Goal: Task Accomplishment & Management: Complete application form

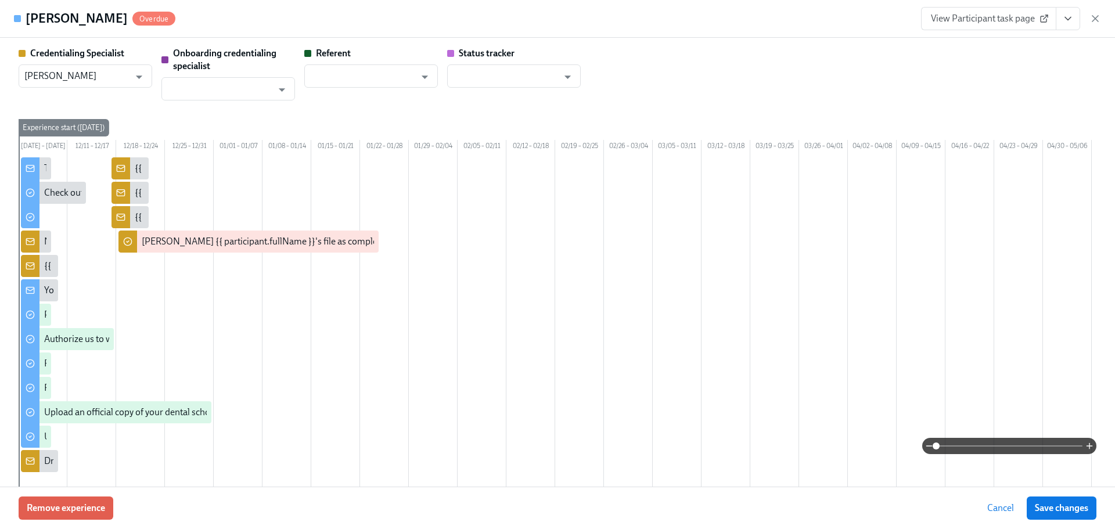
scroll to position [0, 719]
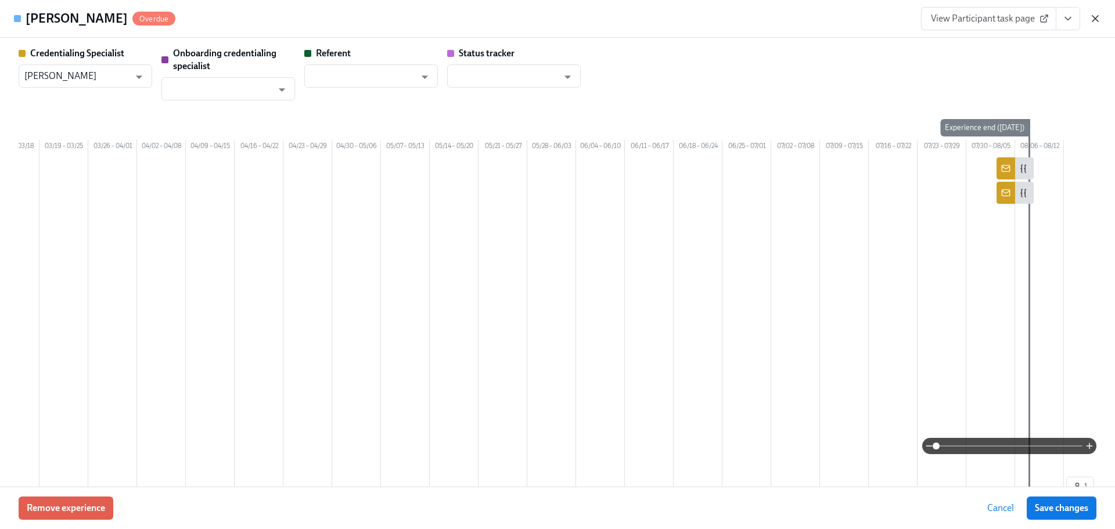
click at [1098, 19] on icon "button" at bounding box center [1095, 19] width 12 height 12
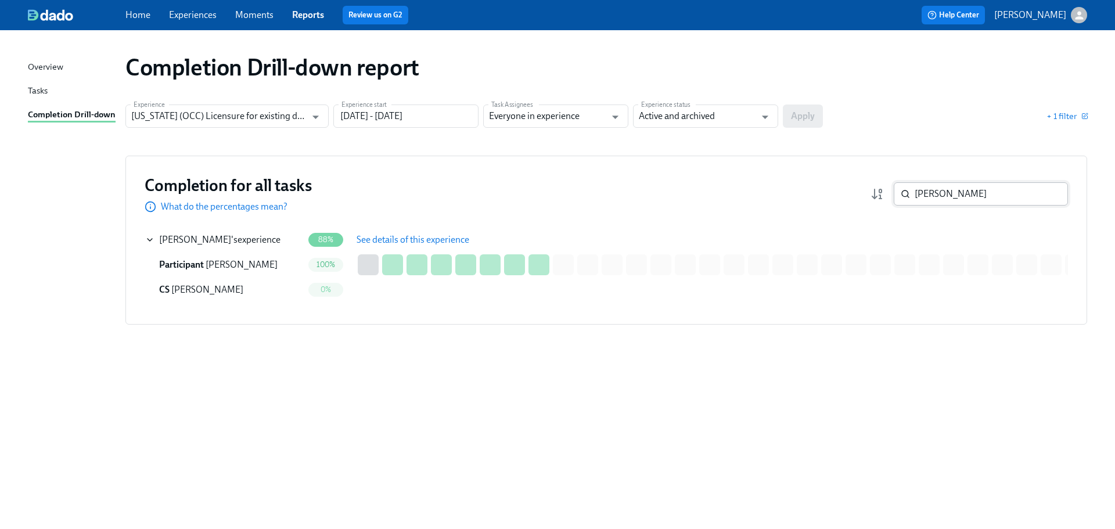
click at [943, 196] on input "shaine" at bounding box center [990, 193] width 153 height 23
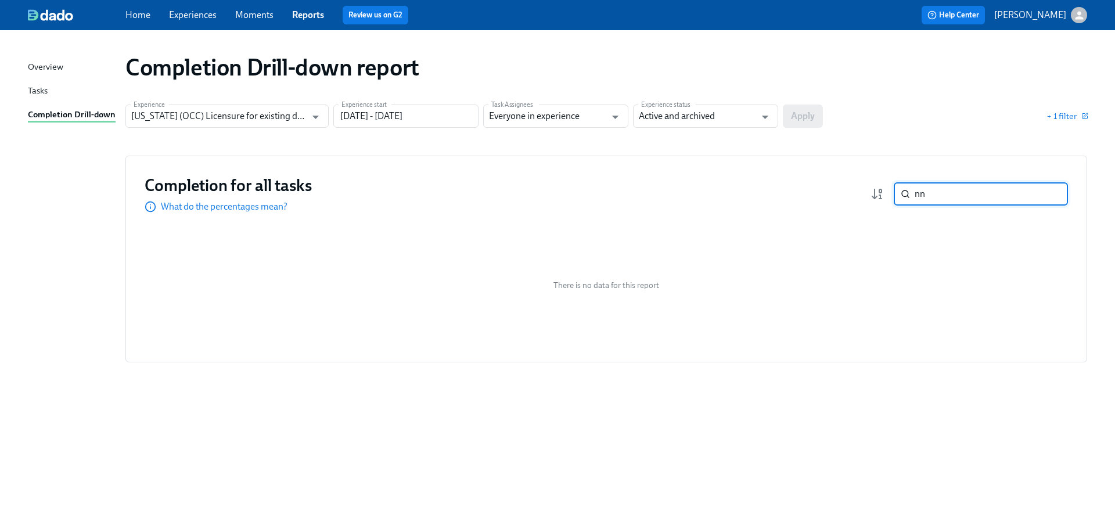
type input "n"
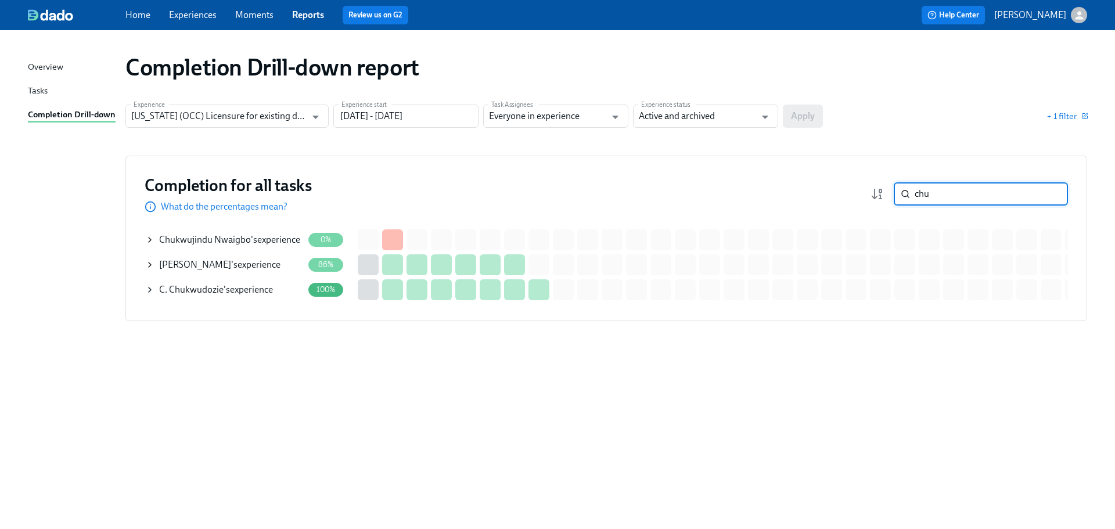
type input "chu"
click at [205, 262] on span "[PERSON_NAME]" at bounding box center [195, 264] width 72 height 11
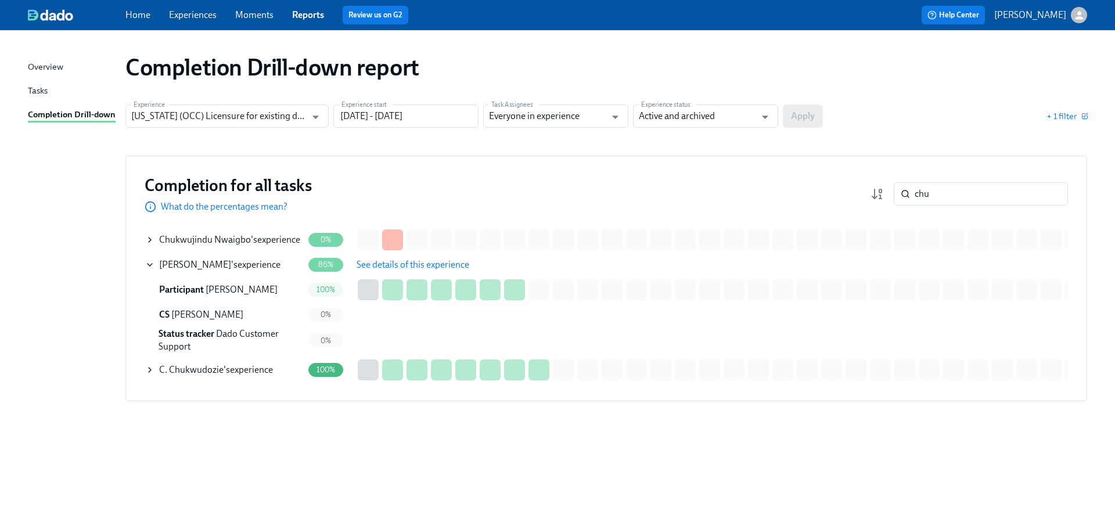
click at [398, 267] on span "See details of this experience" at bounding box center [412, 265] width 113 height 12
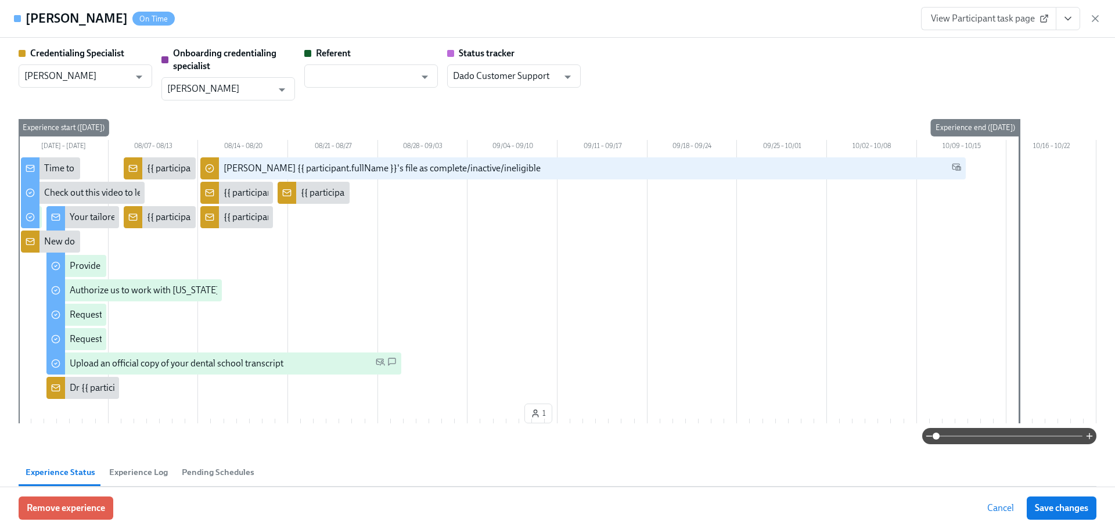
click at [972, 23] on span "View Participant task page" at bounding box center [989, 19] width 116 height 12
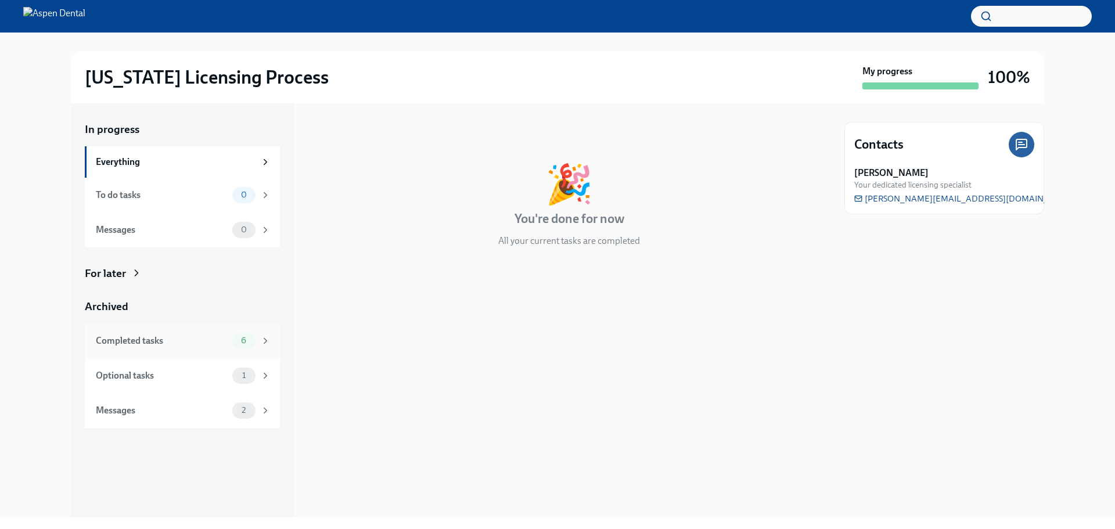
click at [157, 350] on div "Completed tasks 6" at bounding box center [182, 340] width 195 height 35
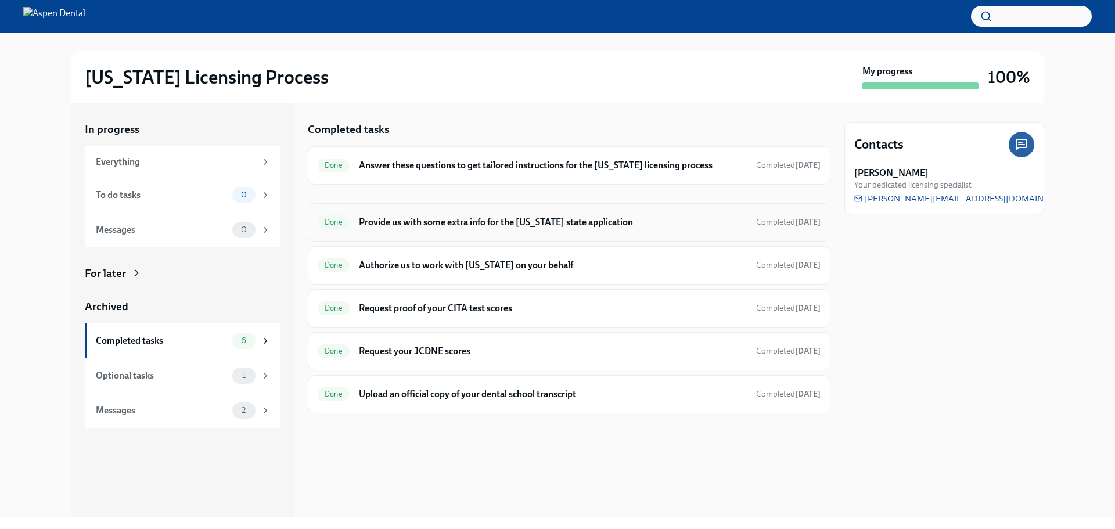
click at [556, 217] on h6 "Provide us with some extra info for the [US_STATE] state application" at bounding box center [553, 222] width 388 height 13
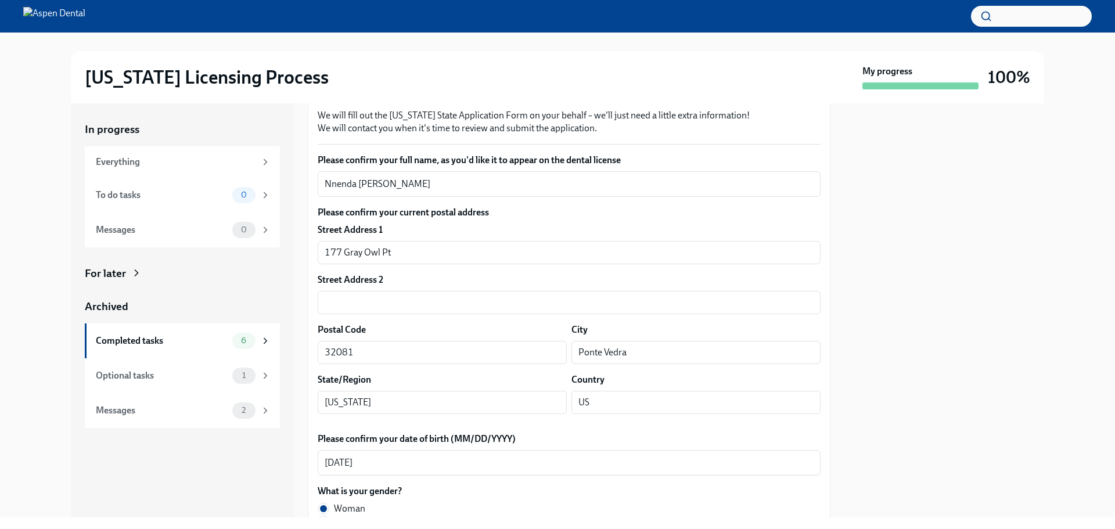
scroll to position [174, 0]
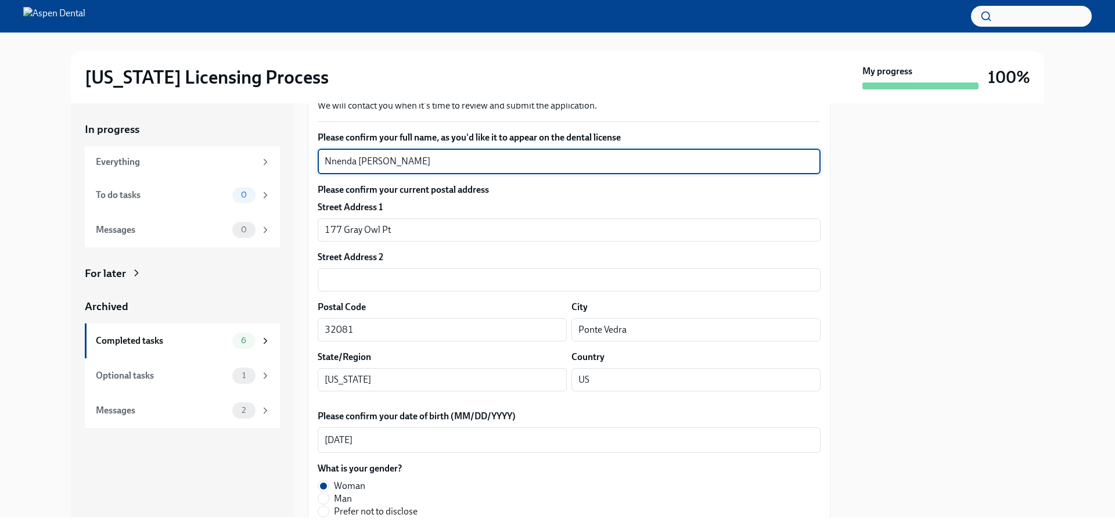
drag, startPoint x: 458, startPoint y: 160, endPoint x: 256, endPoint y: 145, distance: 202.6
click at [256, 145] on div "In progress Everything To do tasks 0 Messages 0 For later Archived Completed ta…" at bounding box center [557, 310] width 973 height 414
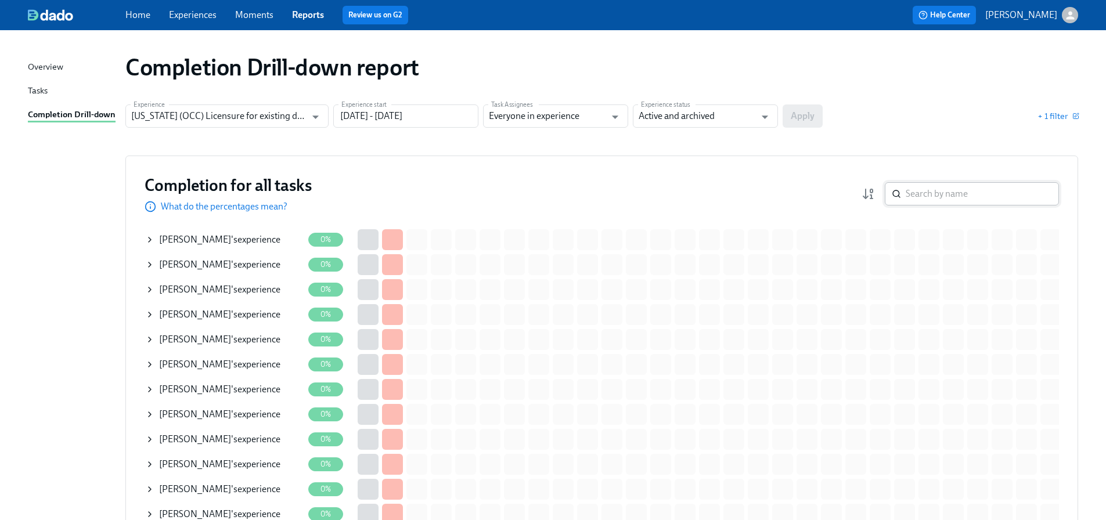
click at [989, 192] on input "search" at bounding box center [982, 193] width 153 height 23
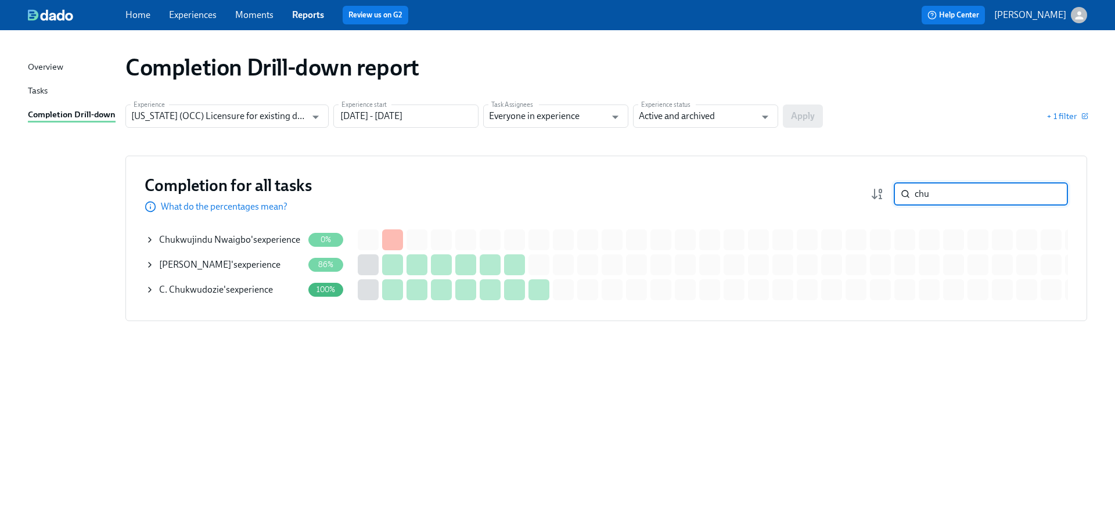
type input "chu"
click at [182, 257] on div "Nnenda Chuku 's experience" at bounding box center [224, 264] width 158 height 23
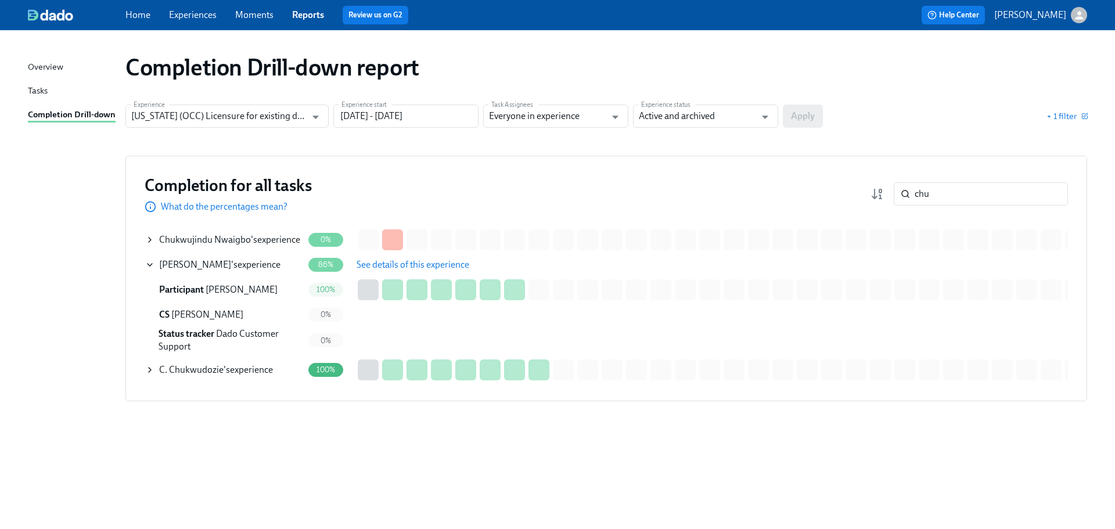
click at [412, 269] on span "See details of this experience" at bounding box center [412, 265] width 113 height 12
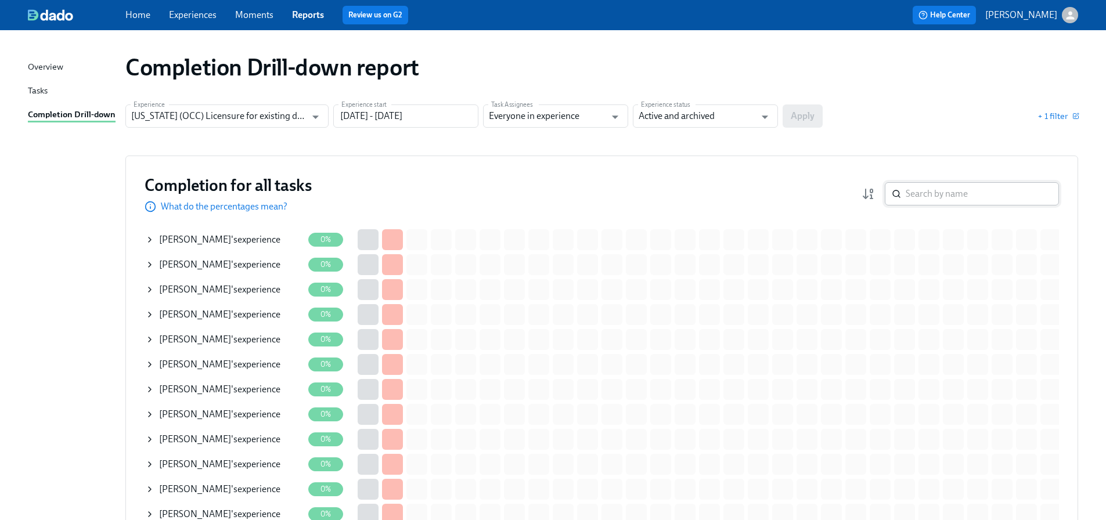
click at [943, 193] on input "search" at bounding box center [982, 193] width 153 height 23
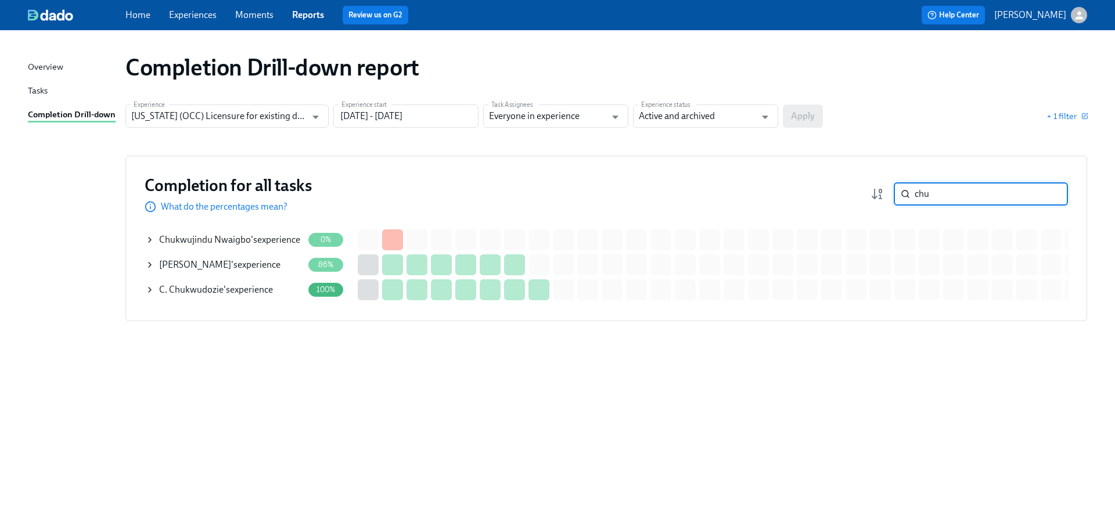
type input "chu"
click at [191, 262] on span "Nnenda Chuku" at bounding box center [195, 264] width 72 height 11
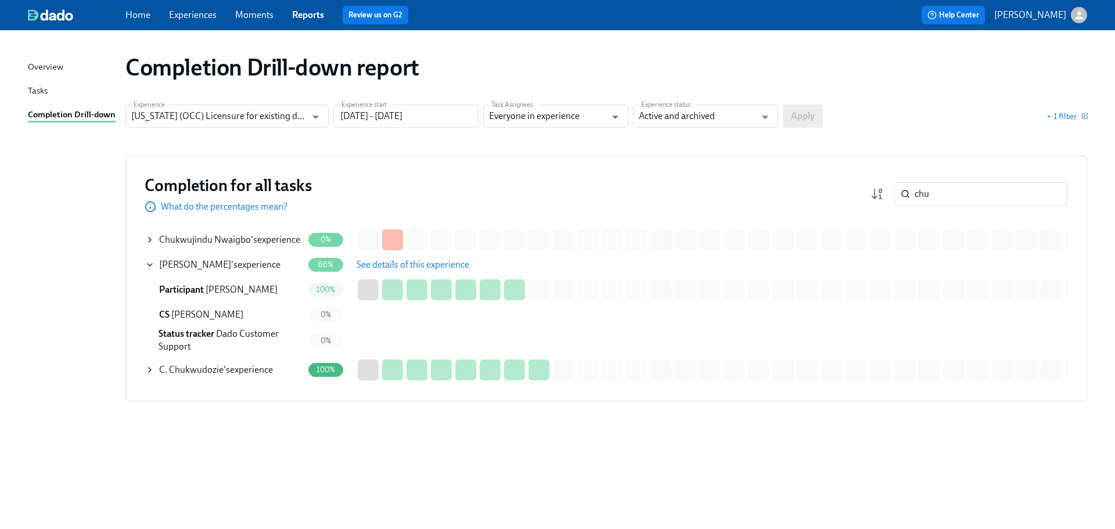
click at [437, 261] on span "See details of this experience" at bounding box center [412, 265] width 113 height 12
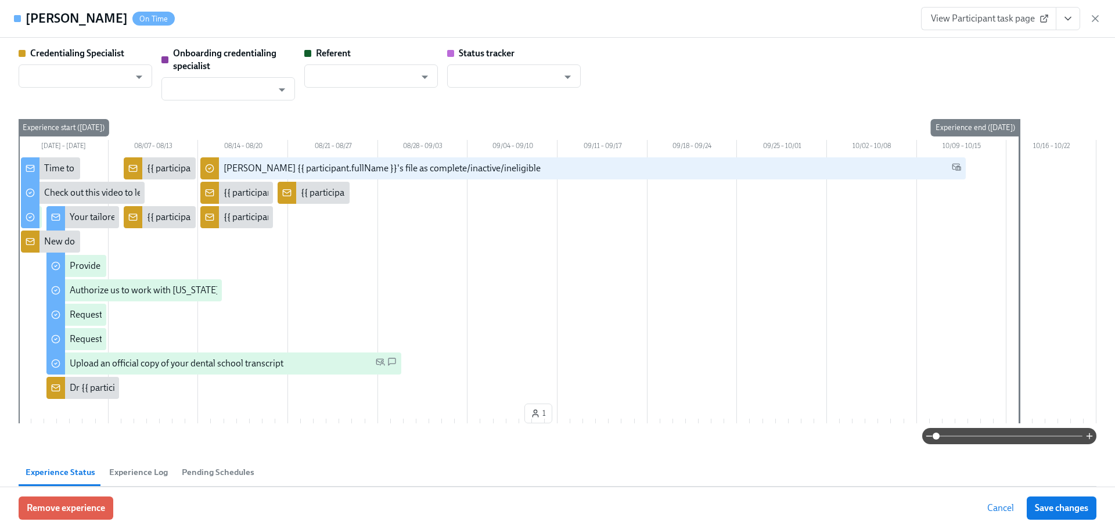
type input "Shavona Mayers Dixon"
type input "Linda Alferez-Guzman"
type input "Dado Customer Support"
drag, startPoint x: 1018, startPoint y: 19, endPoint x: 1026, endPoint y: 15, distance: 9.6
click at [1026, 15] on span "View Participant task page" at bounding box center [989, 19] width 116 height 12
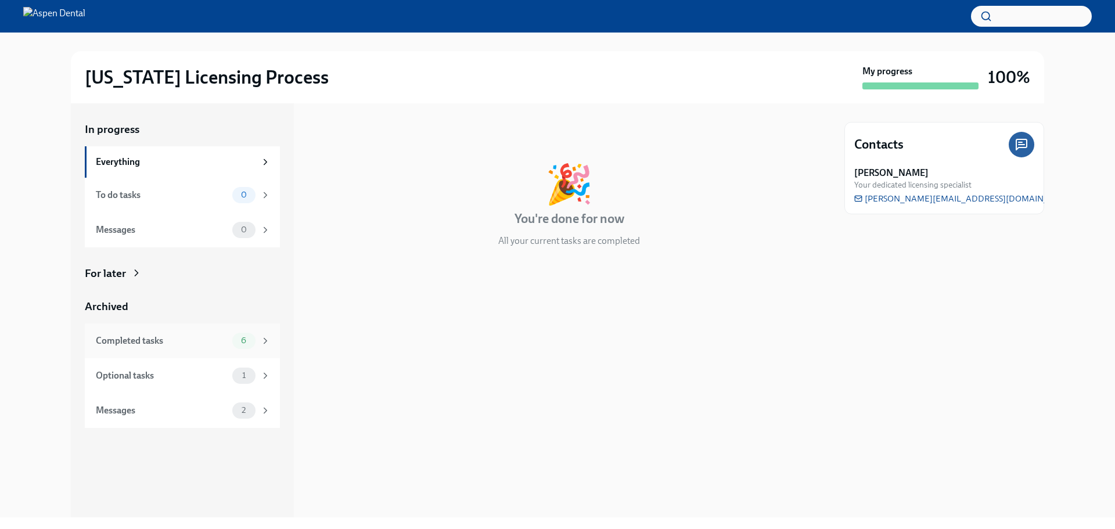
click at [188, 338] on div "Completed tasks" at bounding box center [162, 340] width 132 height 13
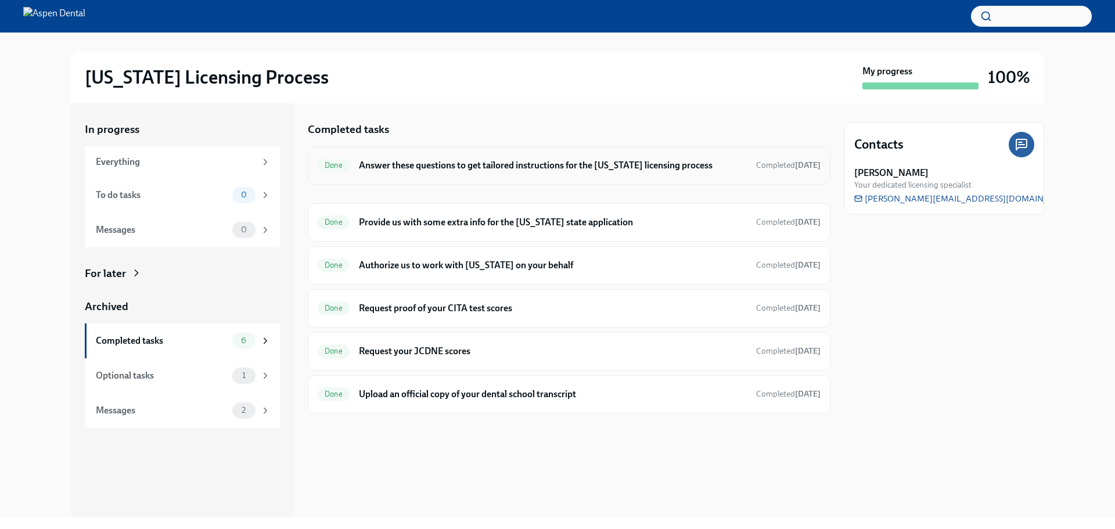
click at [458, 176] on div "Done Answer these questions to get tailored instructions for the [US_STATE] lic…" at bounding box center [569, 165] width 522 height 38
click at [392, 170] on h6 "Answer these questions to get tailored instructions for the [US_STATE] licensin…" at bounding box center [553, 165] width 388 height 13
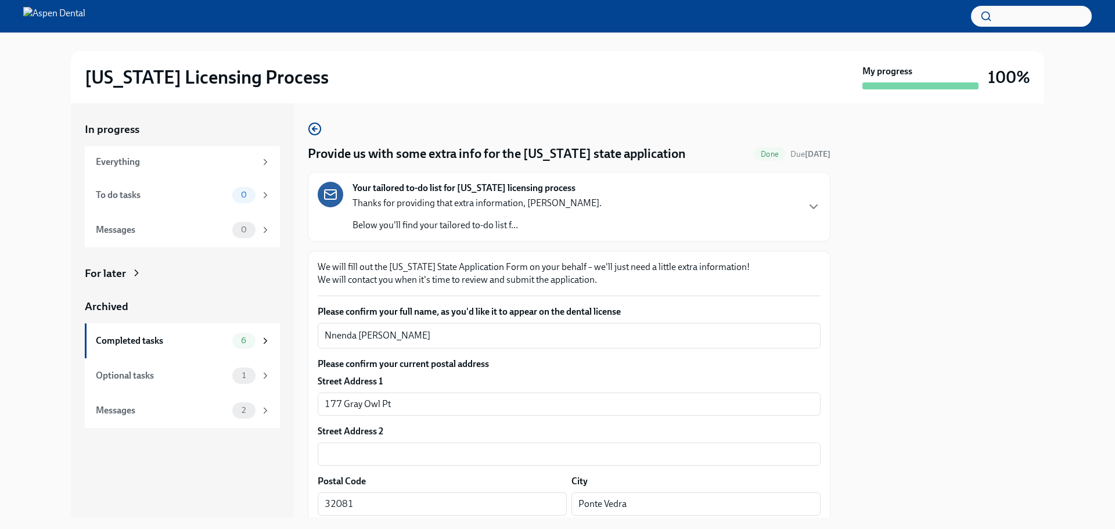
drag, startPoint x: 427, startPoint y: 344, endPoint x: 311, endPoint y: 331, distance: 117.4
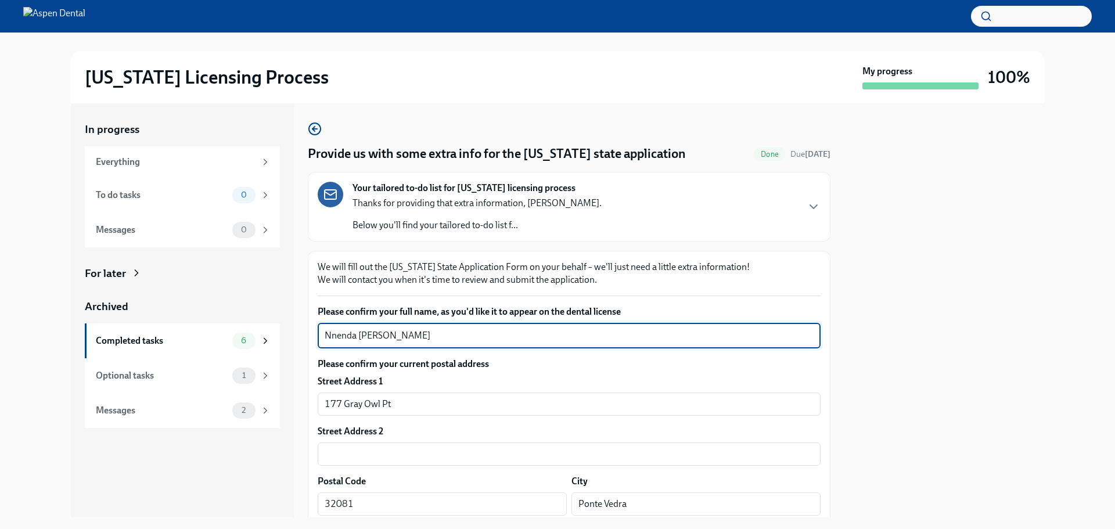
drag, startPoint x: 392, startPoint y: 336, endPoint x: 359, endPoint y: 330, distance: 33.6
click at [318, 330] on div "Nnenda [PERSON_NAME] x ​" at bounding box center [569, 336] width 503 height 26
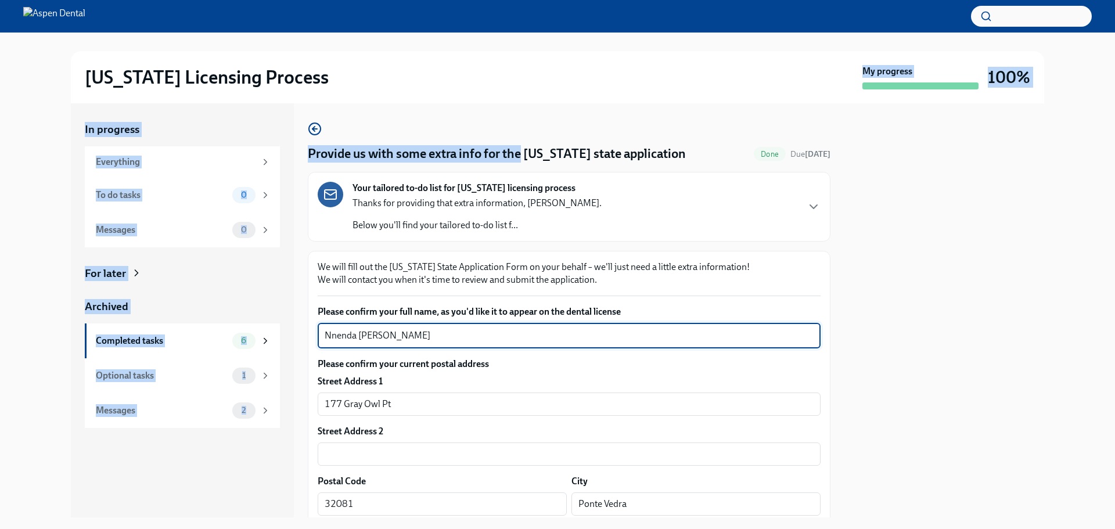
click at [1106, 52] on div "[US_STATE] Licensing Process My progress 100% In progress Everything To do task…" at bounding box center [557, 275] width 1115 height 485
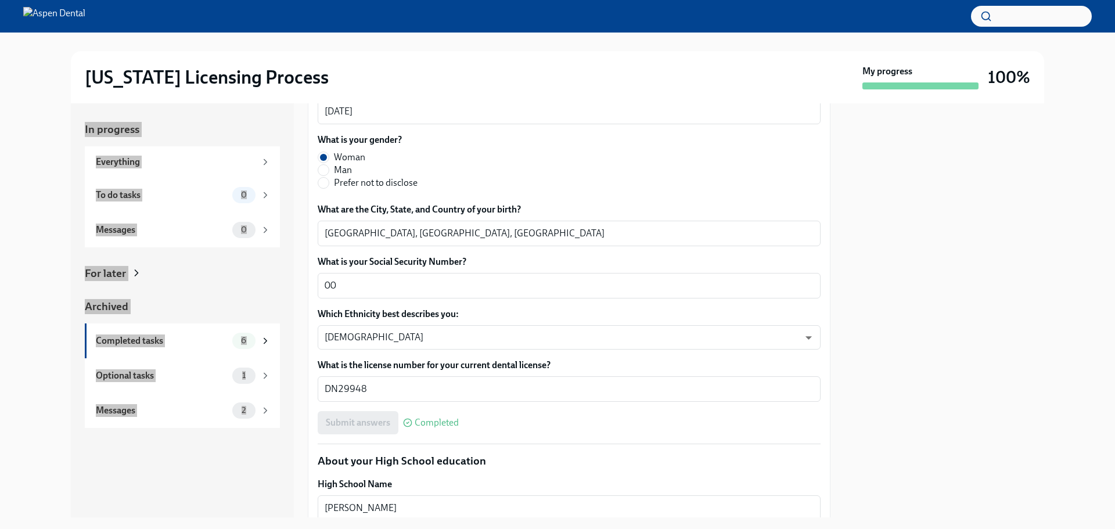
scroll to position [522, 0]
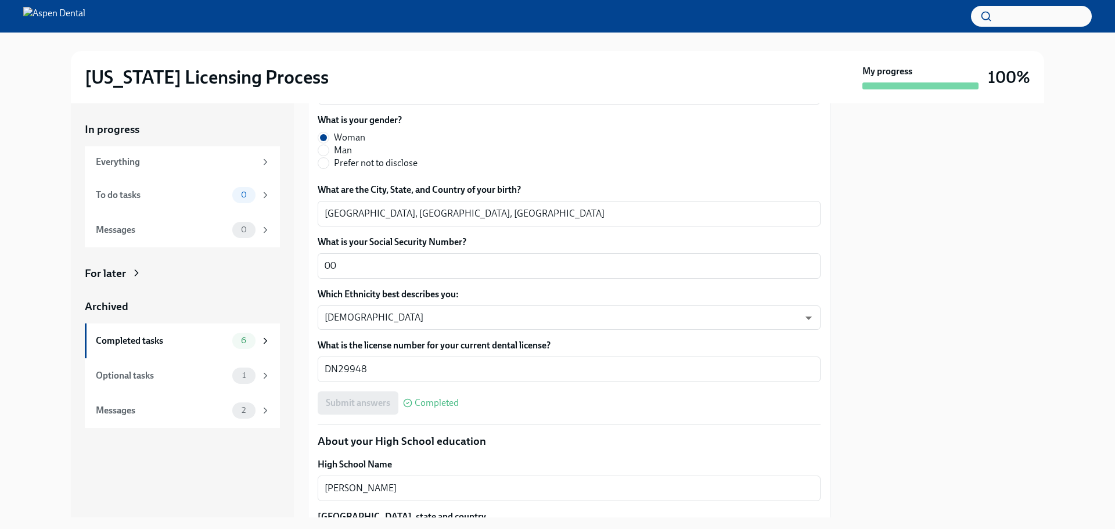
click at [876, 367] on div at bounding box center [944, 310] width 200 height 414
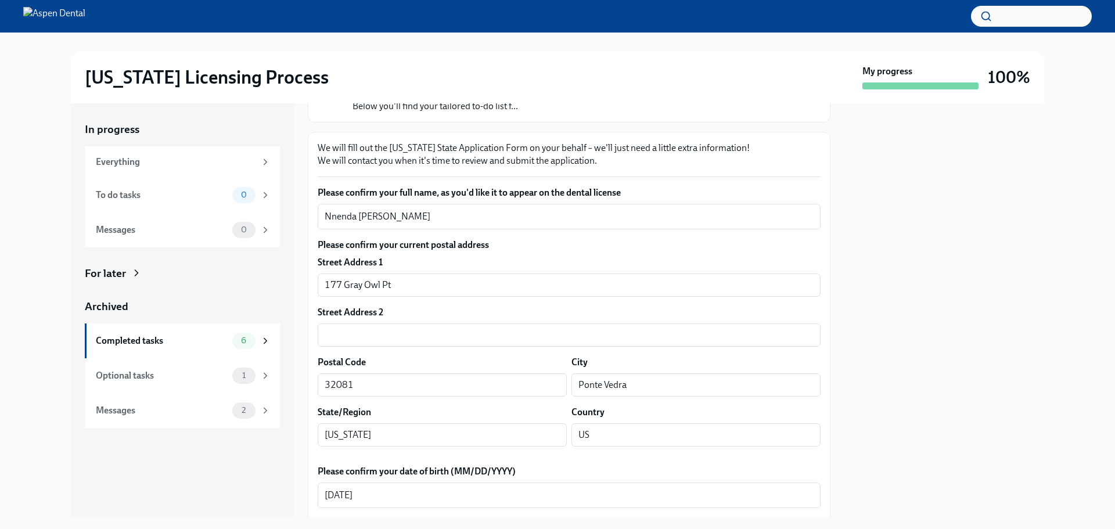
scroll to position [116, 0]
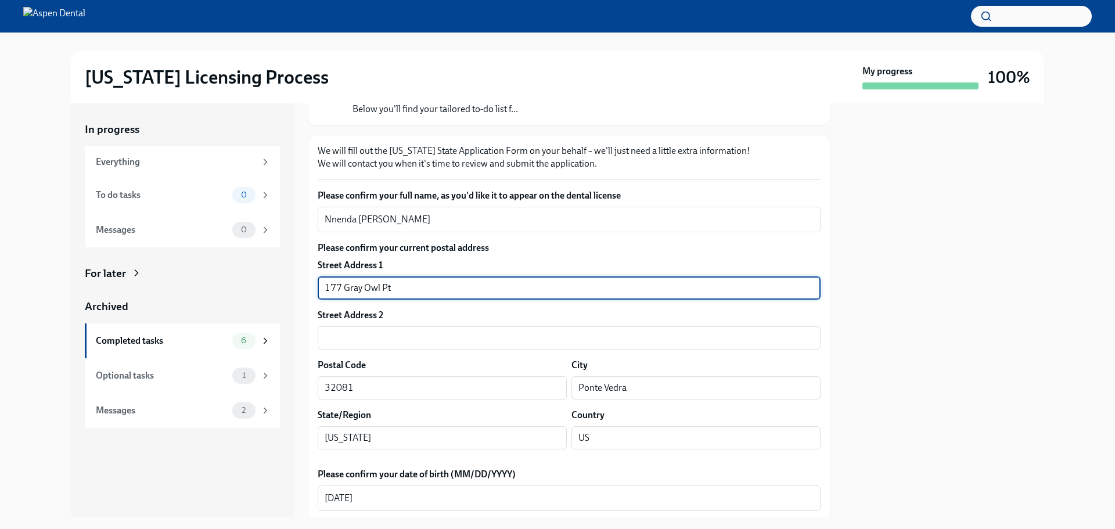
drag, startPoint x: 391, startPoint y: 290, endPoint x: 299, endPoint y: 277, distance: 93.2
click at [299, 277] on div "In progress Everything To do tasks 0 Messages 0 For later Archived Completed ta…" at bounding box center [557, 310] width 973 height 414
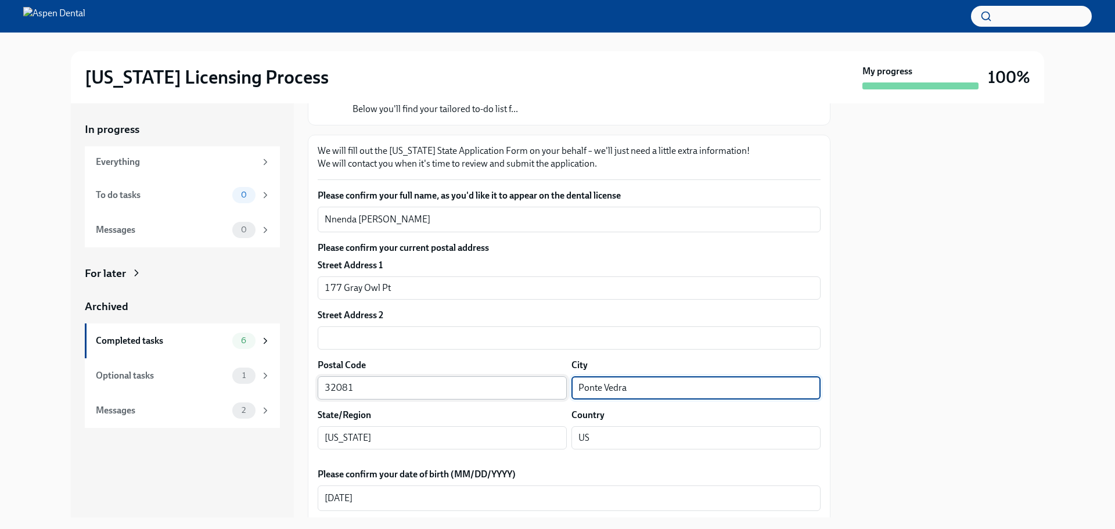
drag, startPoint x: 611, startPoint y: 388, endPoint x: 554, endPoint y: 380, distance: 57.5
click at [548, 380] on div "Postal Code 32081 ​ City Ponte Vedra ​" at bounding box center [569, 379] width 503 height 41
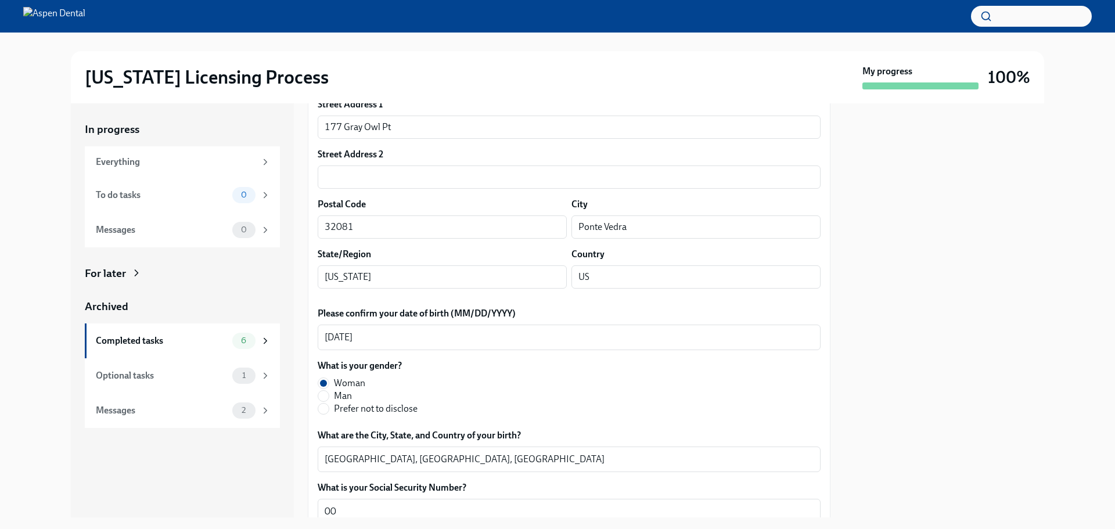
scroll to position [290, 0]
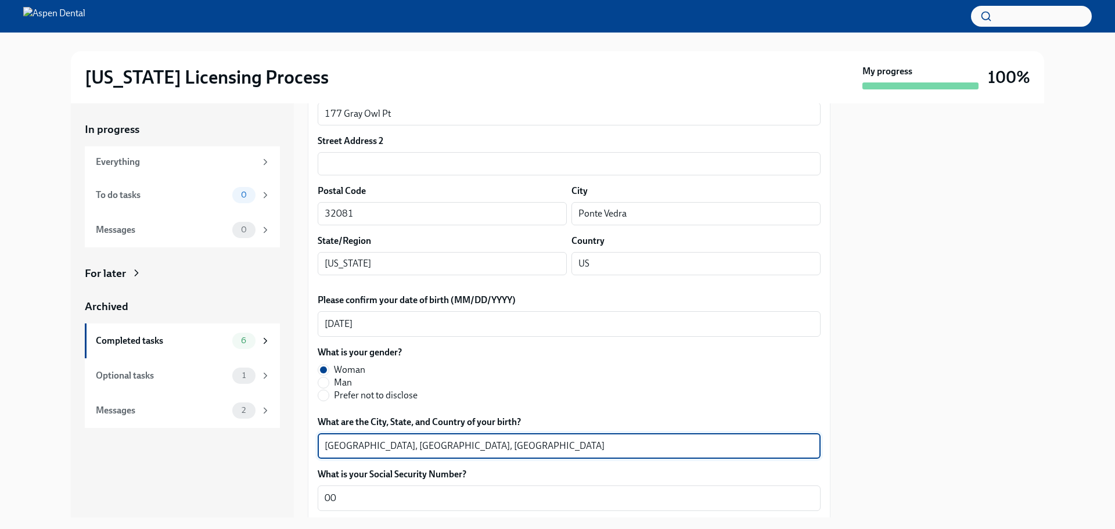
click at [347, 444] on textarea "Jacksonville, FL, USA" at bounding box center [568, 446] width 489 height 14
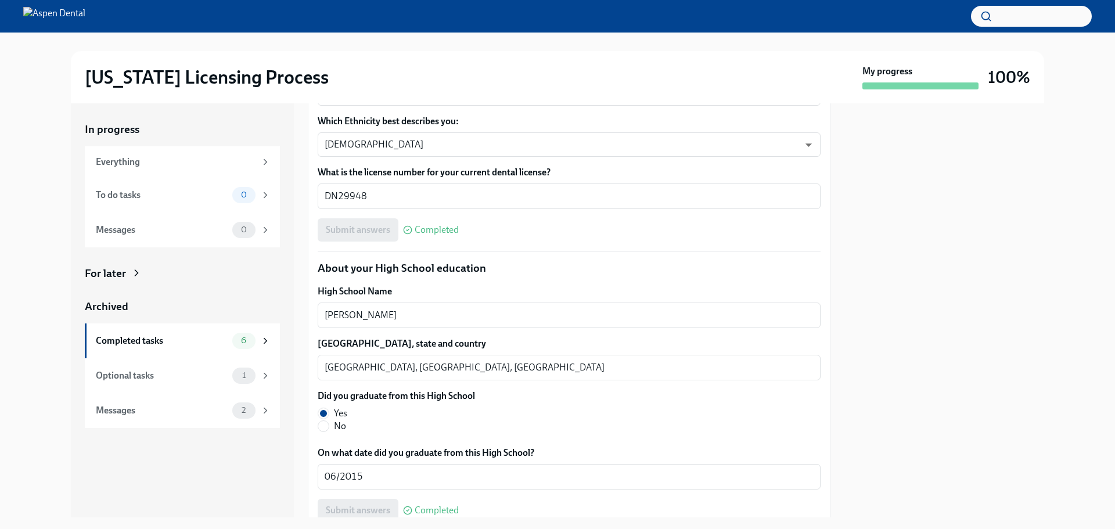
scroll to position [697, 0]
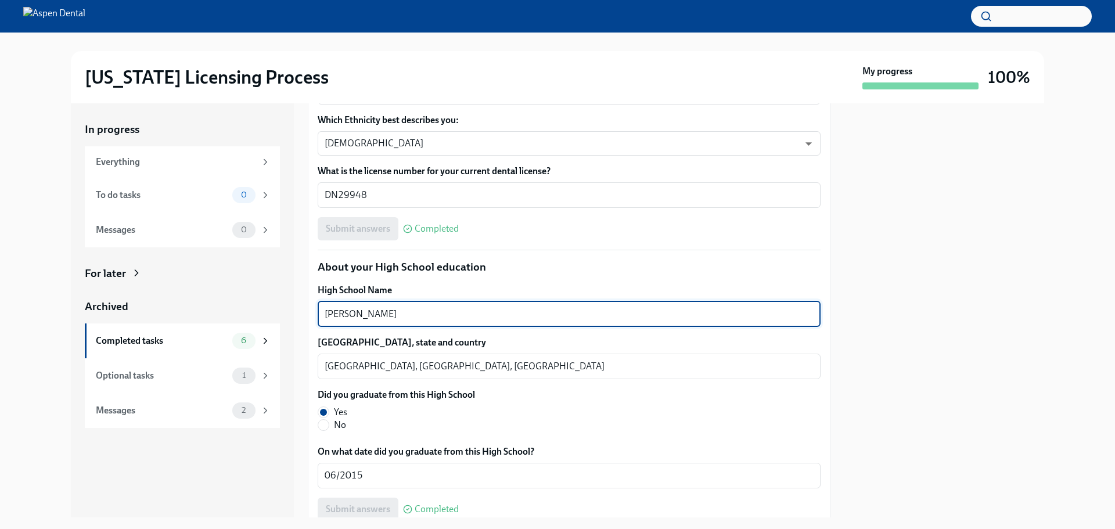
drag, startPoint x: 401, startPoint y: 312, endPoint x: 326, endPoint y: 318, distance: 75.6
click at [326, 318] on textarea "Darnell Cookman" at bounding box center [568, 314] width 489 height 14
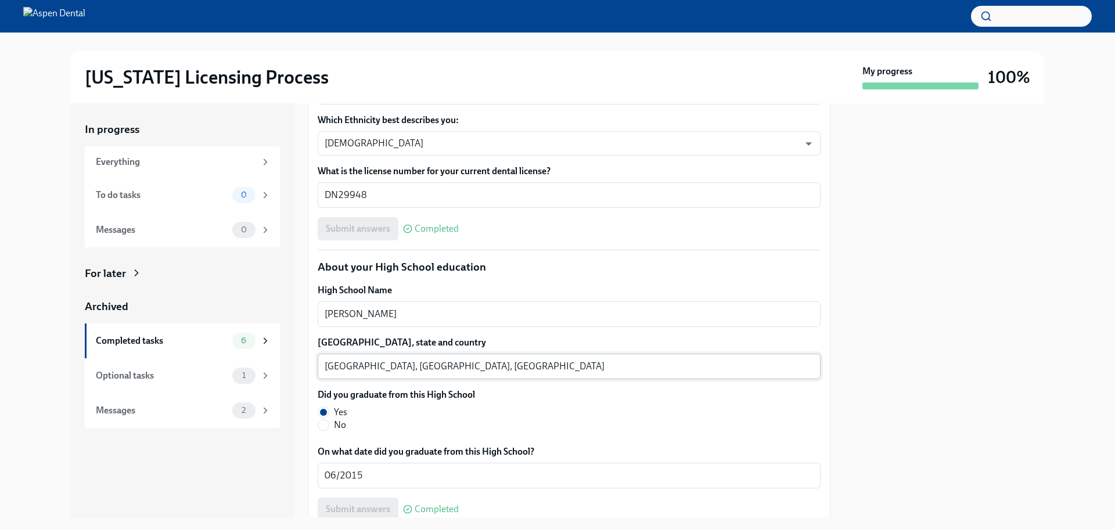
click at [334, 367] on textarea "Jacksonville, FL, USA" at bounding box center [568, 366] width 489 height 14
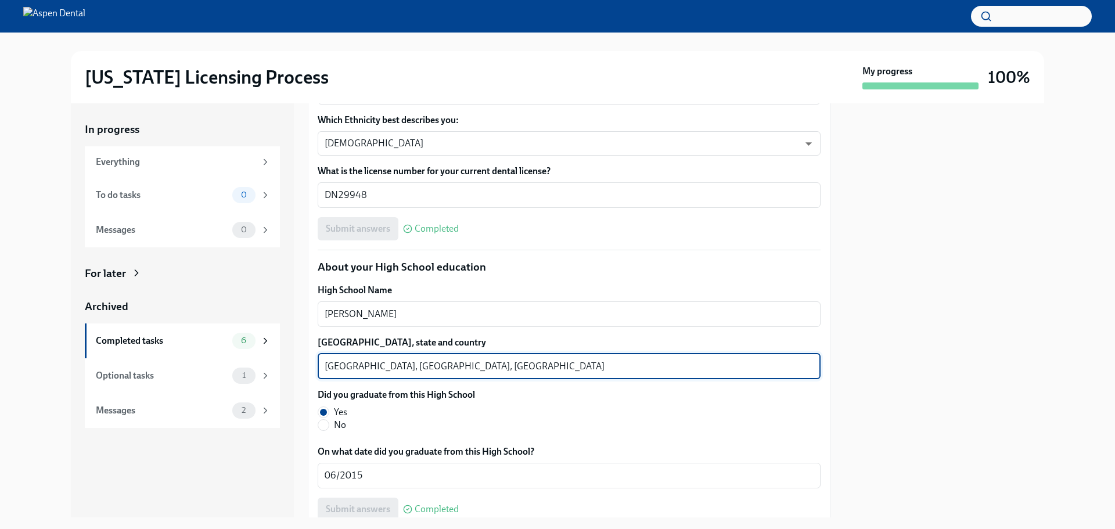
click at [334, 367] on textarea "Jacksonville, FL, USA" at bounding box center [568, 366] width 489 height 14
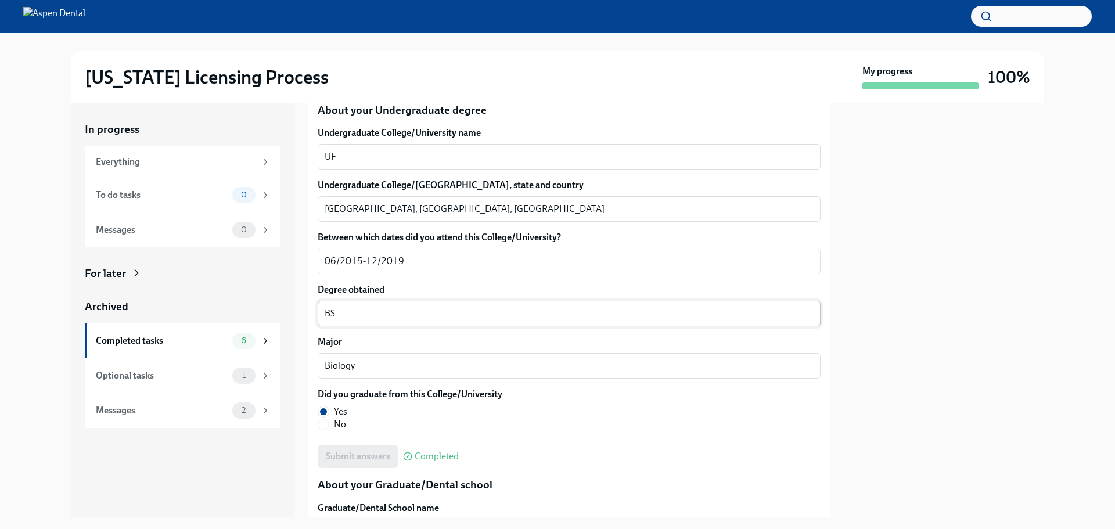
scroll to position [1103, 0]
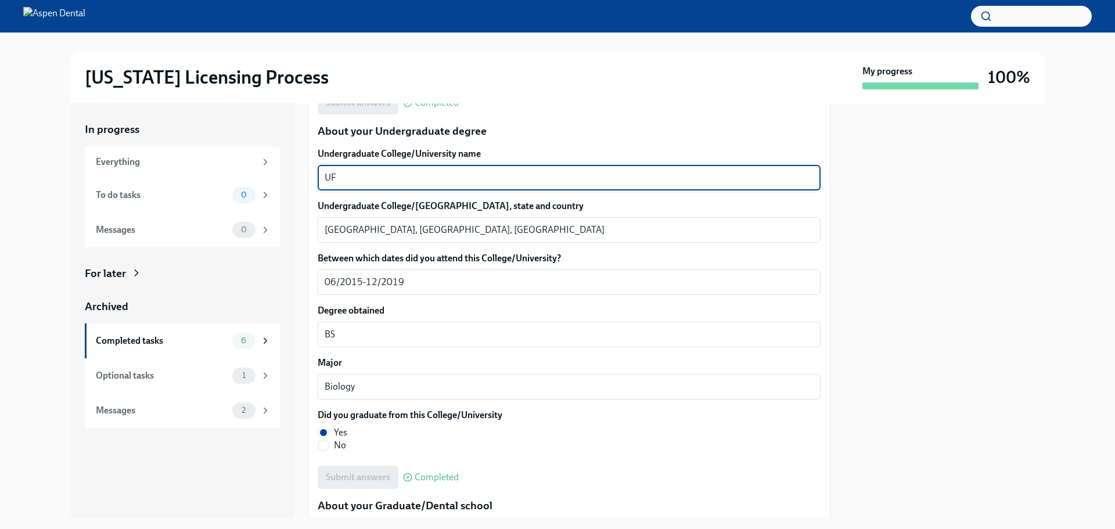
drag, startPoint x: 339, startPoint y: 178, endPoint x: 314, endPoint y: 176, distance: 25.1
click at [314, 176] on div "We will fill out the Illinois State Application Form on your behalf – we'll jus…" at bounding box center [569, 397] width 522 height 2499
click at [337, 231] on textarea "Gainesville, FL, US" at bounding box center [568, 230] width 489 height 14
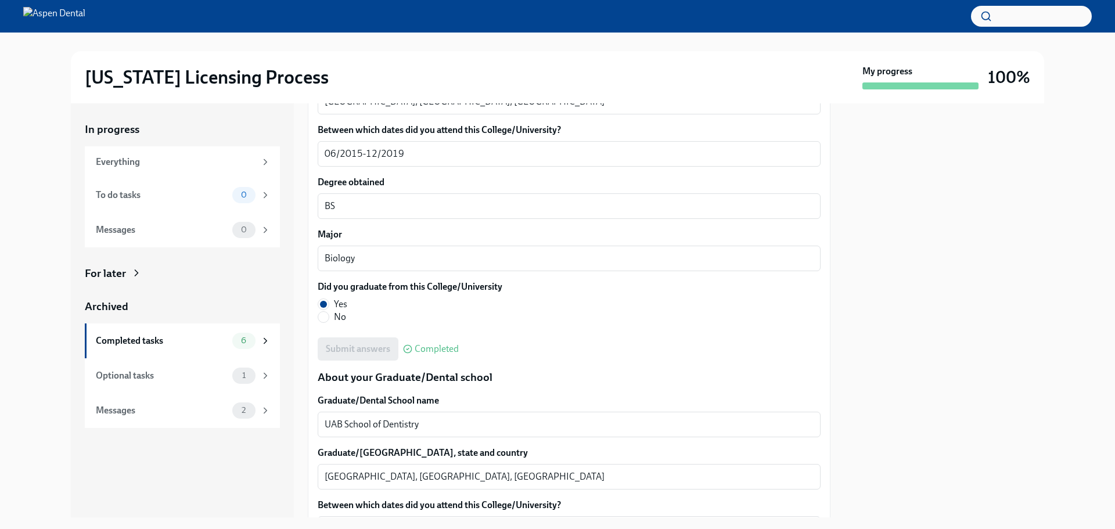
scroll to position [1277, 0]
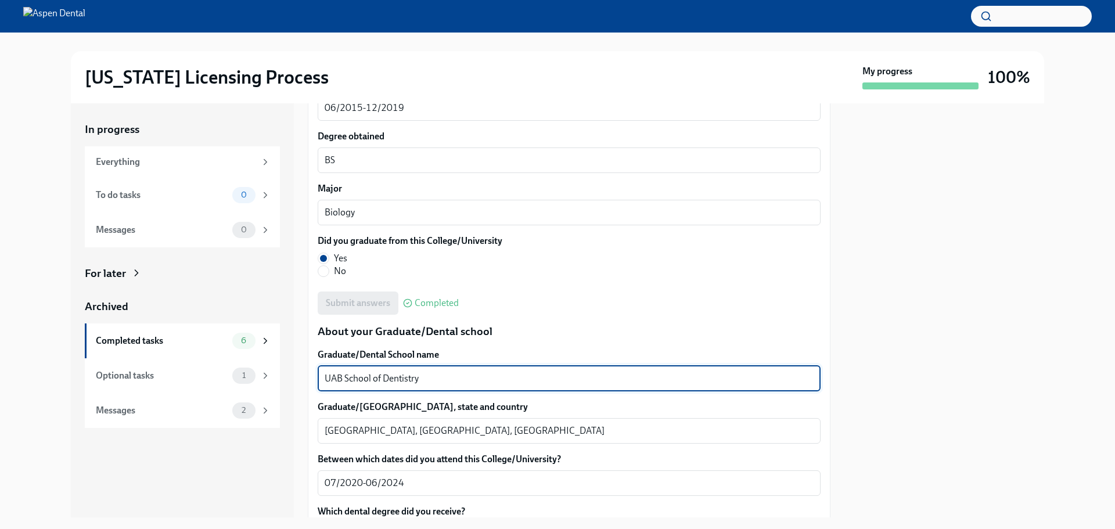
drag, startPoint x: 430, startPoint y: 382, endPoint x: 305, endPoint y: 381, distance: 125.4
click at [305, 381] on div "In progress Everything To do tasks 0 Messages 0 For later Archived Completed ta…" at bounding box center [557, 310] width 973 height 414
click at [351, 432] on textarea "Birmingham, AL, US" at bounding box center [568, 431] width 489 height 14
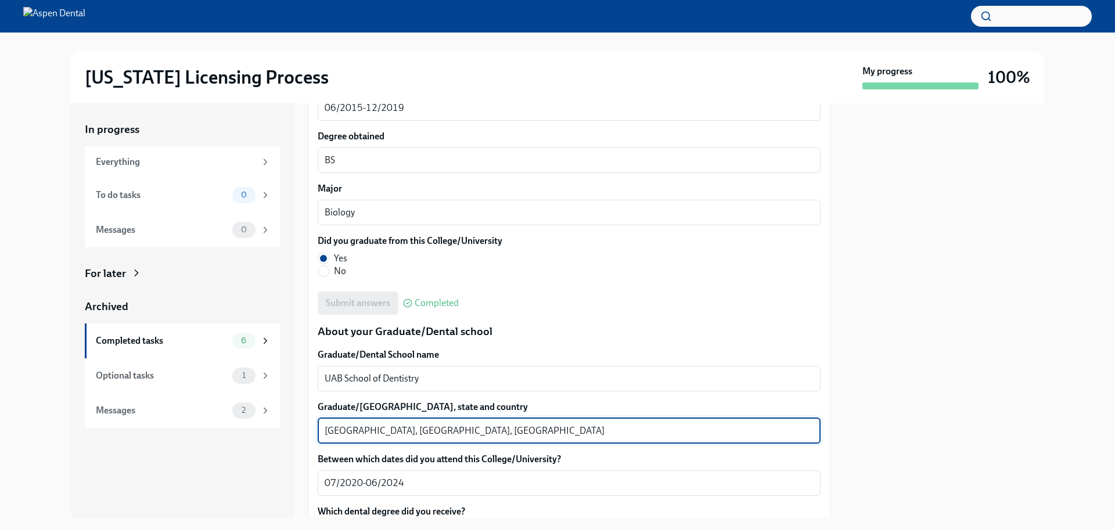
click at [351, 431] on textarea "Birmingham, AL, US" at bounding box center [568, 431] width 489 height 14
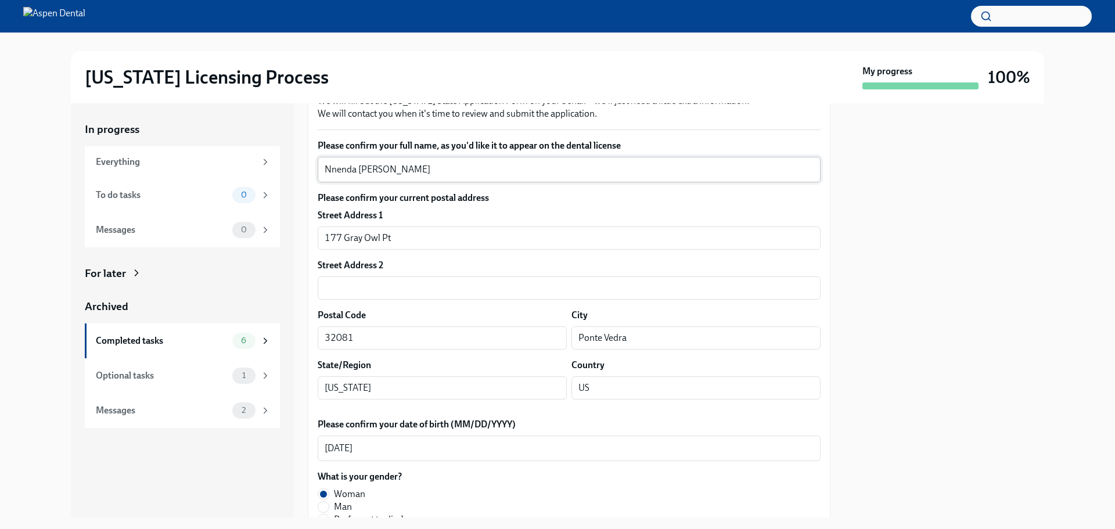
scroll to position [0, 0]
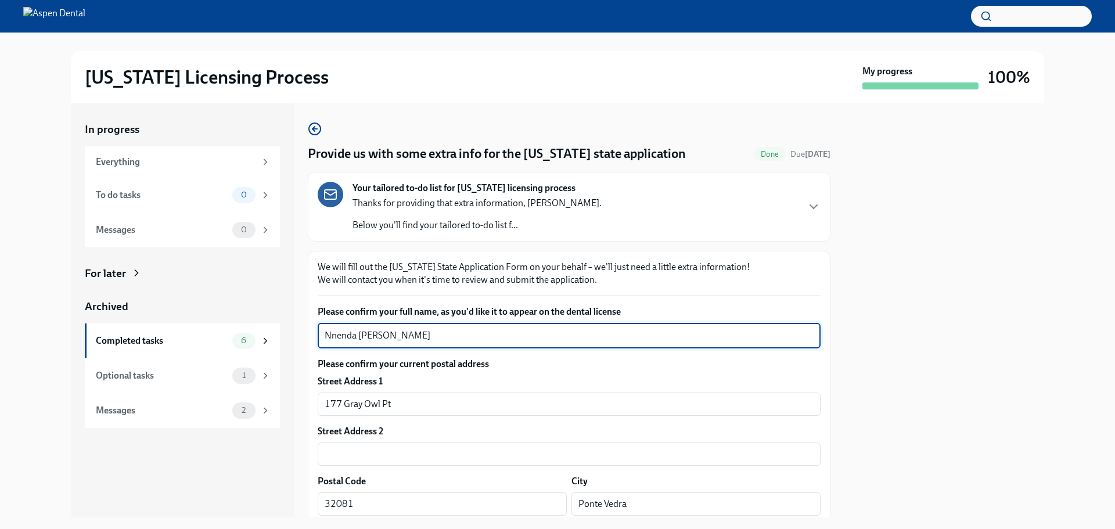
drag, startPoint x: 420, startPoint y: 336, endPoint x: 337, endPoint y: 336, distance: 83.0
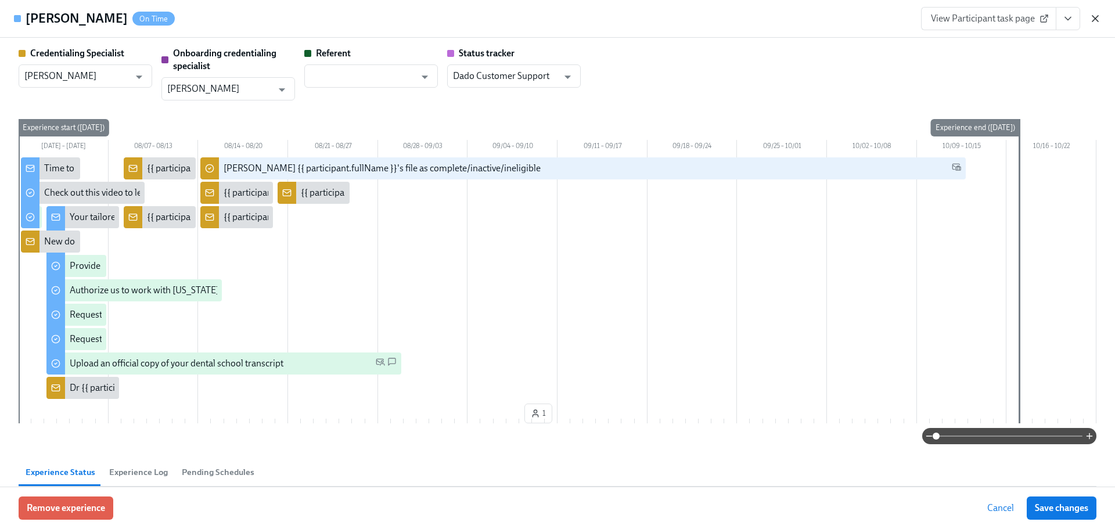
click at [1092, 19] on icon "button" at bounding box center [1095, 19] width 12 height 12
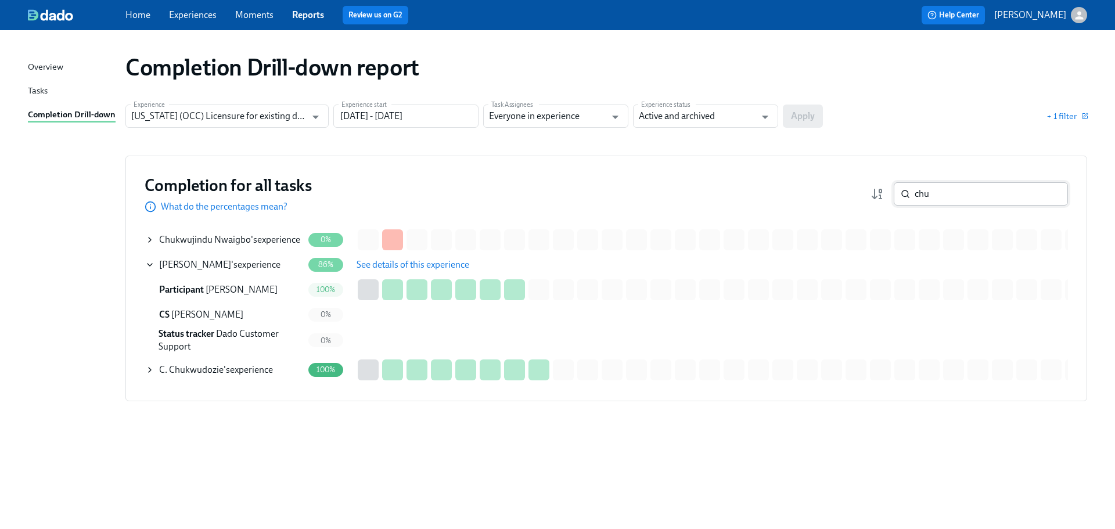
click at [945, 197] on input "chu" at bounding box center [990, 193] width 153 height 23
click at [945, 199] on input "chu" at bounding box center [990, 193] width 153 height 23
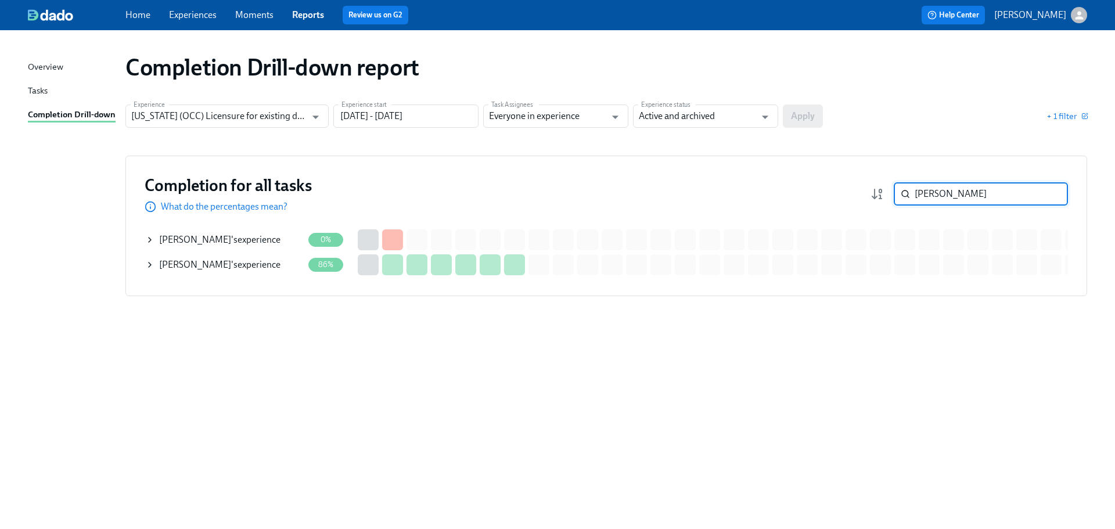
click at [231, 270] on div "Dillon DePergola 's experience" at bounding box center [219, 264] width 121 height 13
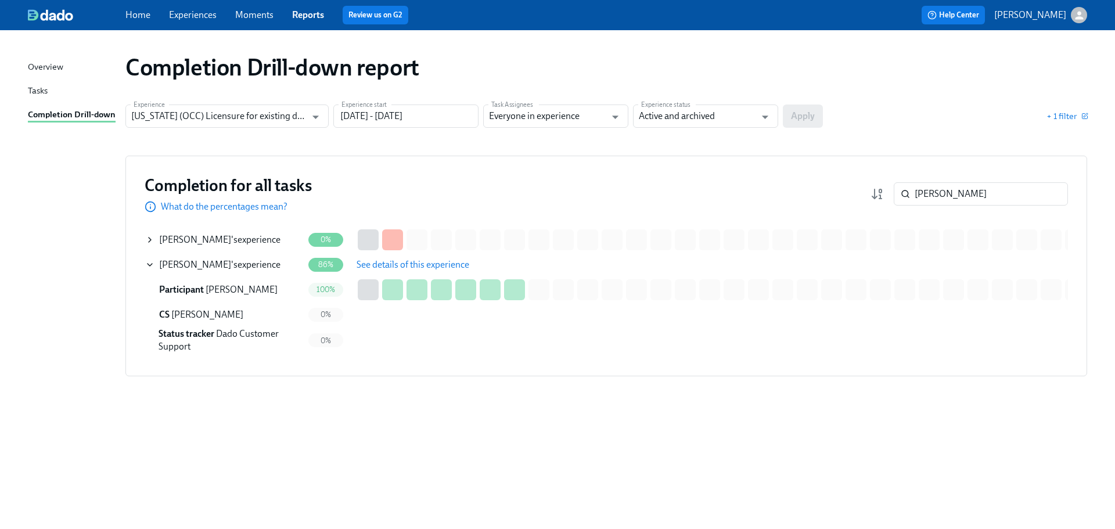
click at [387, 265] on span "See details of this experience" at bounding box center [412, 265] width 113 height 12
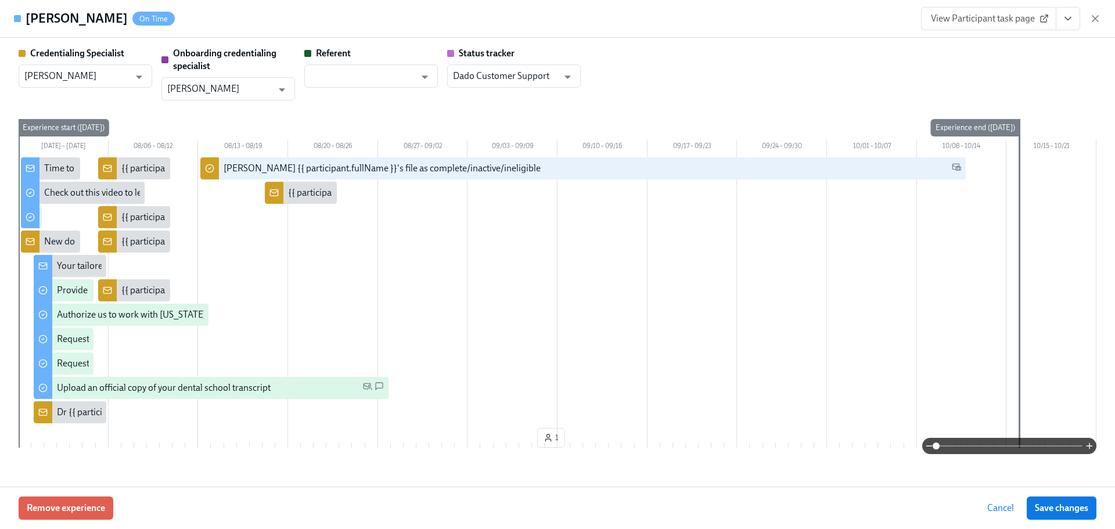
click at [944, 24] on link "View Participant task page" at bounding box center [988, 18] width 135 height 23
click at [1089, 21] on icon "button" at bounding box center [1095, 19] width 12 height 12
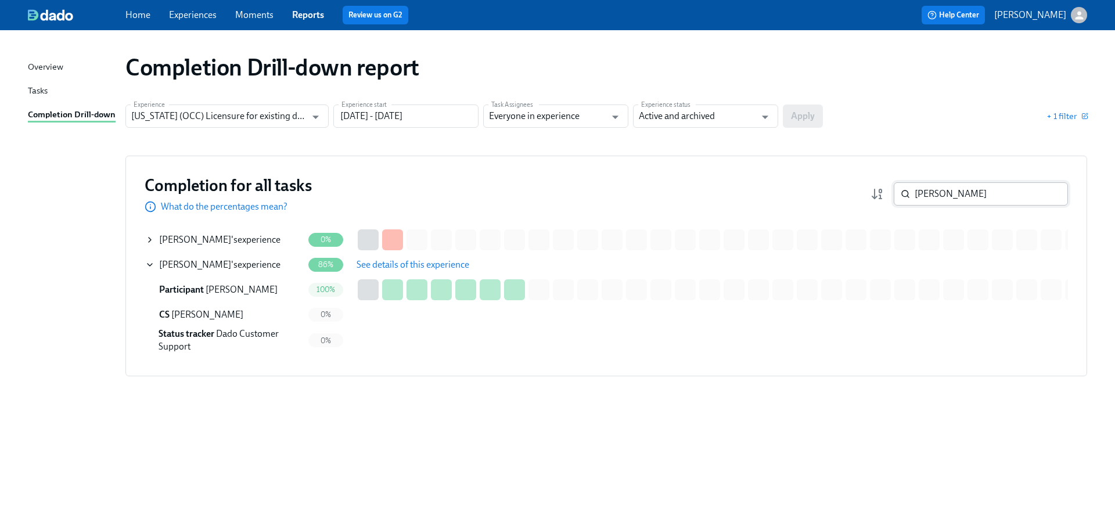
click at [950, 186] on input "dillon" at bounding box center [990, 193] width 153 height 23
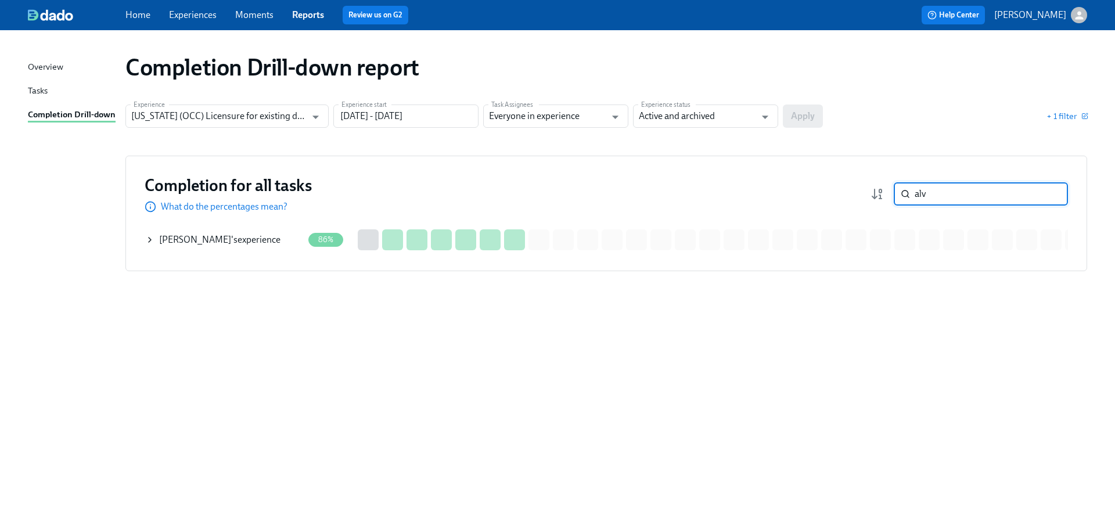
type input "alv"
click at [193, 237] on span "[PERSON_NAME]" at bounding box center [195, 239] width 72 height 11
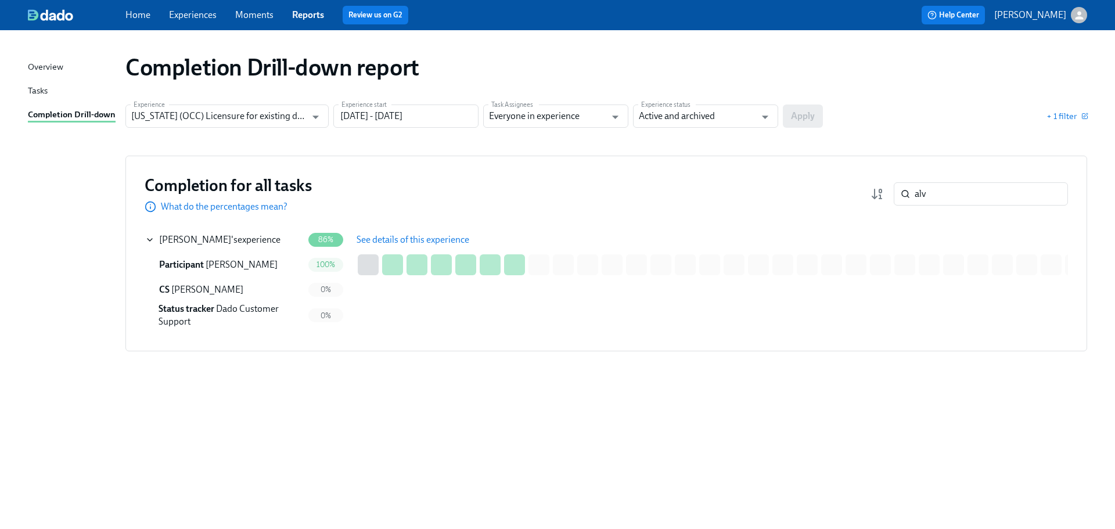
click at [398, 244] on span "See details of this experience" at bounding box center [412, 240] width 113 height 12
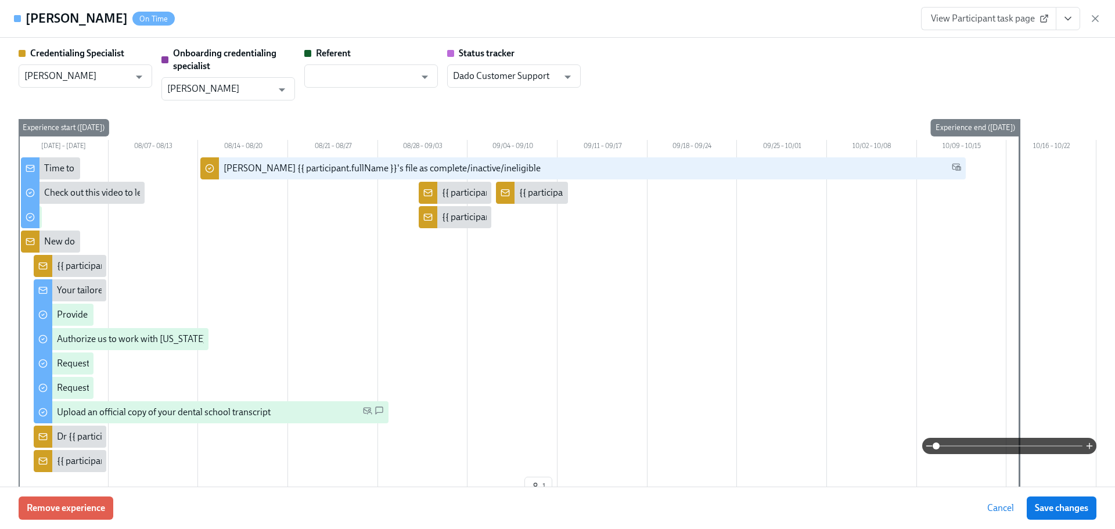
click at [1008, 26] on link "View Participant task page" at bounding box center [988, 18] width 135 height 23
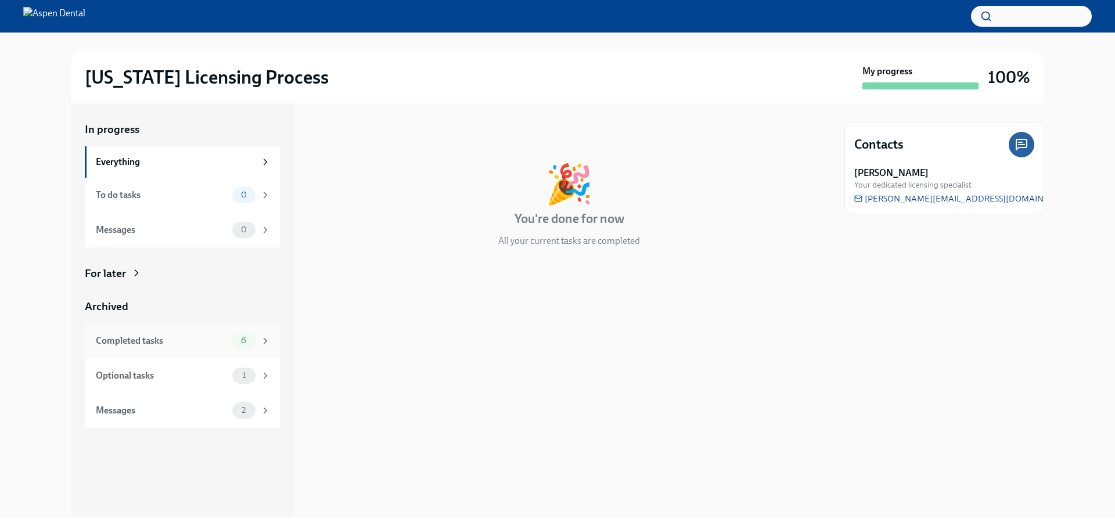
click at [200, 333] on div "Completed tasks 6" at bounding box center [183, 341] width 175 height 16
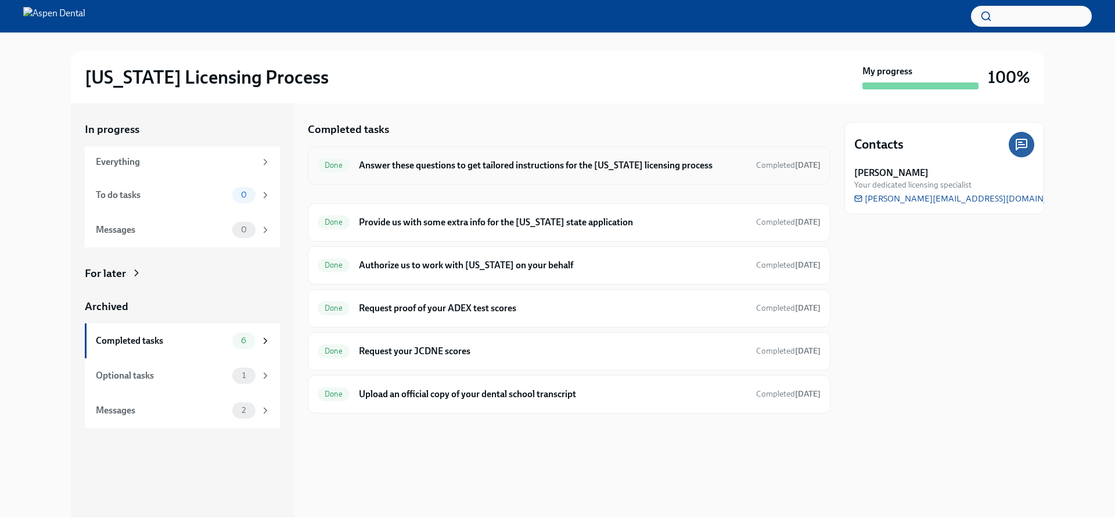
click at [525, 168] on h6 "Answer these questions to get tailored instructions for the Illinois licensing …" at bounding box center [553, 165] width 388 height 13
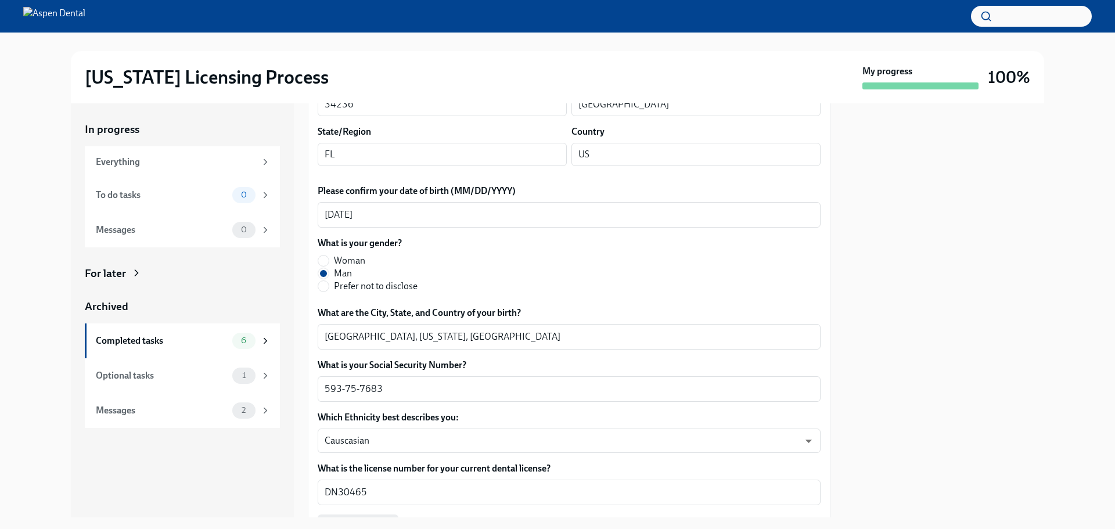
scroll to position [406, 0]
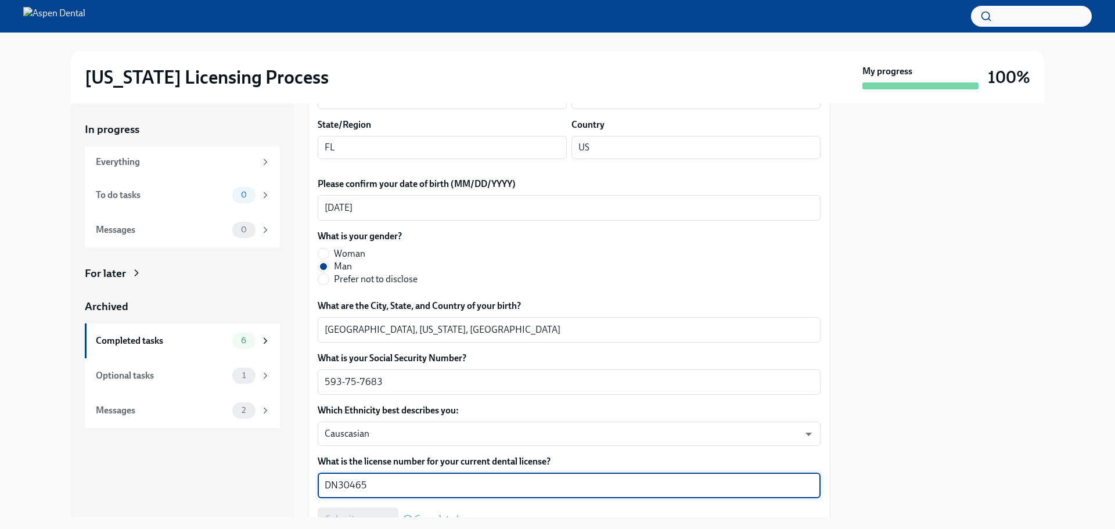
drag, startPoint x: 363, startPoint y: 487, endPoint x: 338, endPoint y: 487, distance: 25.5
click at [330, 486] on textarea "DN30465" at bounding box center [568, 485] width 489 height 14
click at [370, 486] on textarea "DN30465" at bounding box center [568, 485] width 489 height 14
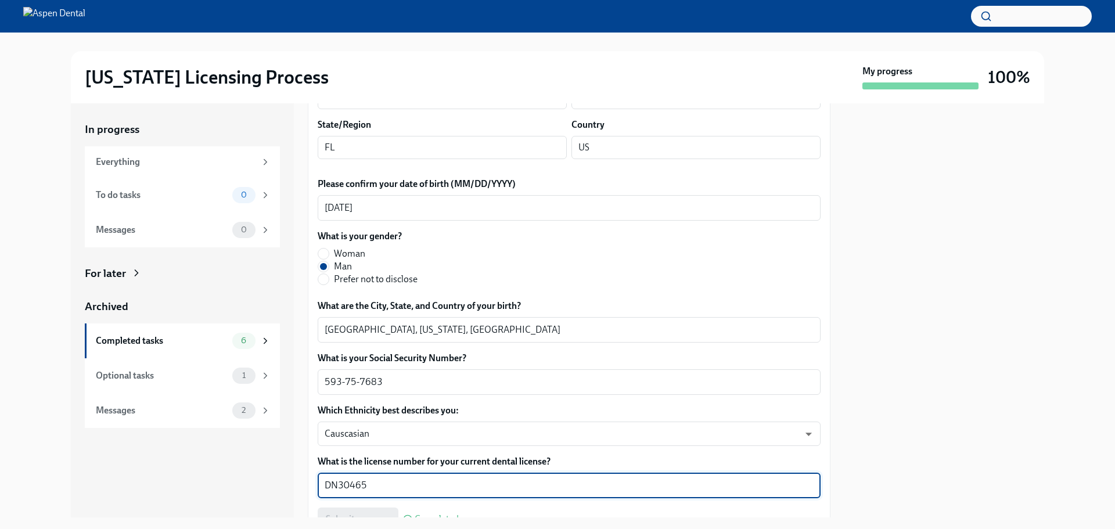
click at [370, 485] on textarea "DN30465" at bounding box center [568, 485] width 489 height 14
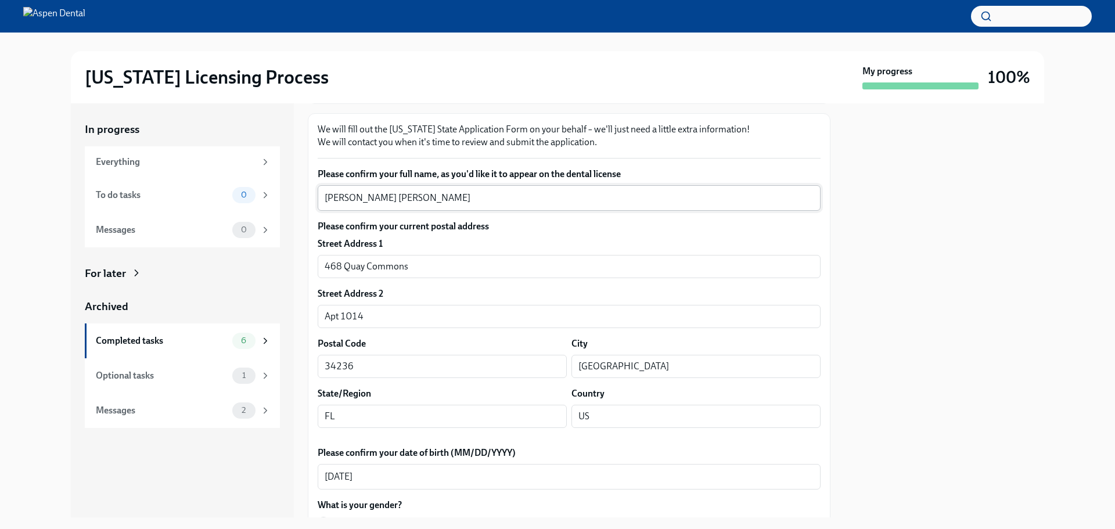
scroll to position [0, 0]
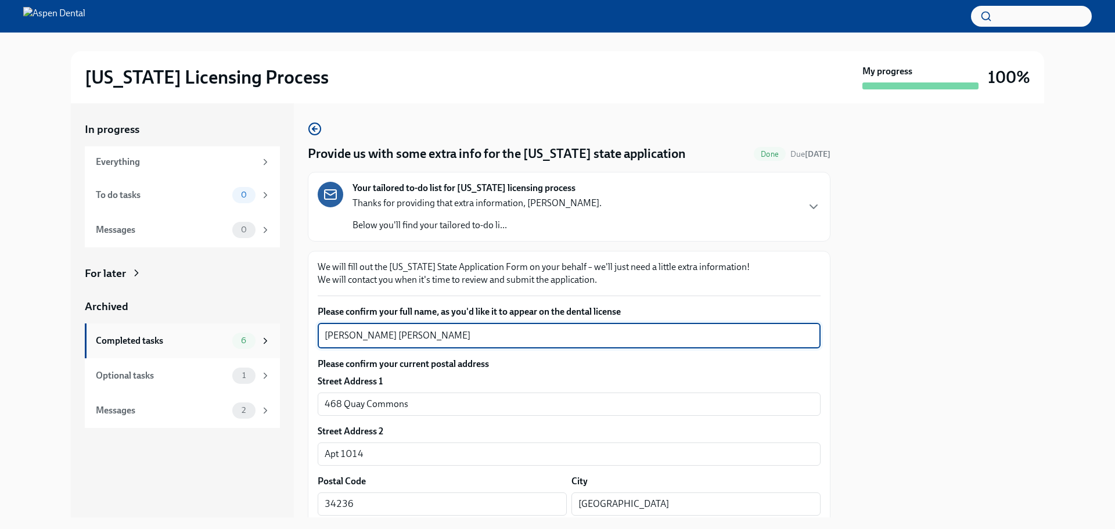
drag, startPoint x: 402, startPoint y: 337, endPoint x: 262, endPoint y: 334, distance: 139.9
click at [262, 334] on div "In progress Everything To do tasks 0 Messages 0 For later Archived Completed ta…" at bounding box center [557, 310] width 973 height 414
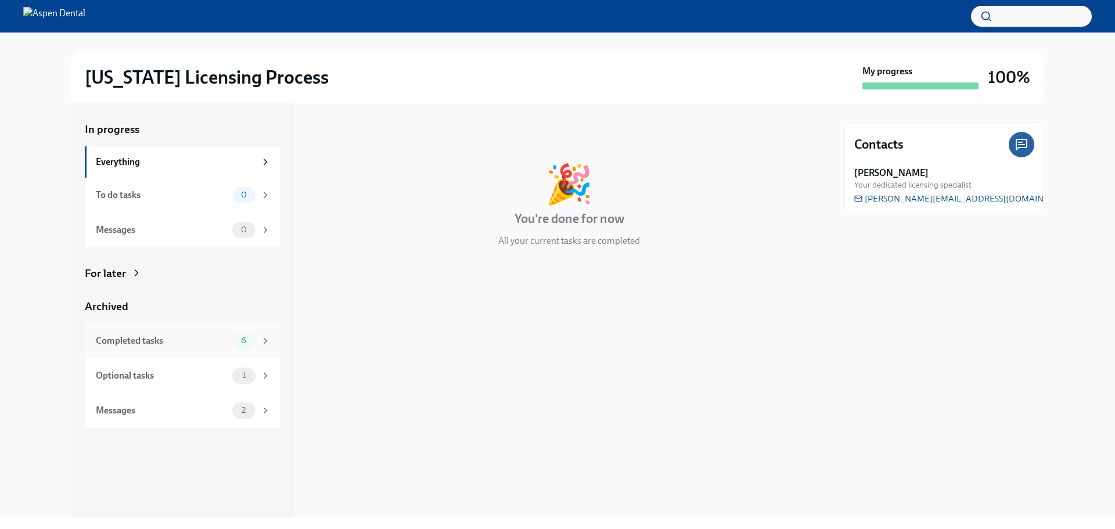
click at [193, 351] on div "Completed tasks 6" at bounding box center [182, 340] width 195 height 35
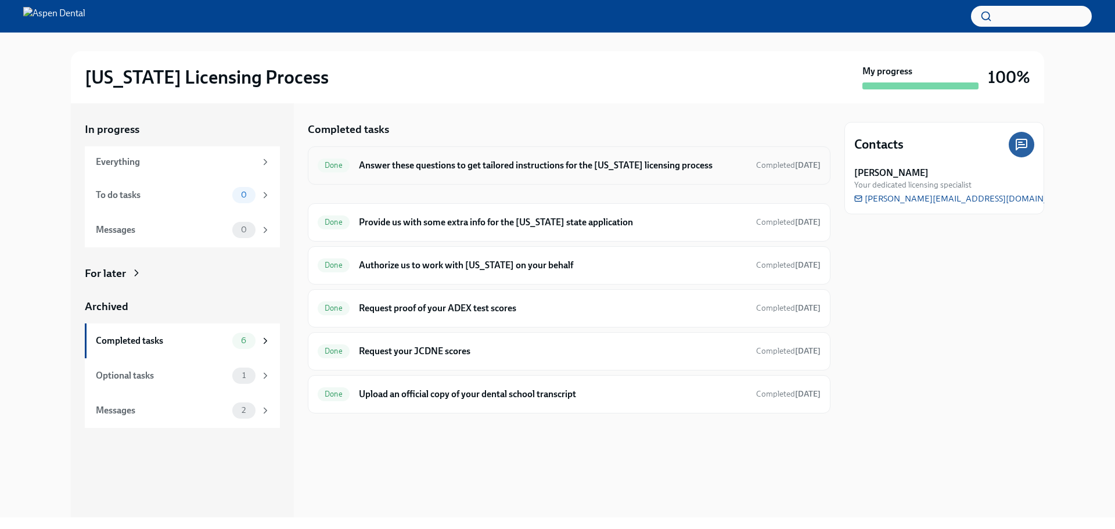
click at [504, 163] on h6 "Answer these questions to get tailored instructions for the [US_STATE] licensin…" at bounding box center [553, 165] width 388 height 13
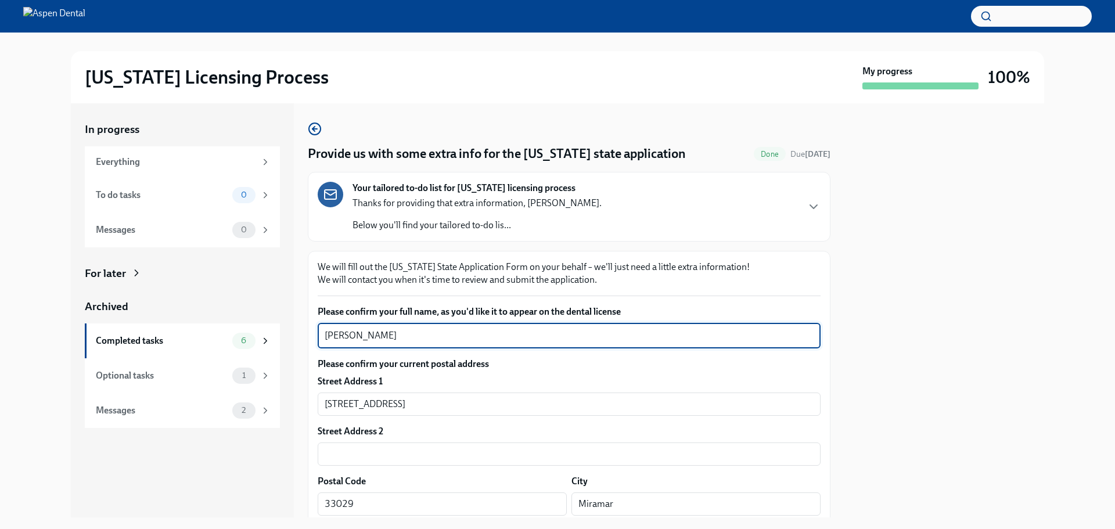
drag, startPoint x: 423, startPoint y: 339, endPoint x: 294, endPoint y: 342, distance: 128.9
click at [294, 342] on div "In progress Everything To do tasks 0 Messages 0 For later Archived Completed ta…" at bounding box center [557, 310] width 973 height 414
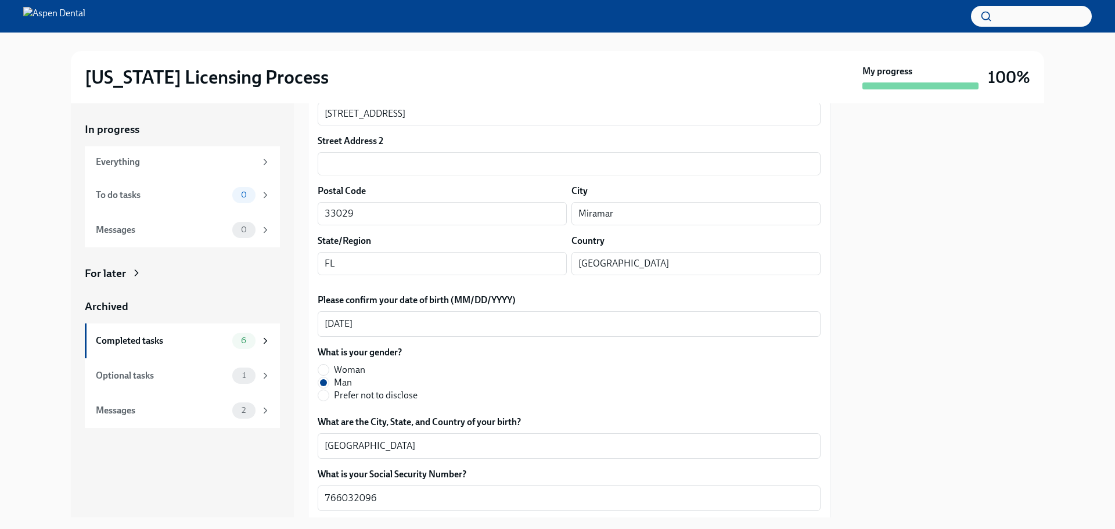
scroll to position [348, 0]
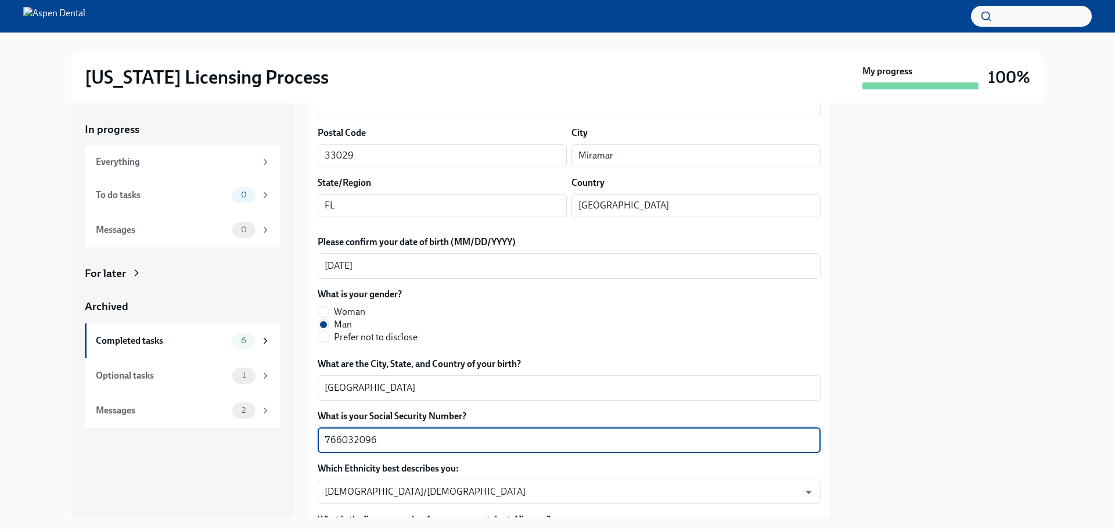
drag, startPoint x: 379, startPoint y: 445, endPoint x: 309, endPoint y: 444, distance: 70.2
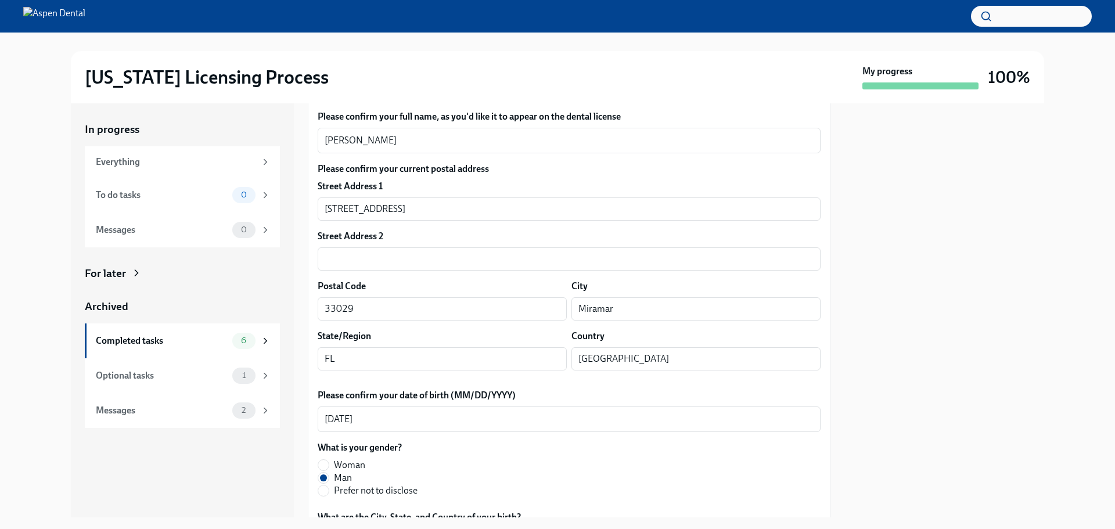
scroll to position [232, 0]
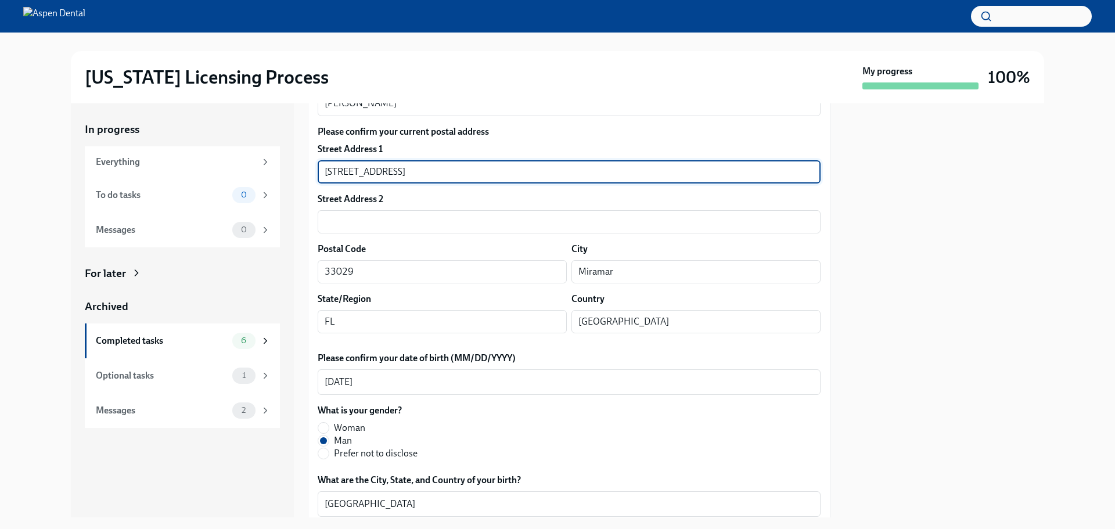
drag, startPoint x: 392, startPoint y: 172, endPoint x: 291, endPoint y: 169, distance: 101.6
click at [286, 168] on div "In progress Everything To do tasks 0 Messages 0 For later Archived Completed ta…" at bounding box center [557, 310] width 973 height 414
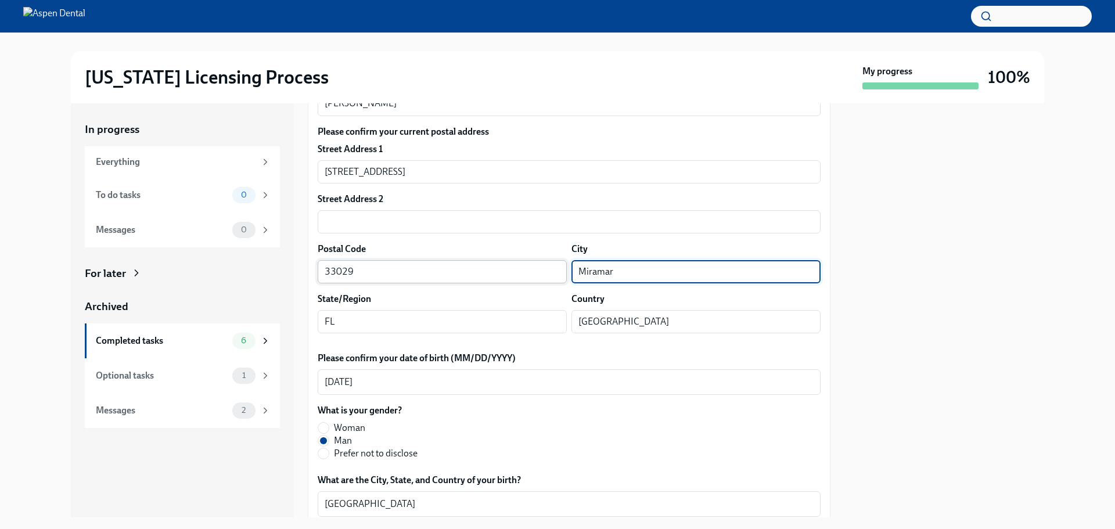
drag, startPoint x: 580, startPoint y: 271, endPoint x: 560, endPoint y: 271, distance: 19.7
click at [560, 271] on div "Postal Code 33029 ​ City Miramar ​" at bounding box center [569, 263] width 503 height 41
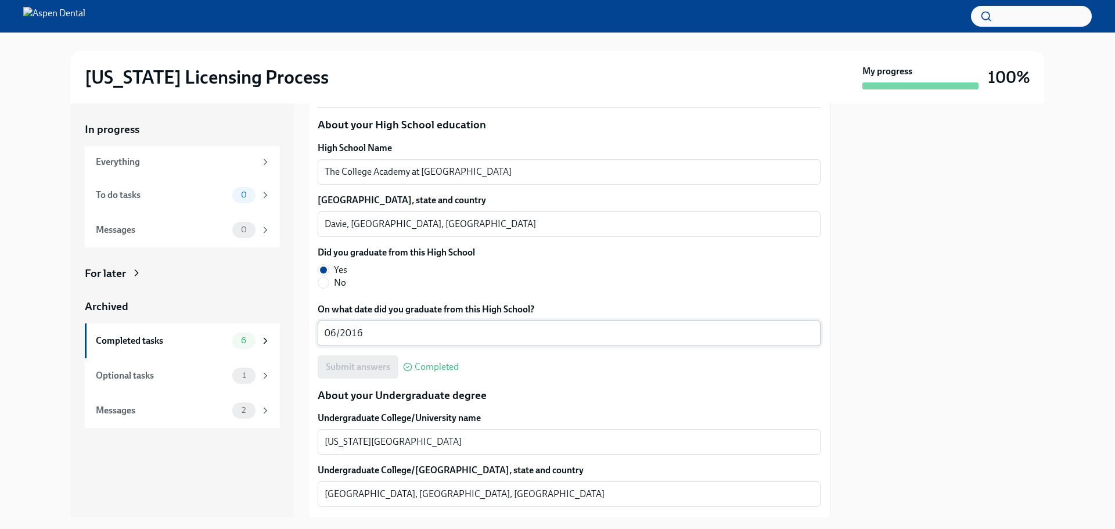
scroll to position [871, 0]
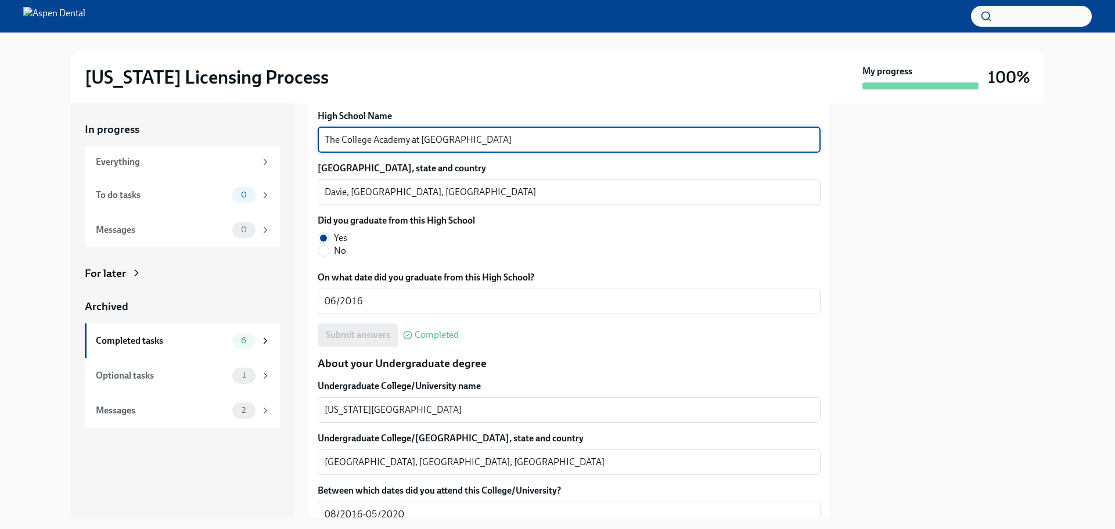
drag, startPoint x: 497, startPoint y: 144, endPoint x: 322, endPoint y: 146, distance: 175.9
click at [318, 148] on div "The College Academy at Broward College x ​" at bounding box center [569, 140] width 503 height 26
click at [339, 138] on textarea "The College Academy at Broward College" at bounding box center [568, 140] width 489 height 14
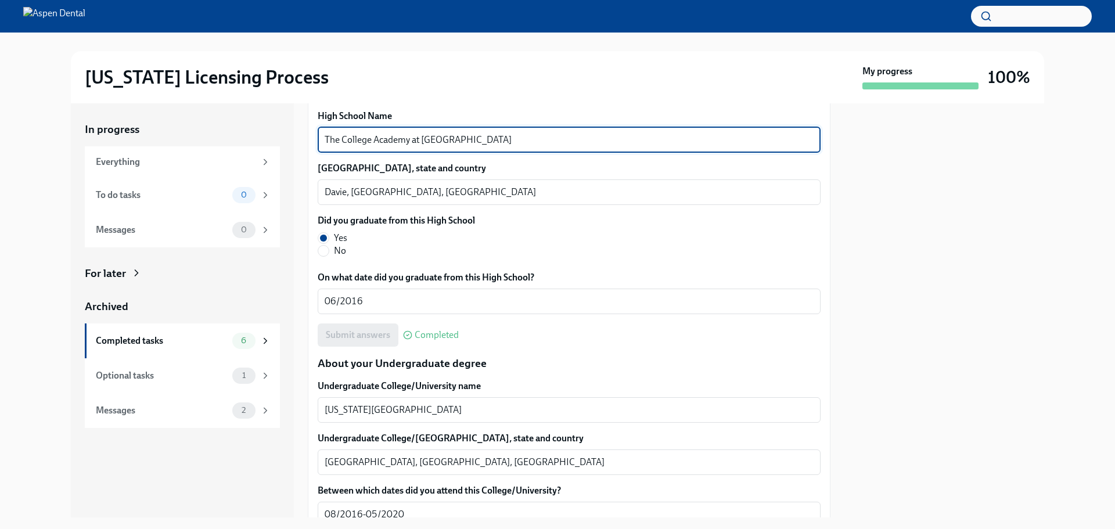
click at [339, 138] on textarea "The College Academy at Broward College" at bounding box center [568, 140] width 489 height 14
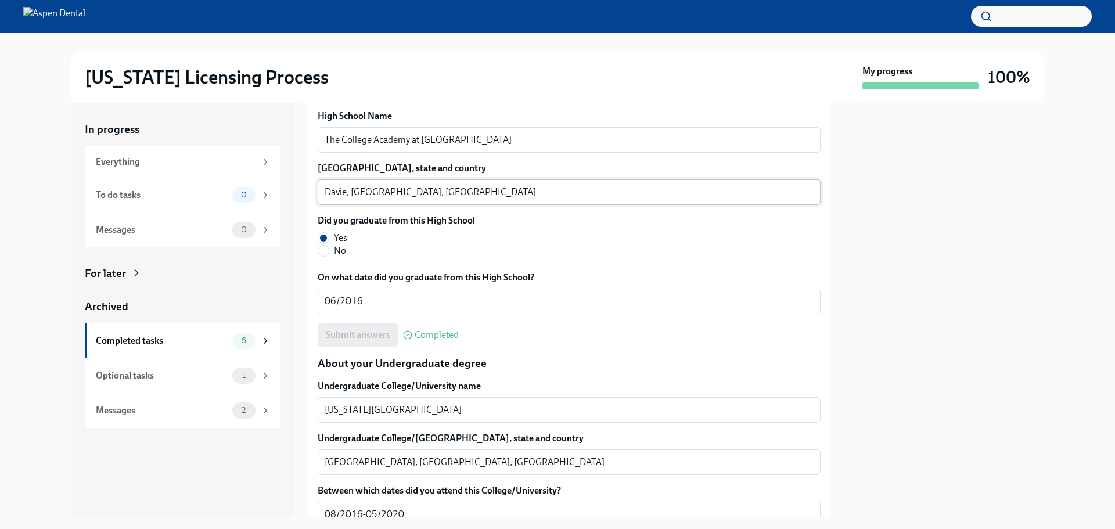
click at [331, 194] on textarea "Davie, Fl, USA" at bounding box center [568, 192] width 489 height 14
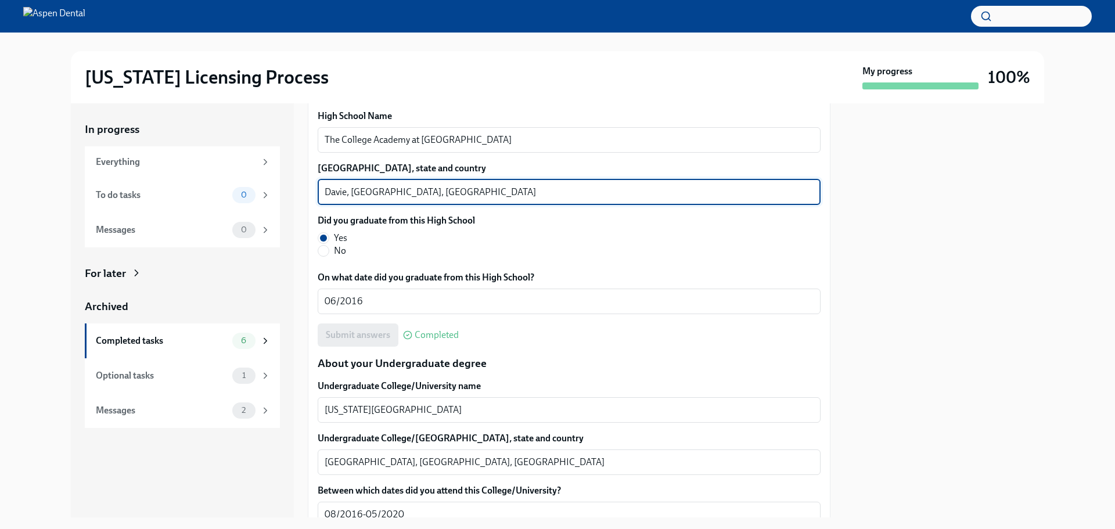
click at [331, 194] on textarea "Davie, Fl, USA" at bounding box center [568, 192] width 489 height 14
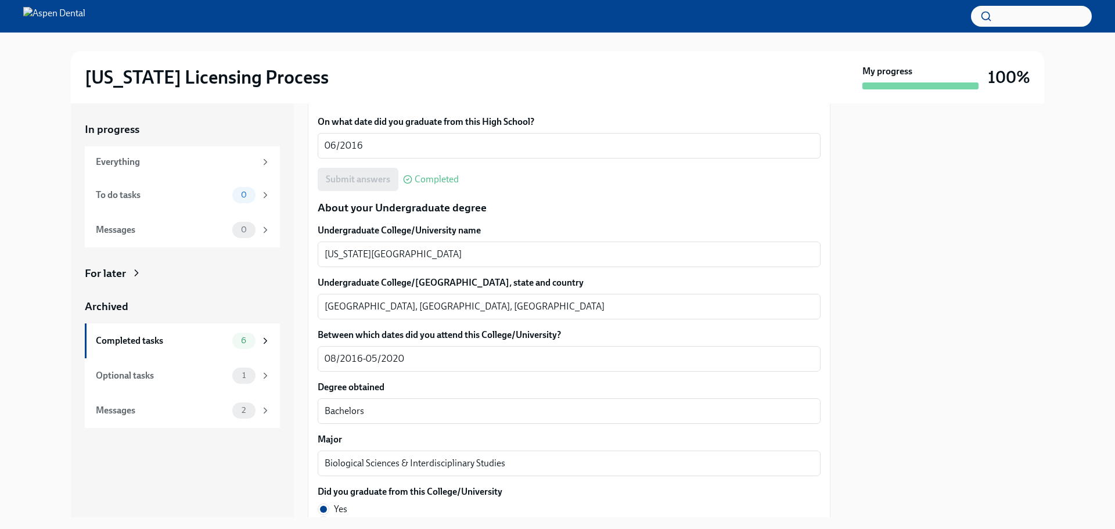
scroll to position [1045, 0]
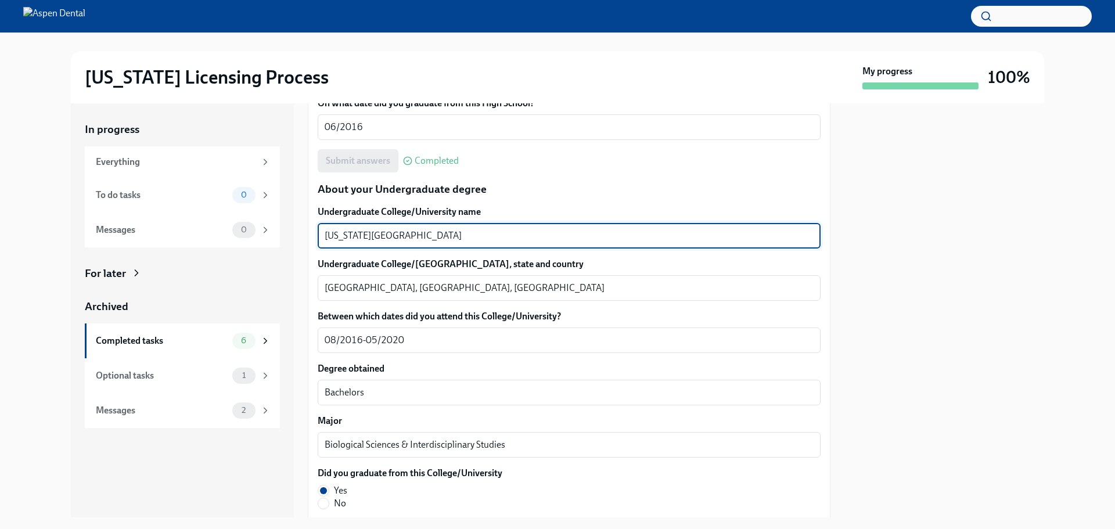
drag, startPoint x: 449, startPoint y: 234, endPoint x: 324, endPoint y: 239, distance: 124.3
click at [324, 239] on textarea "Florida International University" at bounding box center [568, 236] width 489 height 14
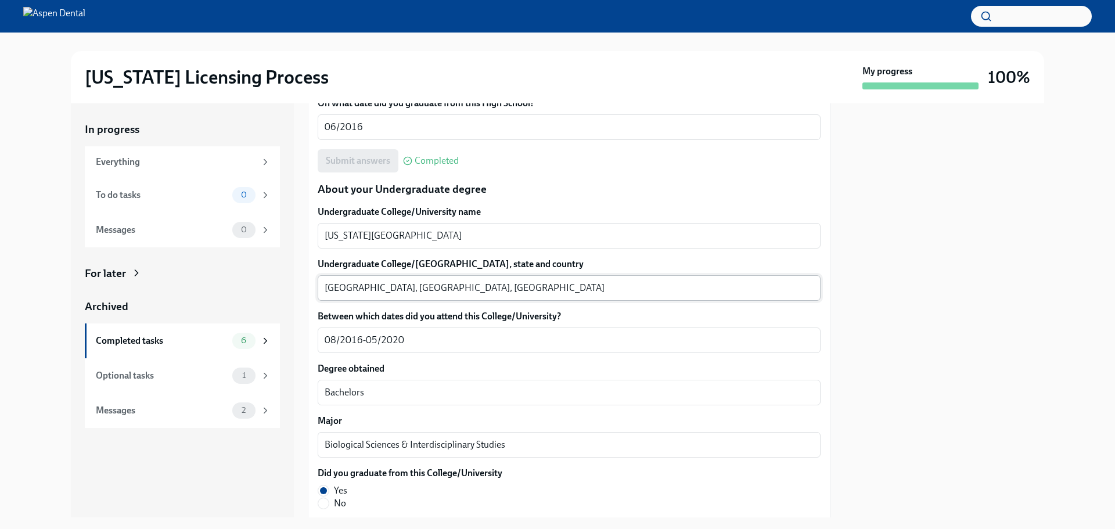
click at [337, 286] on textarea "Westchester, Fl, USA" at bounding box center [568, 288] width 489 height 14
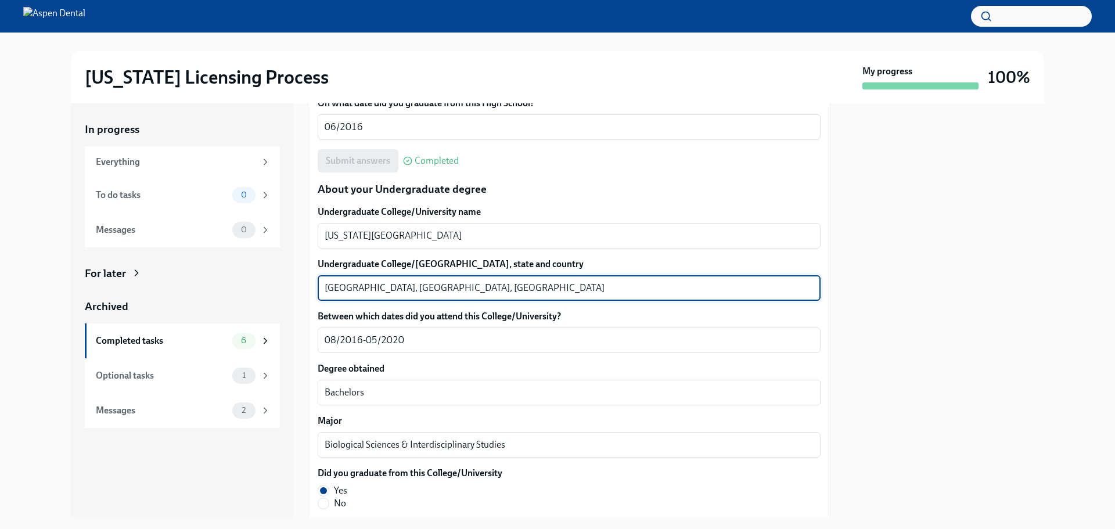
click at [337, 286] on textarea "Westchester, Fl, USA" at bounding box center [568, 288] width 489 height 14
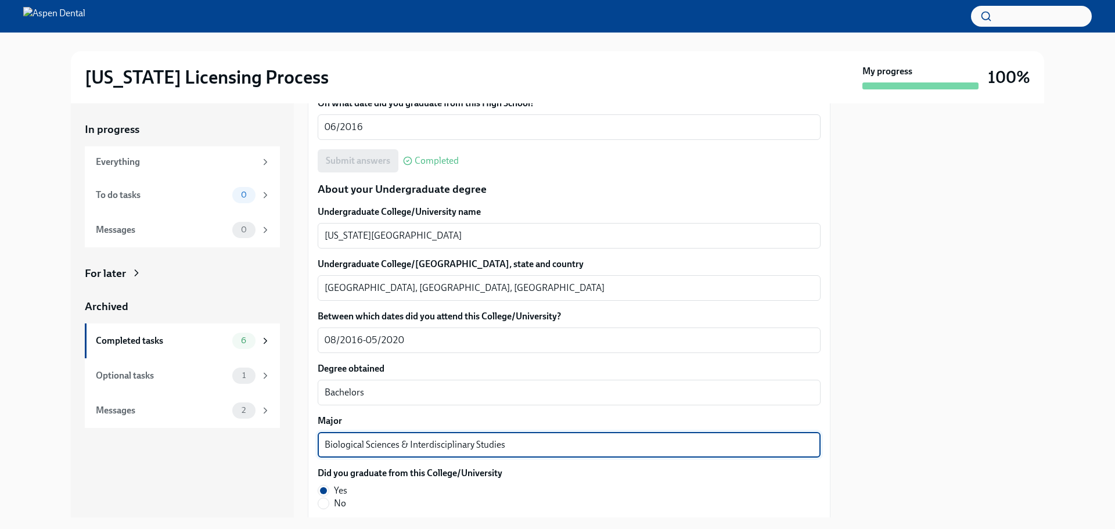
drag, startPoint x: 506, startPoint y: 446, endPoint x: 319, endPoint y: 452, distance: 187.6
click at [318, 453] on div "Biological Sciences & Interdisciplinary Studies x ​" at bounding box center [569, 445] width 503 height 26
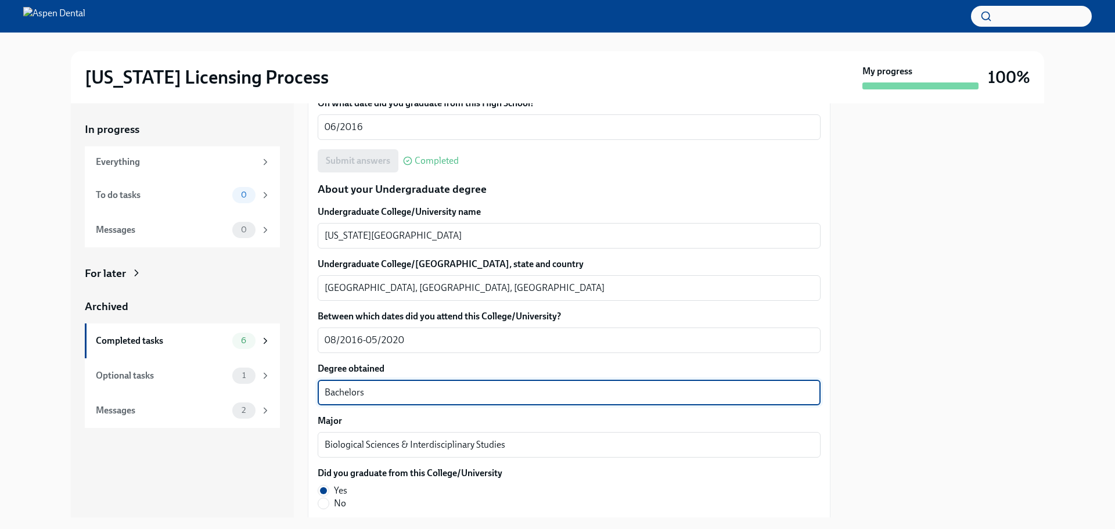
drag, startPoint x: 363, startPoint y: 387, endPoint x: 324, endPoint y: 390, distance: 39.0
click at [304, 390] on div "In progress Everything To do tasks 0 Messages 0 For later Archived Completed ta…" at bounding box center [557, 310] width 973 height 414
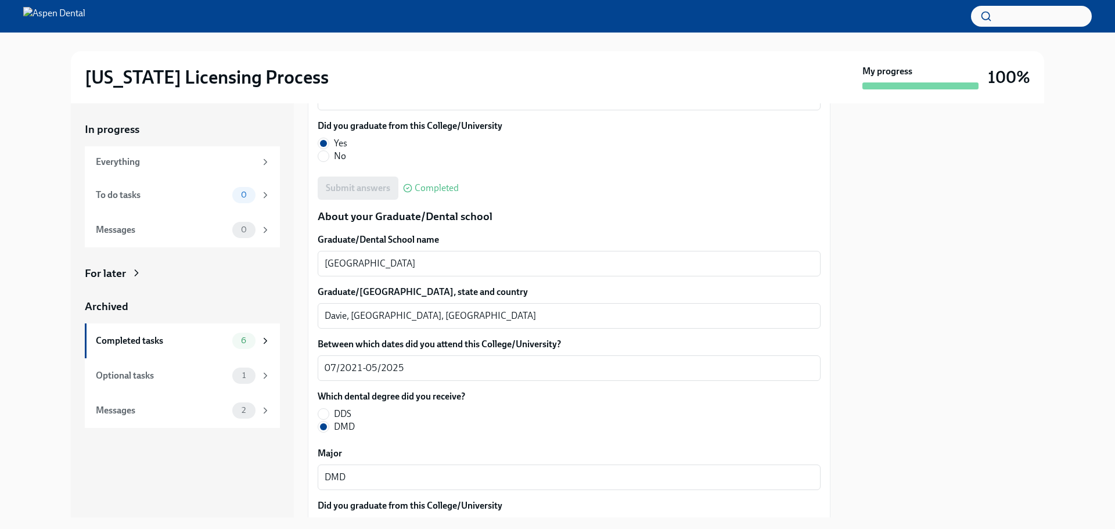
scroll to position [1393, 0]
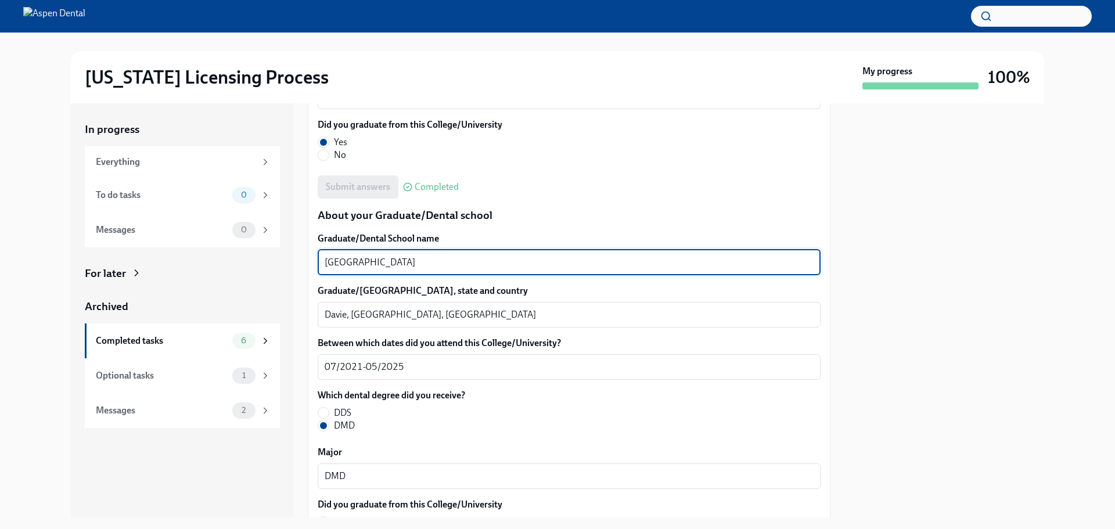
drag, startPoint x: 451, startPoint y: 265, endPoint x: 306, endPoint y: 259, distance: 145.2
click at [306, 259] on div "In progress Everything To do tasks 0 Messages 0 For later Archived Completed ta…" at bounding box center [557, 310] width 973 height 414
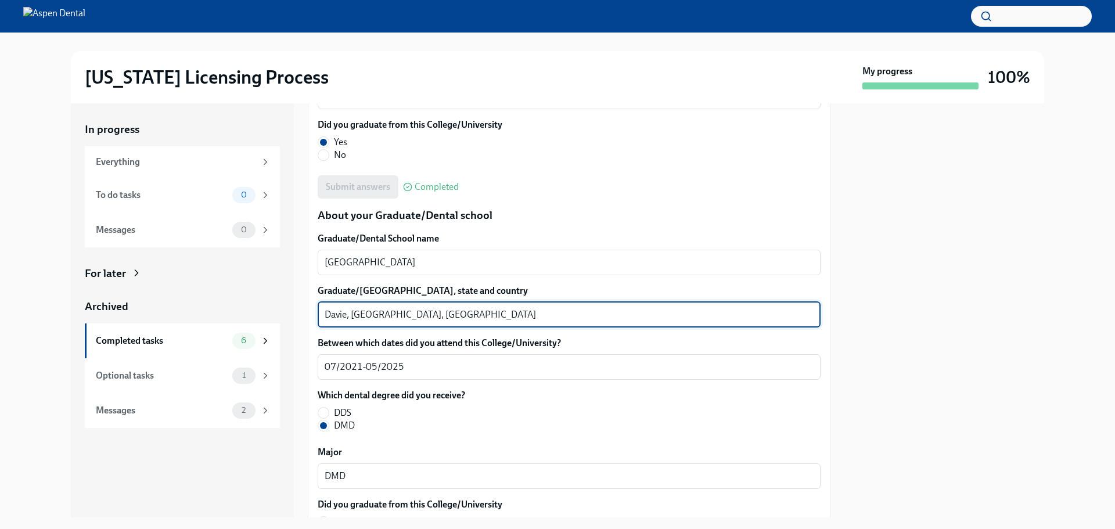
click at [327, 316] on textarea "Davie, Fl, USA" at bounding box center [568, 315] width 489 height 14
click at [328, 316] on textarea "Davie, Fl, USA" at bounding box center [568, 315] width 489 height 14
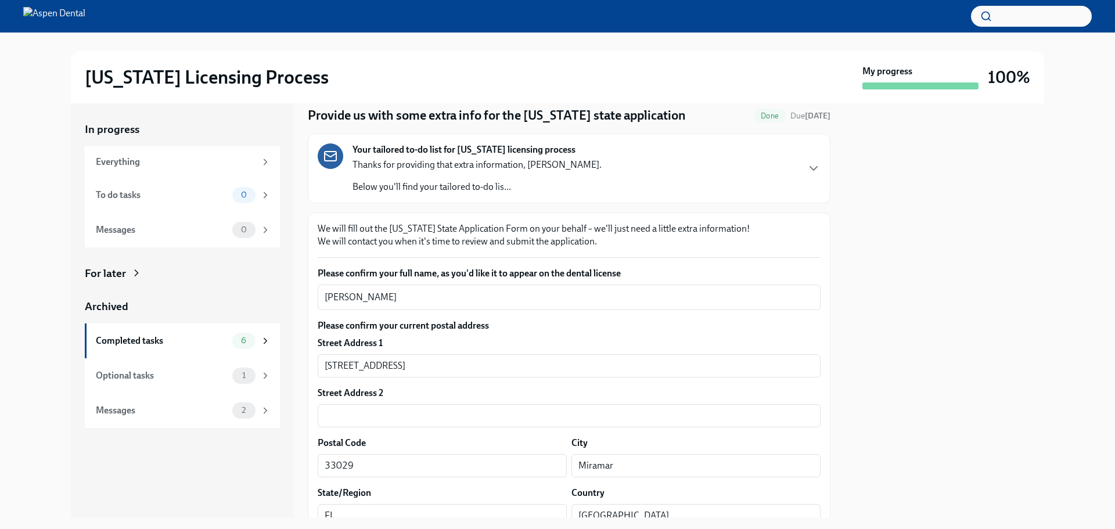
scroll to position [0, 0]
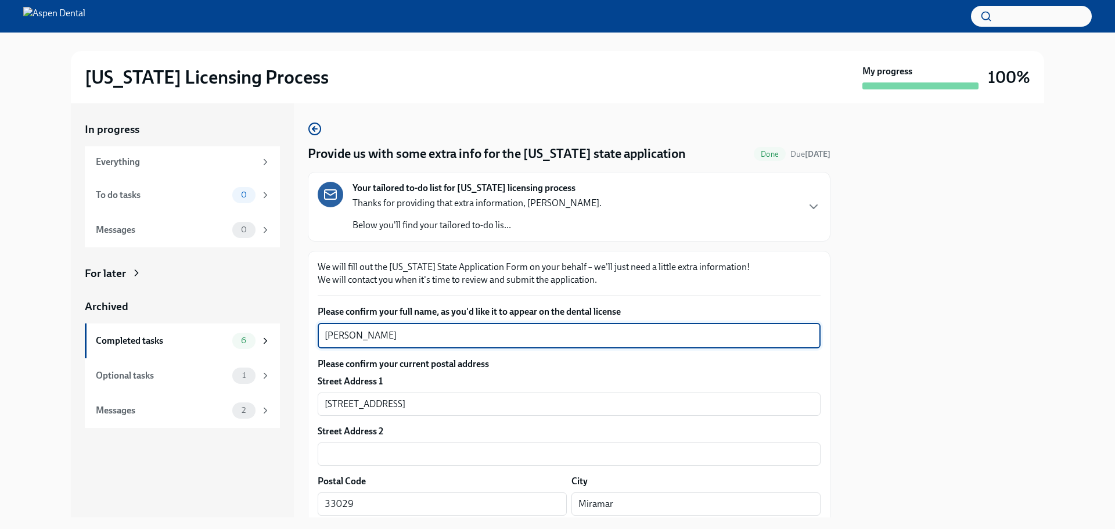
drag, startPoint x: 425, startPoint y: 333, endPoint x: 295, endPoint y: 338, distance: 129.5
click at [286, 336] on div "In progress Everything To do tasks 0 Messages 0 For later Archived Completed ta…" at bounding box center [557, 310] width 973 height 414
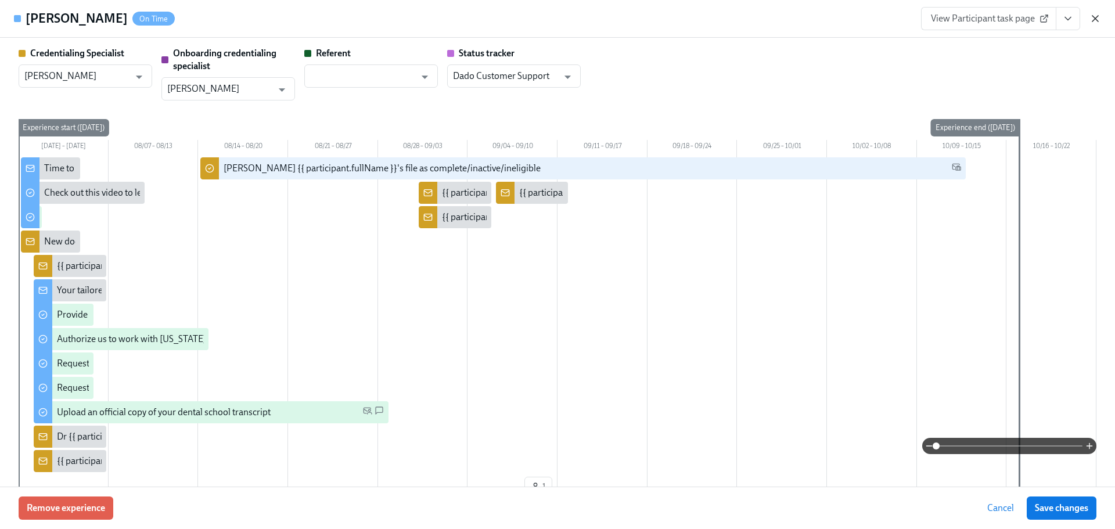
click at [1098, 17] on icon "button" at bounding box center [1095, 19] width 12 height 12
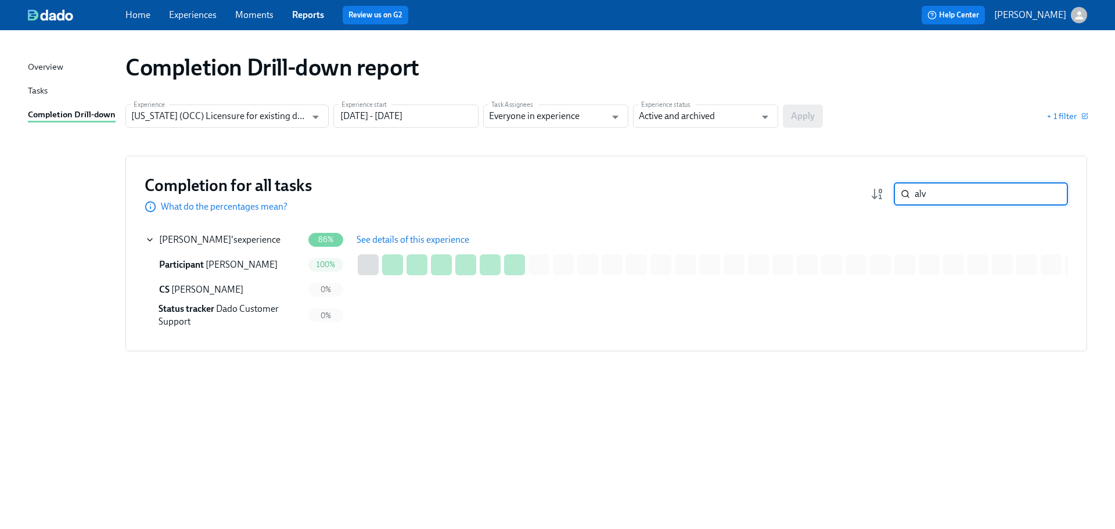
click at [979, 195] on input "alv" at bounding box center [990, 193] width 153 height 23
click at [961, 196] on input "alv" at bounding box center [990, 193] width 153 height 23
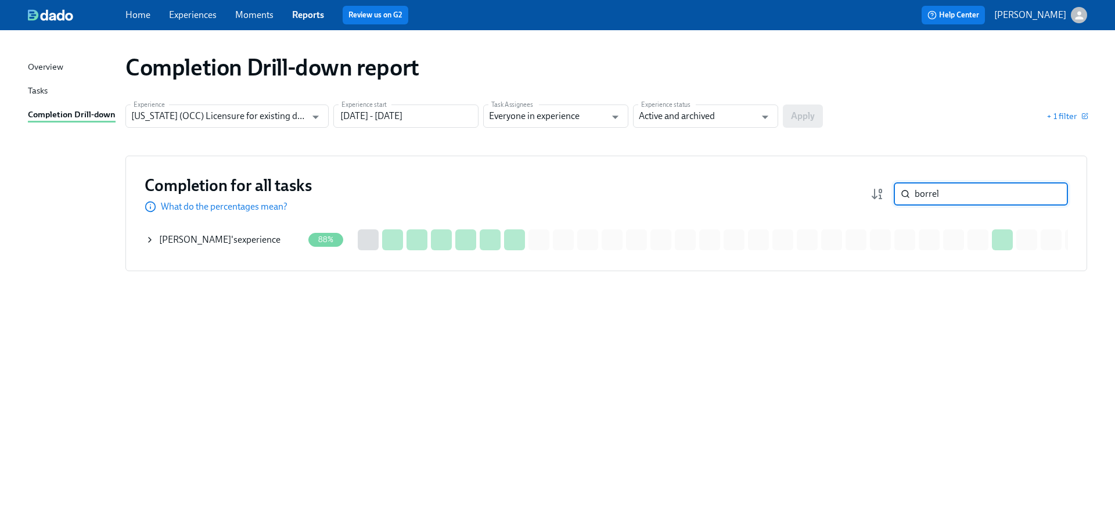
click at [247, 238] on div "Andrew Borrell 's experience" at bounding box center [219, 239] width 121 height 13
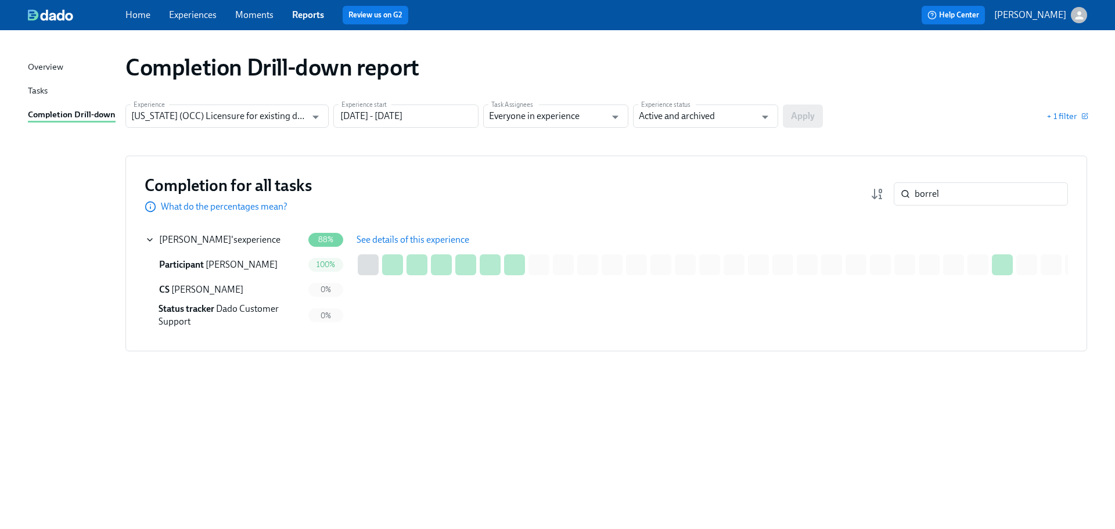
click at [362, 243] on span "See details of this experience" at bounding box center [412, 240] width 113 height 12
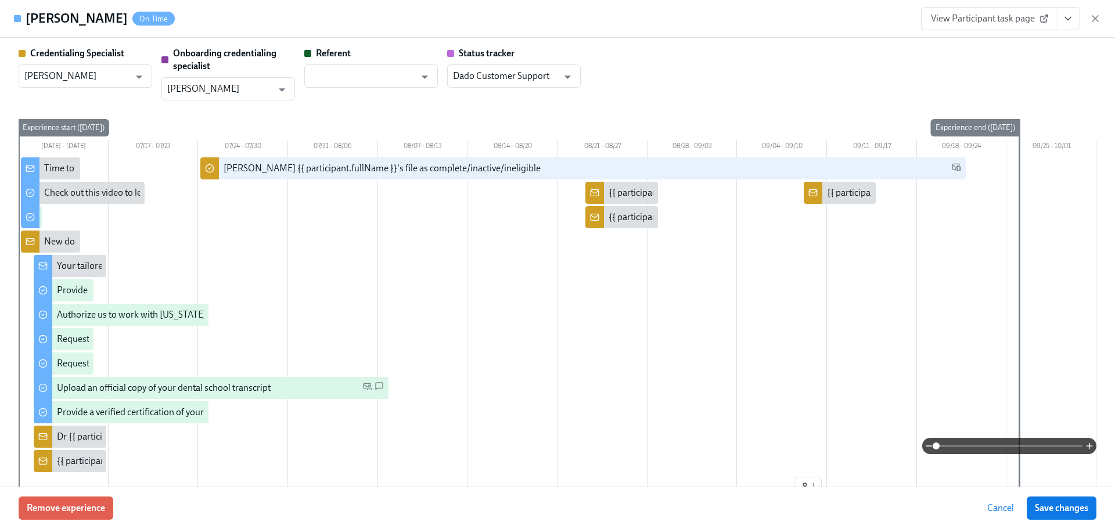
click at [997, 24] on link "View Participant task page" at bounding box center [988, 18] width 135 height 23
click at [1092, 20] on icon "button" at bounding box center [1095, 19] width 12 height 12
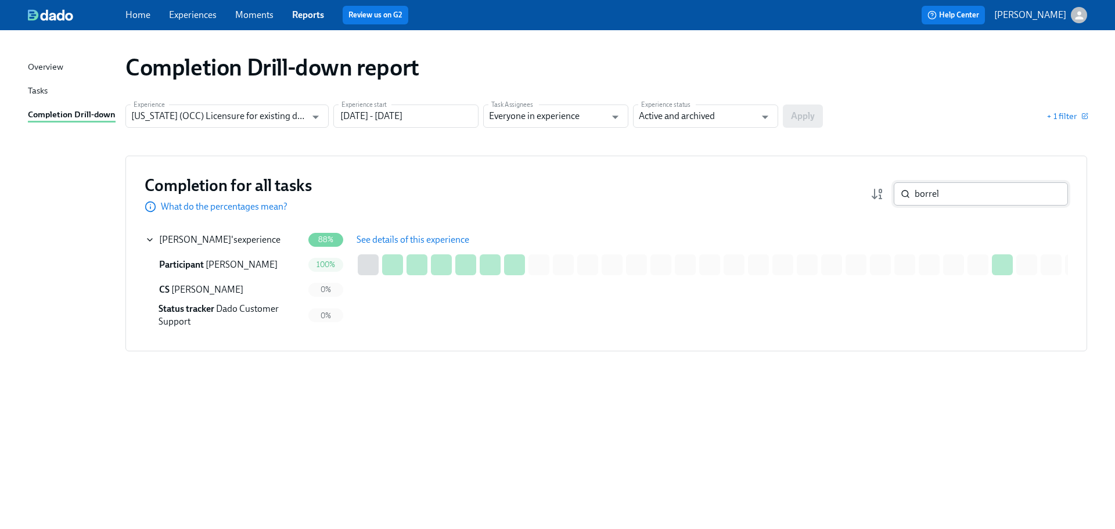
click at [974, 189] on input "borrel" at bounding box center [990, 193] width 153 height 23
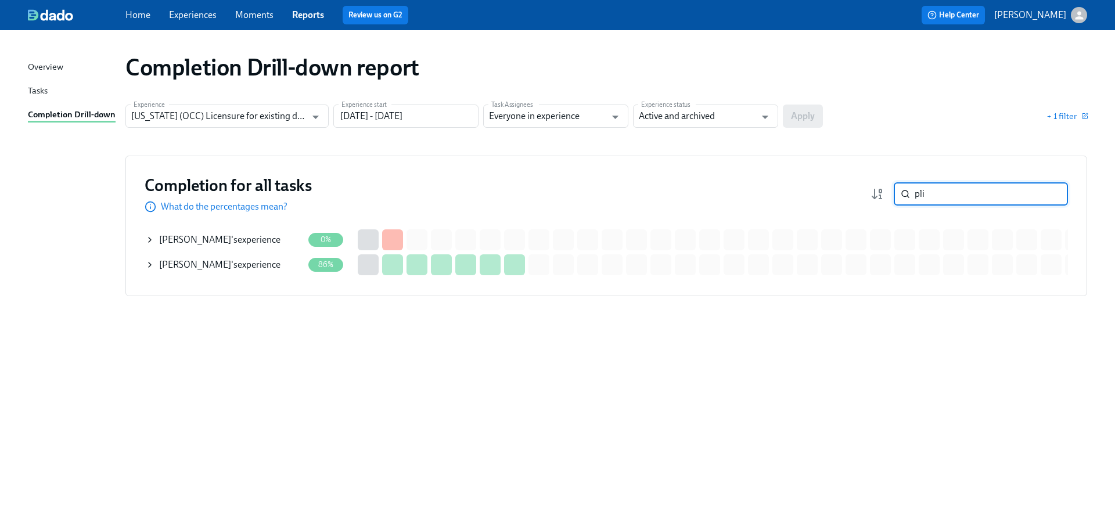
click at [264, 272] on div "Andrew Plichta 's experience" at bounding box center [224, 264] width 158 height 23
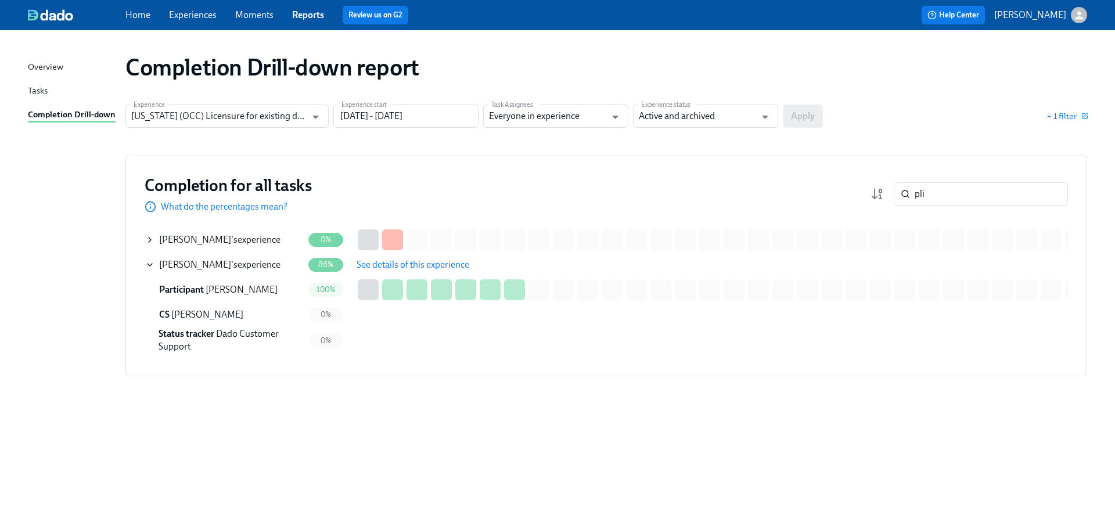
click at [410, 265] on span "See details of this experience" at bounding box center [412, 265] width 113 height 12
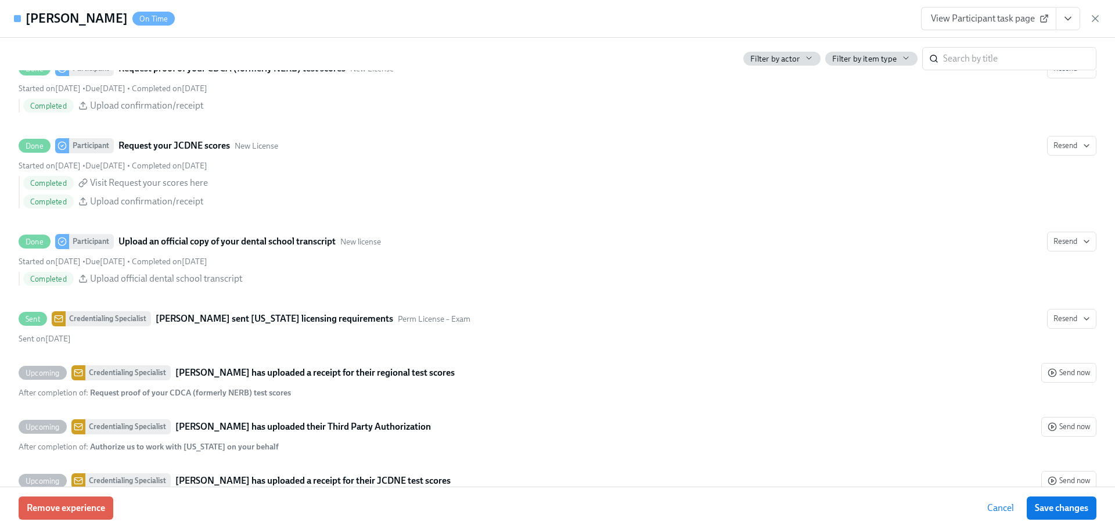
scroll to position [1858, 0]
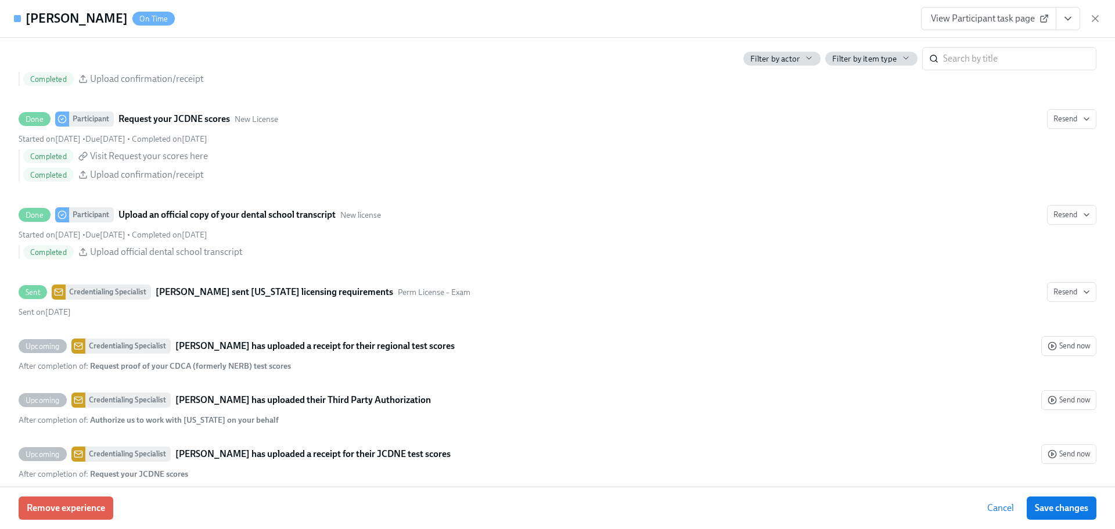
click at [971, 25] on link "View Participant task page" at bounding box center [988, 18] width 135 height 23
click at [1096, 22] on icon "button" at bounding box center [1095, 19] width 12 height 12
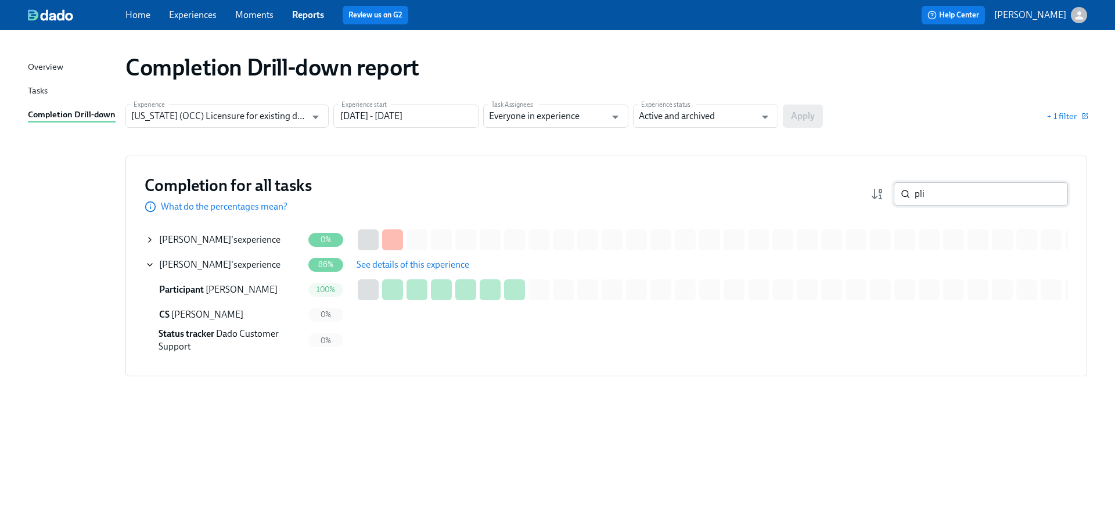
click at [946, 194] on input "pli" at bounding box center [990, 193] width 153 height 23
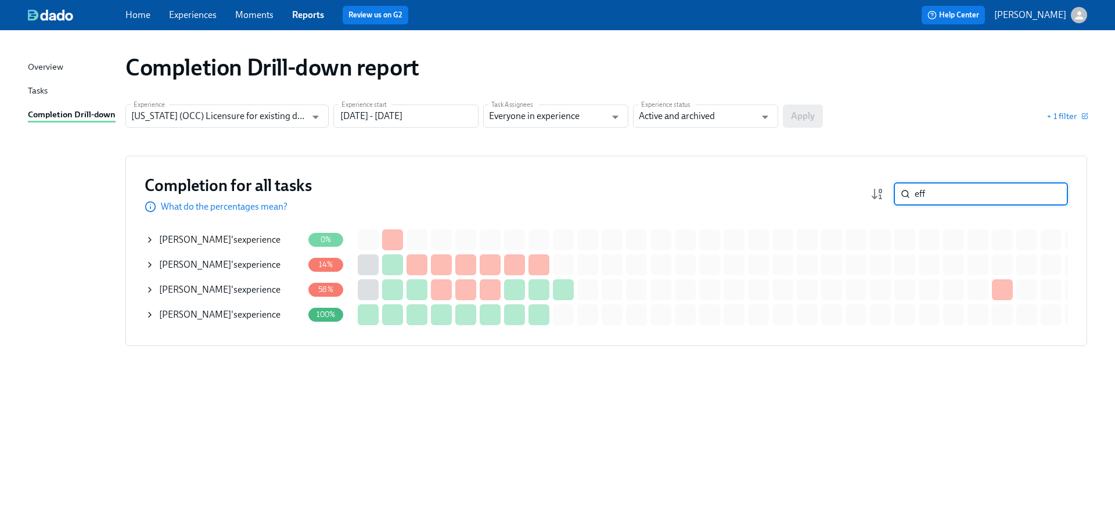
type input "eff"
click at [213, 290] on div "Effat Ahmadi 's experience" at bounding box center [219, 289] width 121 height 13
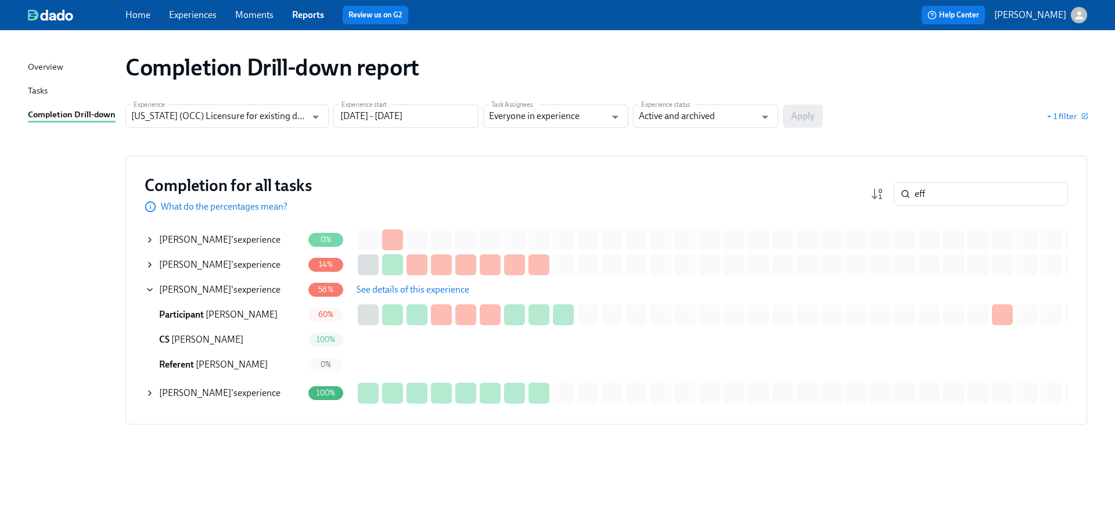
click at [419, 289] on span "See details of this experience" at bounding box center [412, 290] width 113 height 12
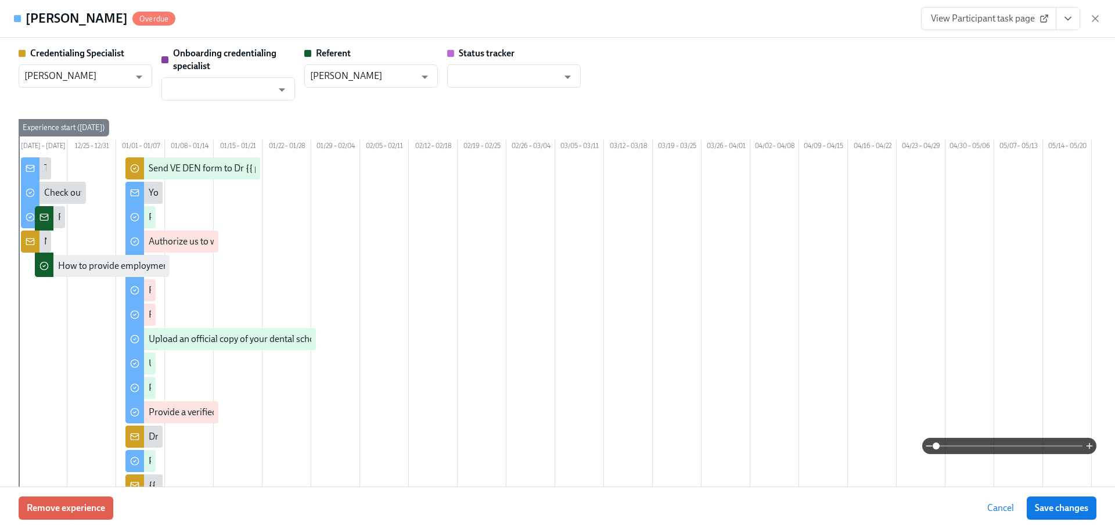
scroll to position [0, 232]
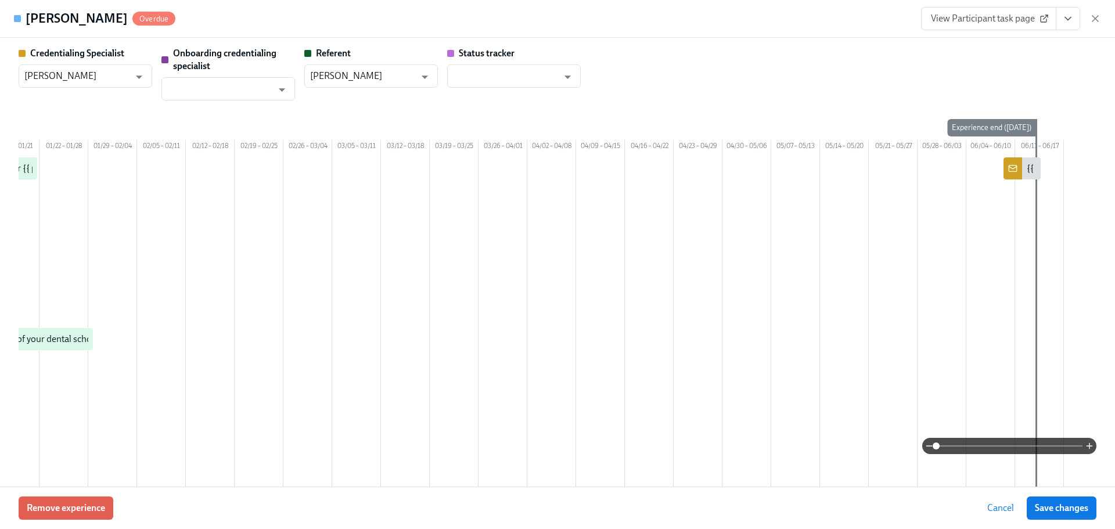
click at [961, 23] on span "View Participant task page" at bounding box center [989, 19] width 116 height 12
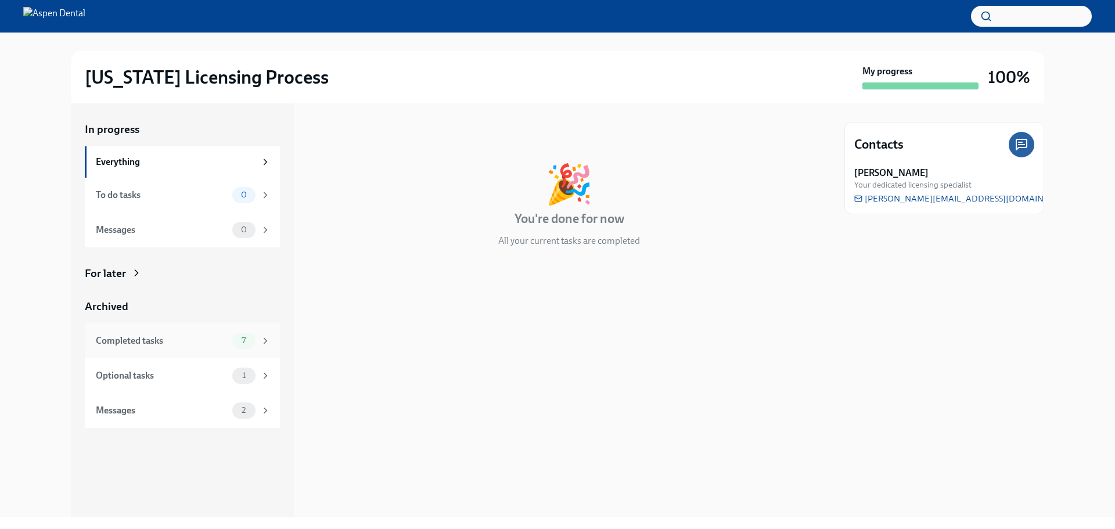
click at [208, 338] on div "Completed tasks" at bounding box center [162, 340] width 132 height 13
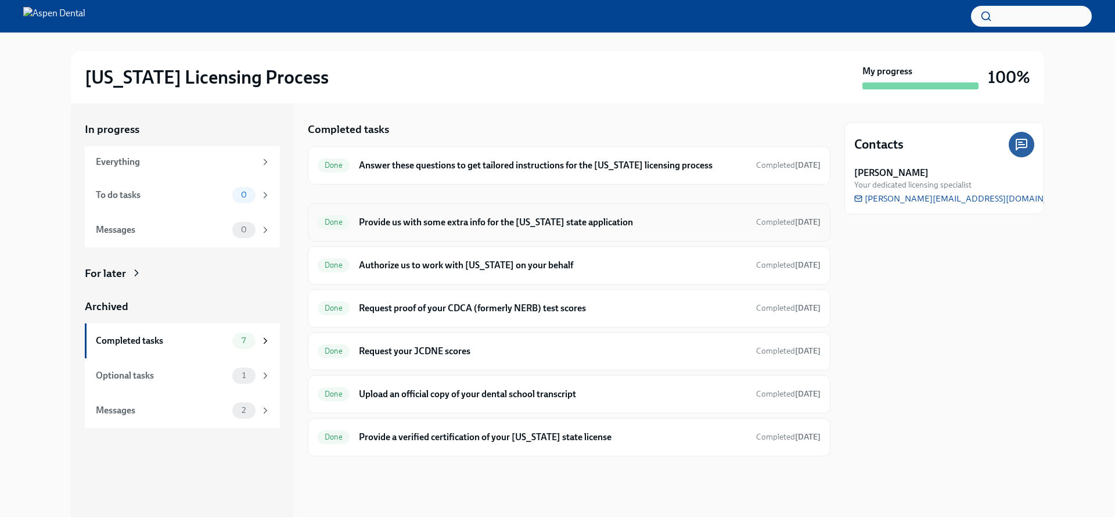
click at [526, 216] on h6 "Provide us with some extra info for the [US_STATE] state application" at bounding box center [553, 222] width 388 height 13
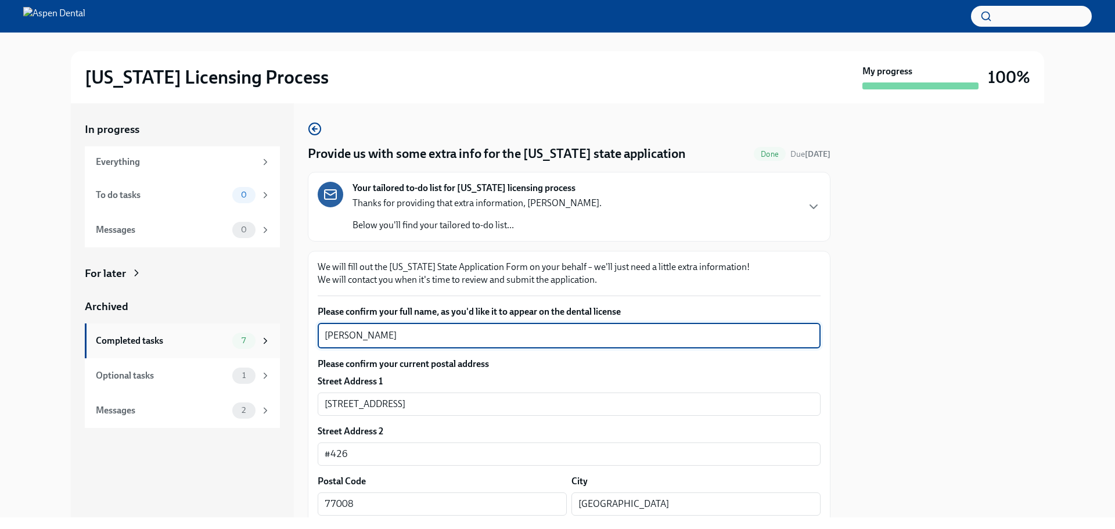
drag, startPoint x: 445, startPoint y: 334, endPoint x: 264, endPoint y: 330, distance: 180.6
click at [261, 329] on div "In progress Everything To do tasks 0 Messages 0 For later Archived Completed ta…" at bounding box center [557, 310] width 973 height 414
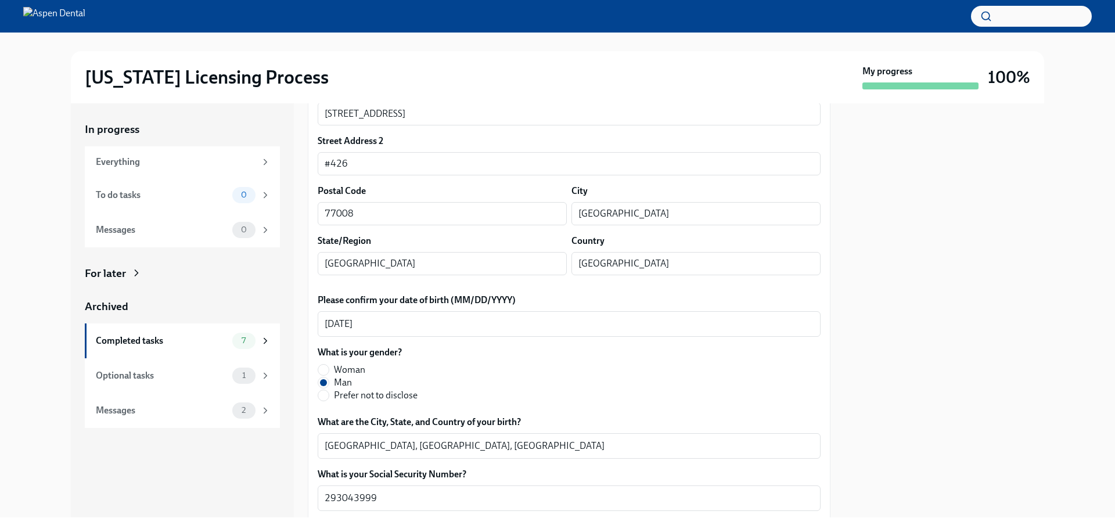
scroll to position [232, 0]
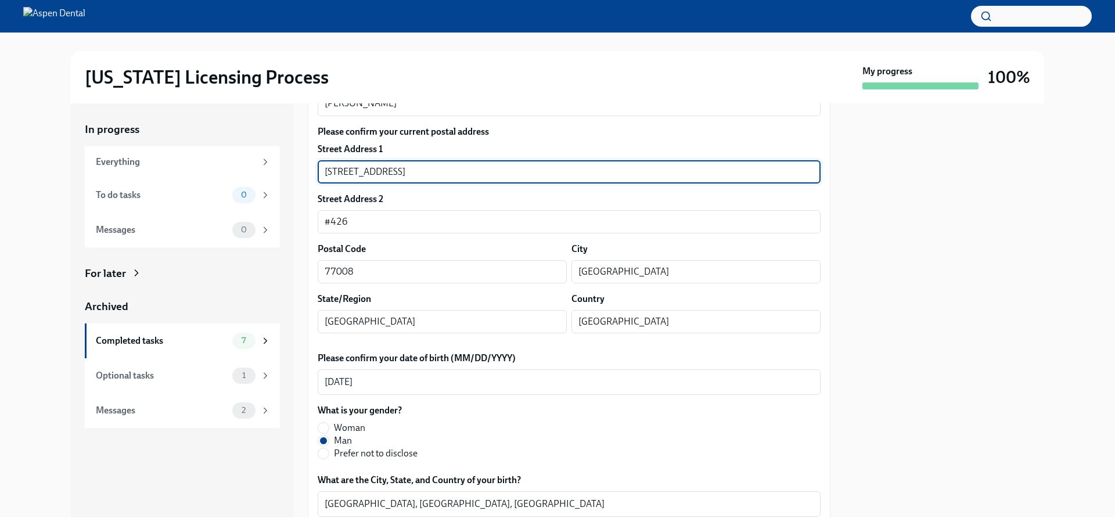
drag, startPoint x: 395, startPoint y: 176, endPoint x: 309, endPoint y: 175, distance: 85.3
click at [345, 171] on input "[STREET_ADDRESS]" at bounding box center [569, 171] width 503 height 23
drag, startPoint x: 384, startPoint y: 172, endPoint x: 323, endPoint y: 170, distance: 61.0
click at [321, 170] on input "[STREET_ADDRESS]" at bounding box center [569, 171] width 503 height 23
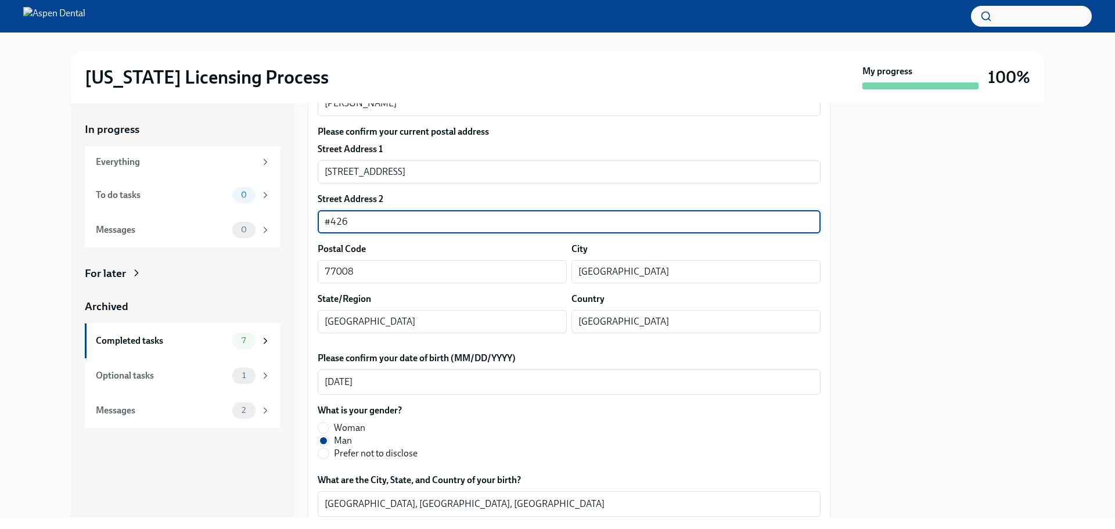
drag, startPoint x: 351, startPoint y: 223, endPoint x: 305, endPoint y: 219, distance: 46.6
click at [305, 219] on div "In progress Everything To do tasks 0 Messages 0 For later Archived Completed ta…" at bounding box center [557, 310] width 973 height 414
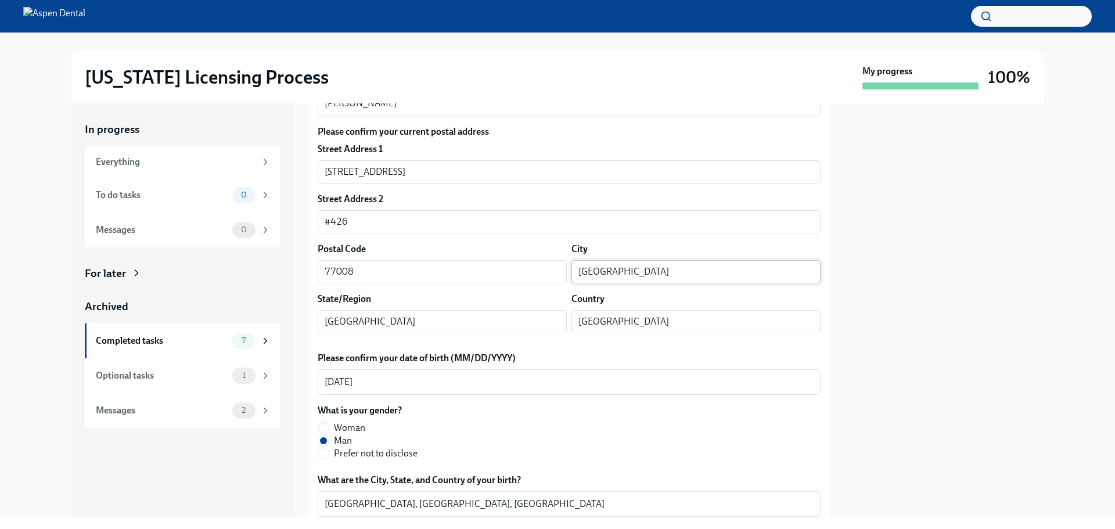
click at [602, 271] on input "[GEOGRAPHIC_DATA]" at bounding box center [695, 271] width 249 height 23
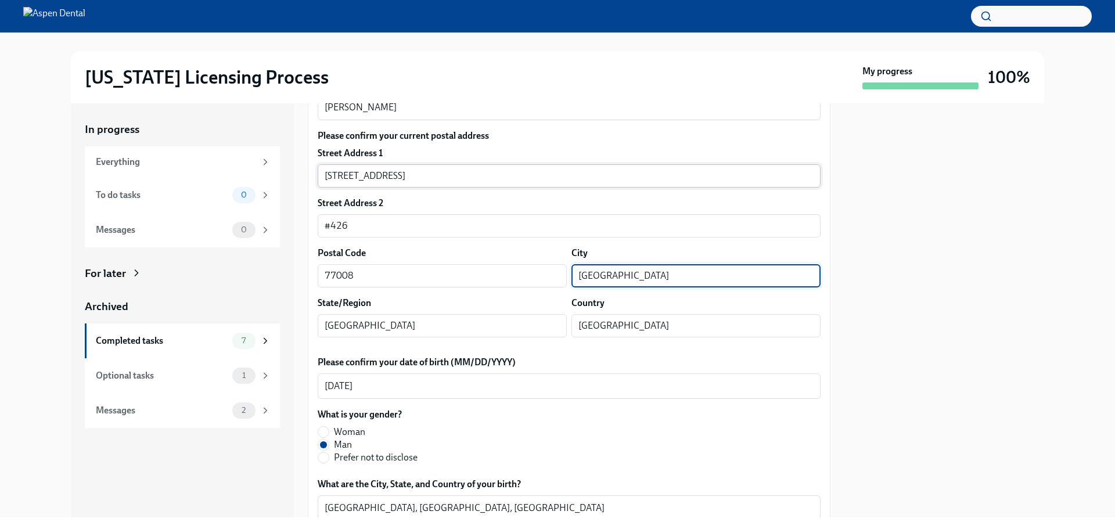
scroll to position [348, 0]
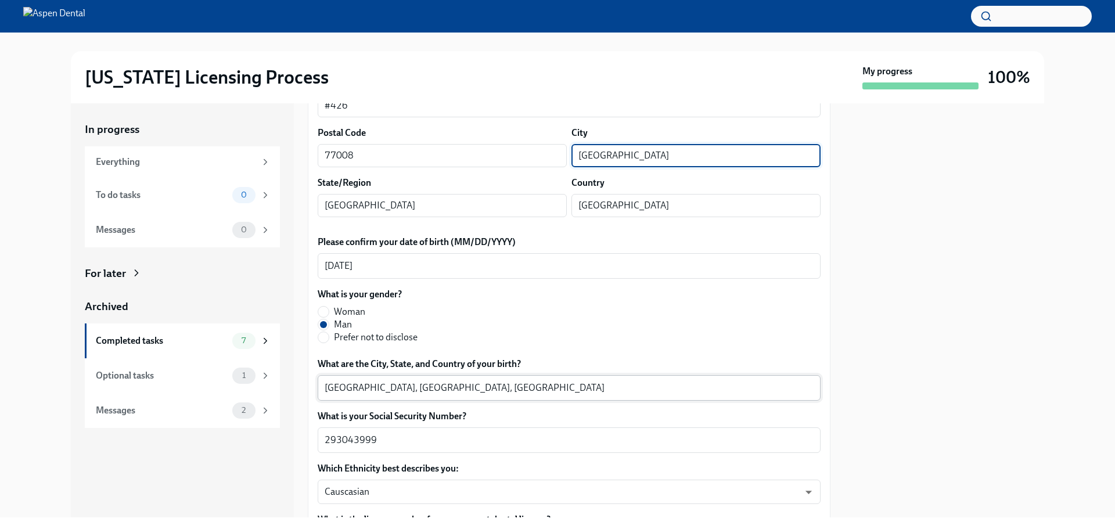
click at [343, 388] on textarea "[GEOGRAPHIC_DATA], [GEOGRAPHIC_DATA], [GEOGRAPHIC_DATA]" at bounding box center [568, 388] width 489 height 14
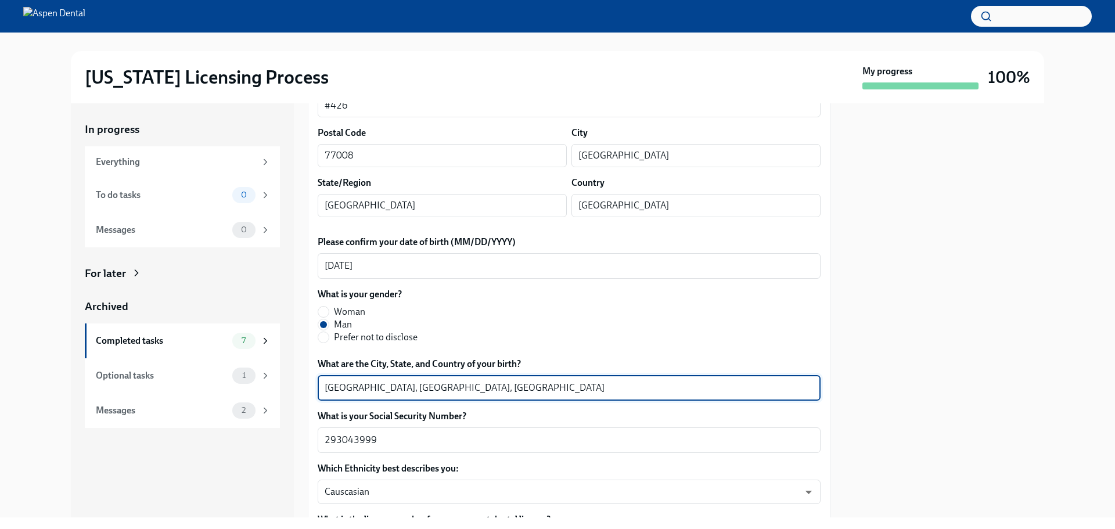
click at [343, 388] on textarea "[GEOGRAPHIC_DATA], [GEOGRAPHIC_DATA], [GEOGRAPHIC_DATA]" at bounding box center [568, 388] width 489 height 14
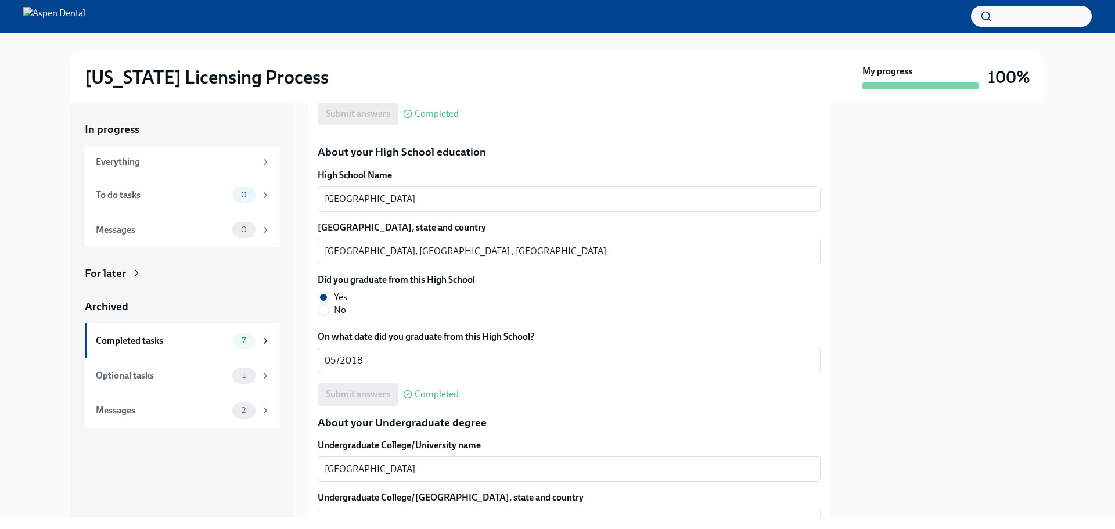
scroll to position [813, 0]
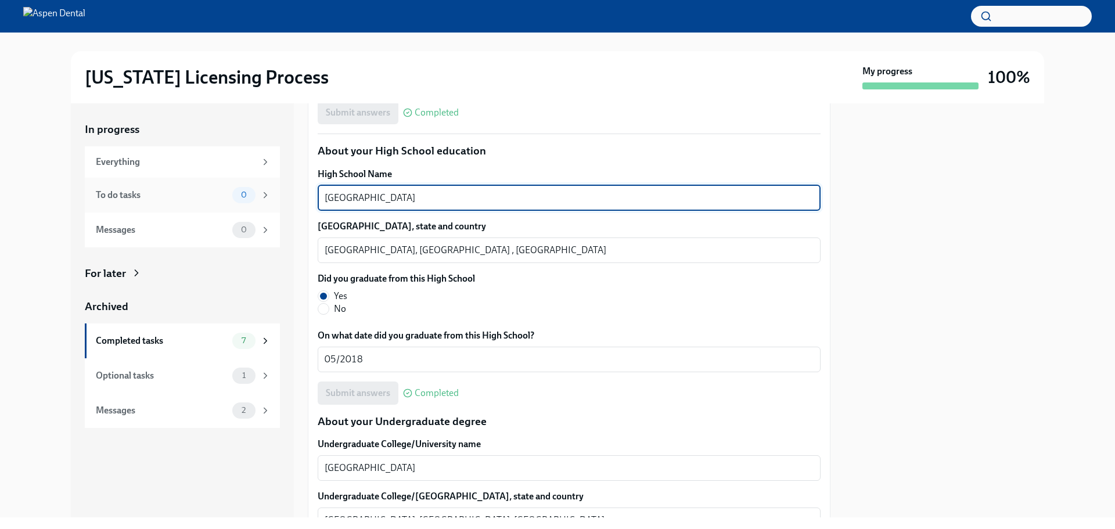
drag, startPoint x: 427, startPoint y: 199, endPoint x: 268, endPoint y: 189, distance: 159.9
click at [251, 188] on div "In progress Everything To do tasks 0 Messages 0 For later Archived Completed ta…" at bounding box center [557, 310] width 973 height 414
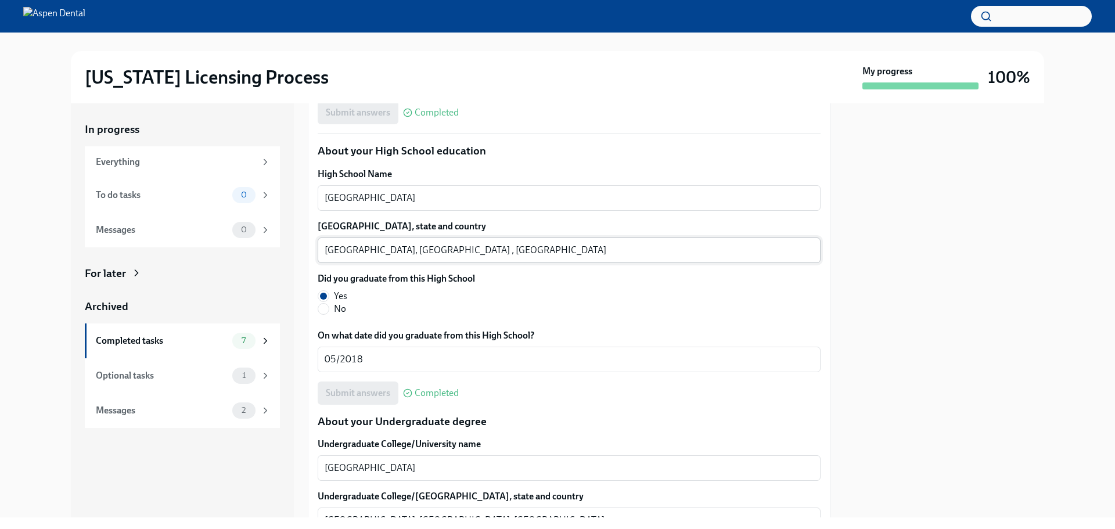
click at [338, 250] on textarea "[GEOGRAPHIC_DATA], [GEOGRAPHIC_DATA] , [GEOGRAPHIC_DATA]" at bounding box center [568, 250] width 489 height 14
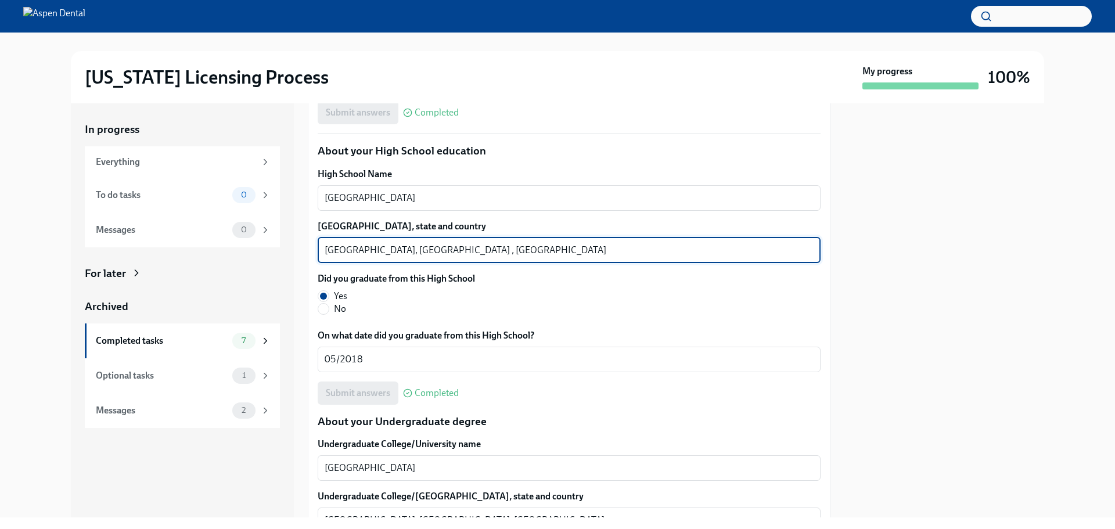
click at [338, 249] on textarea "[GEOGRAPHIC_DATA], [GEOGRAPHIC_DATA] , [GEOGRAPHIC_DATA]" at bounding box center [568, 250] width 489 height 14
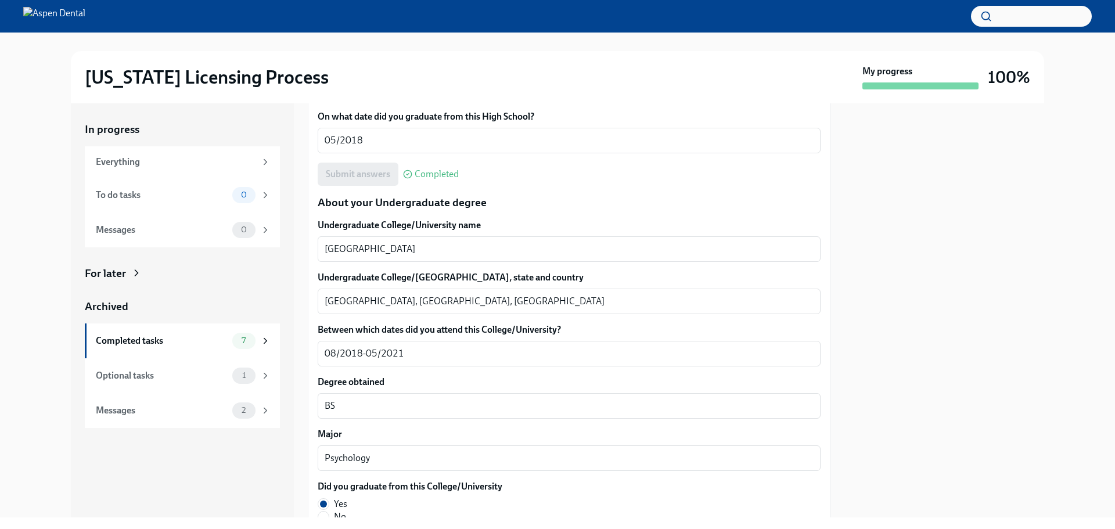
scroll to position [1045, 0]
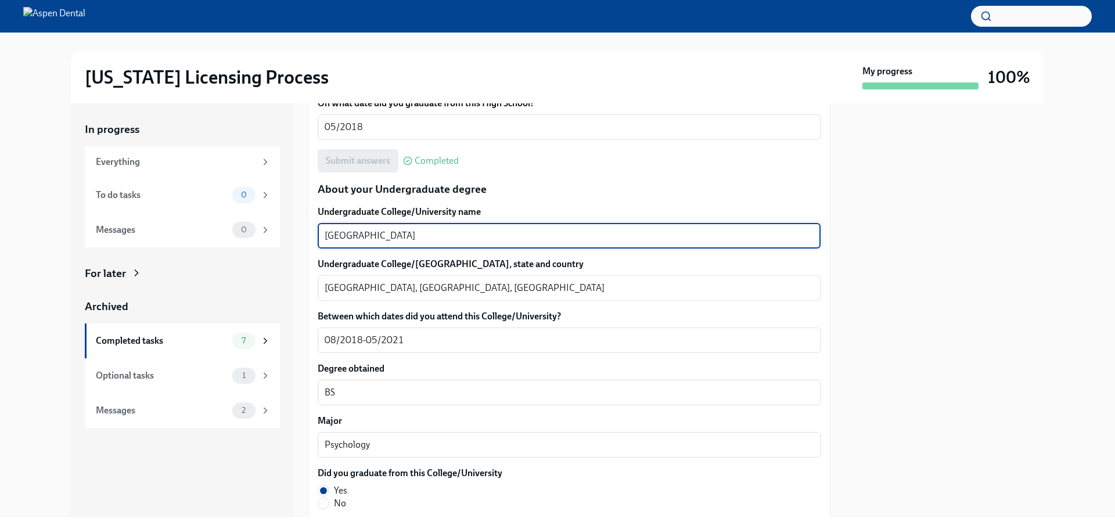
drag, startPoint x: 419, startPoint y: 235, endPoint x: 301, endPoint y: 240, distance: 118.5
click at [301, 240] on div "In progress Everything To do tasks 0 Messages 0 For later Archived Completed ta…" at bounding box center [557, 310] width 973 height 414
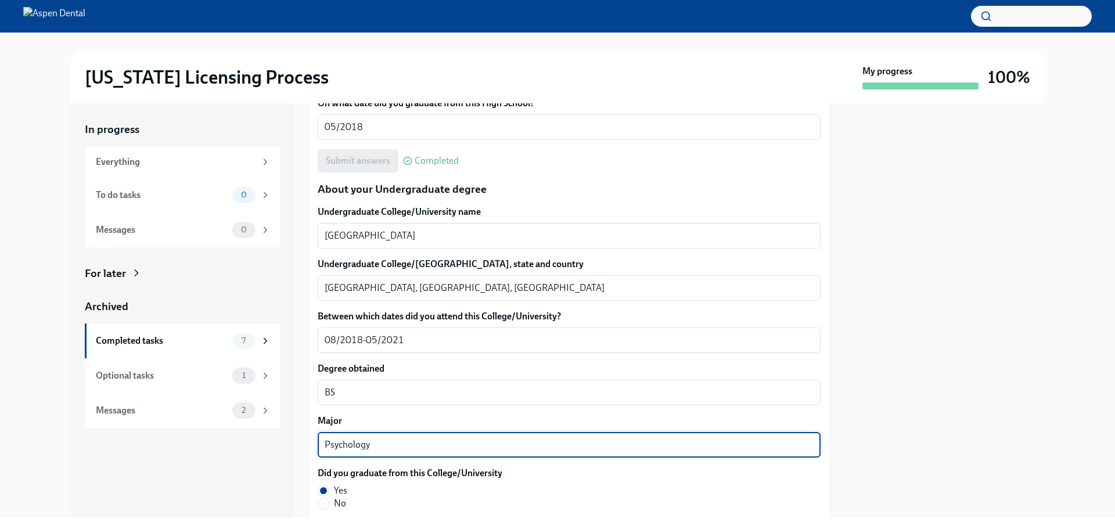
drag, startPoint x: 377, startPoint y: 442, endPoint x: 275, endPoint y: 441, distance: 102.2
click at [275, 441] on div "In progress Everything To do tasks 0 Messages 0 For later Archived Completed ta…" at bounding box center [557, 310] width 973 height 414
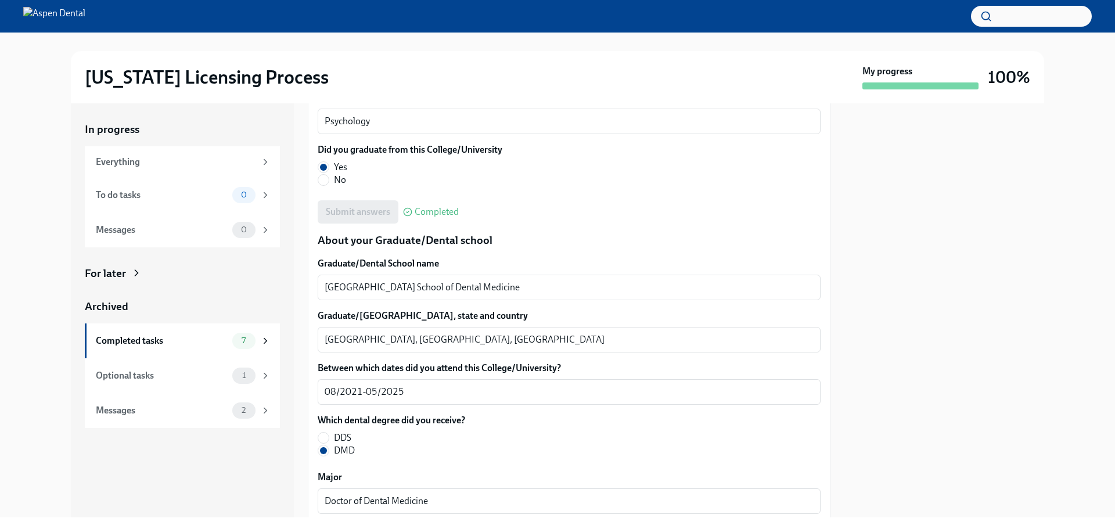
scroll to position [1393, 0]
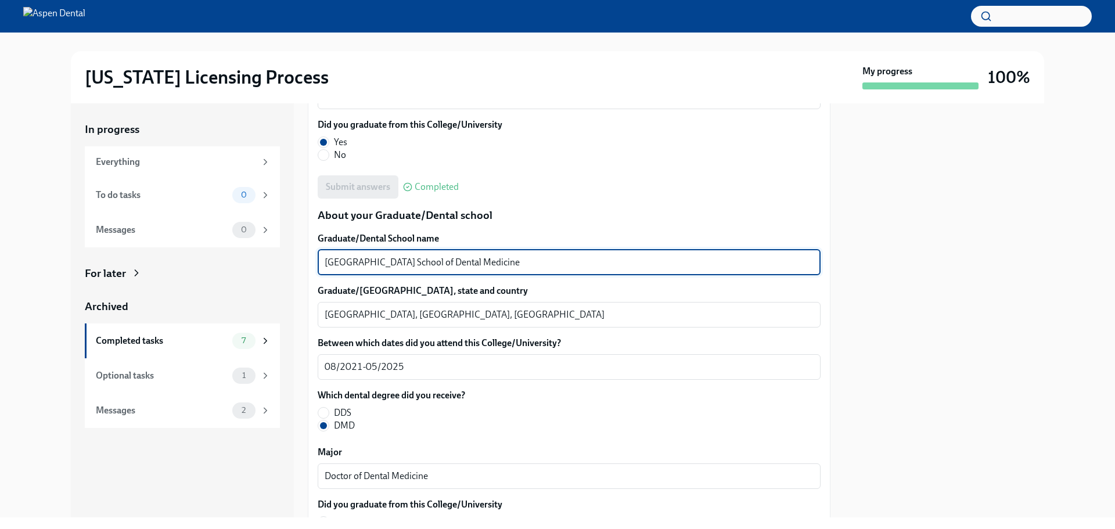
drag, startPoint x: 522, startPoint y: 257, endPoint x: 323, endPoint y: 268, distance: 199.4
click at [323, 268] on div "University of Pittsburgh School of Dental Medicine x ​" at bounding box center [569, 263] width 503 height 26
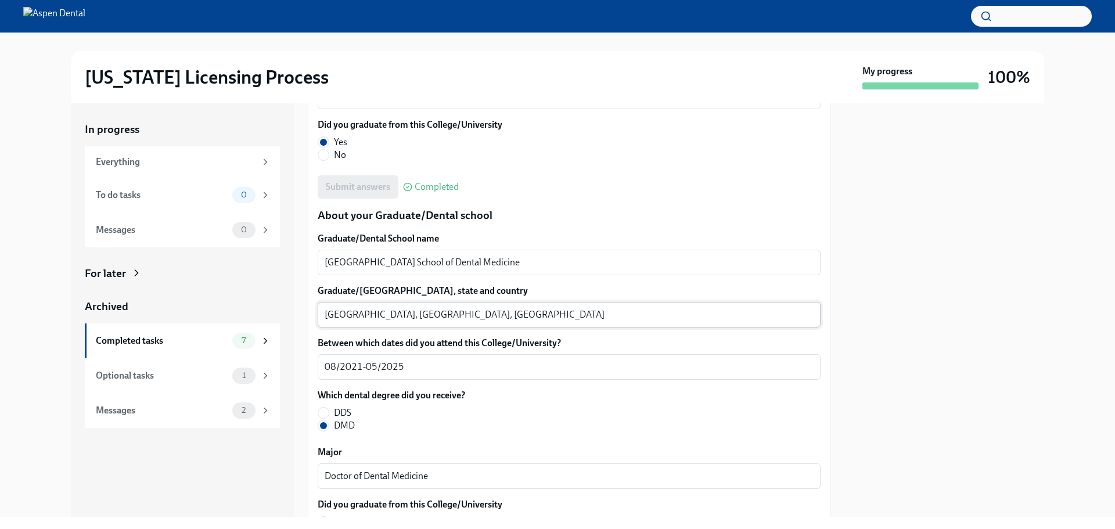
click at [331, 315] on textarea "Pittsburgh, PA, United States of America" at bounding box center [568, 315] width 489 height 14
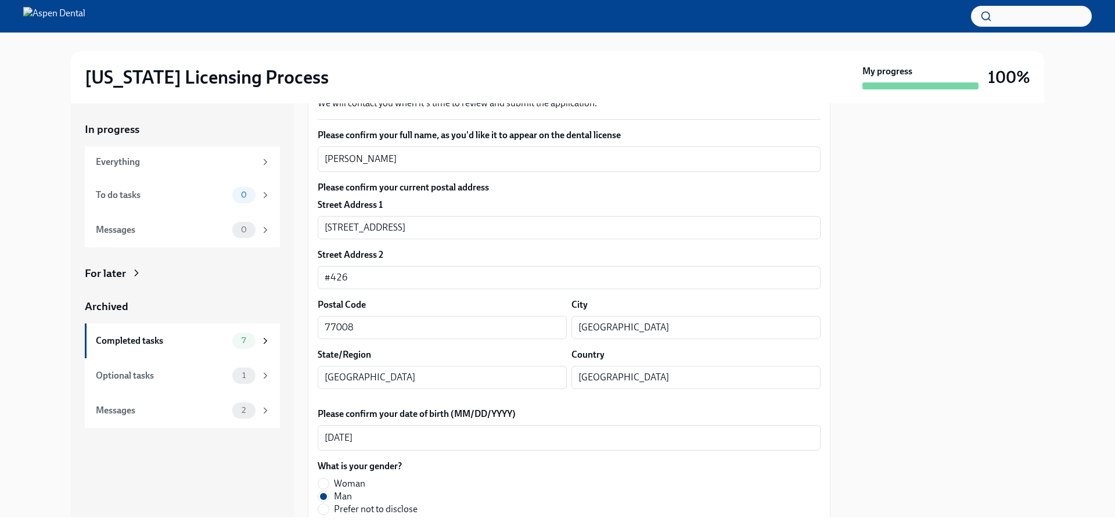
scroll to position [0, 0]
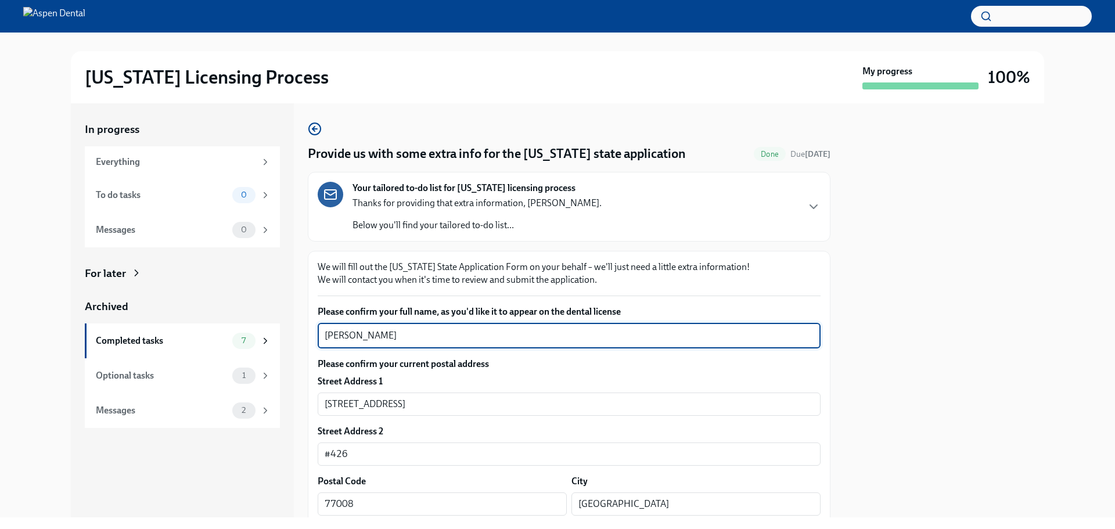
drag, startPoint x: 434, startPoint y: 338, endPoint x: 292, endPoint y: 345, distance: 142.4
click at [292, 345] on div "In progress Everything To do tasks 0 Messages 0 For later Archived Completed ta…" at bounding box center [557, 310] width 973 height 414
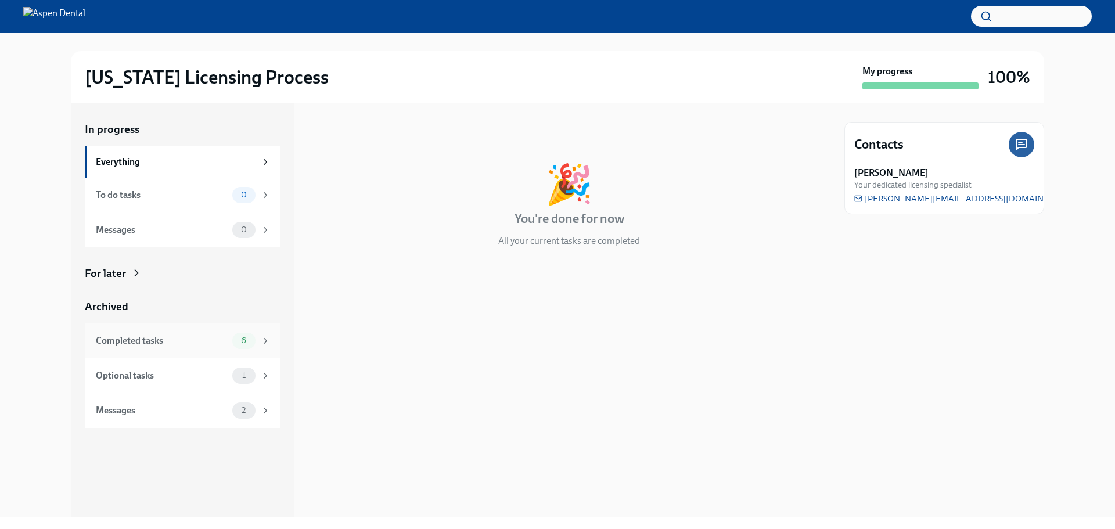
click at [158, 342] on div "Completed tasks" at bounding box center [162, 340] width 132 height 13
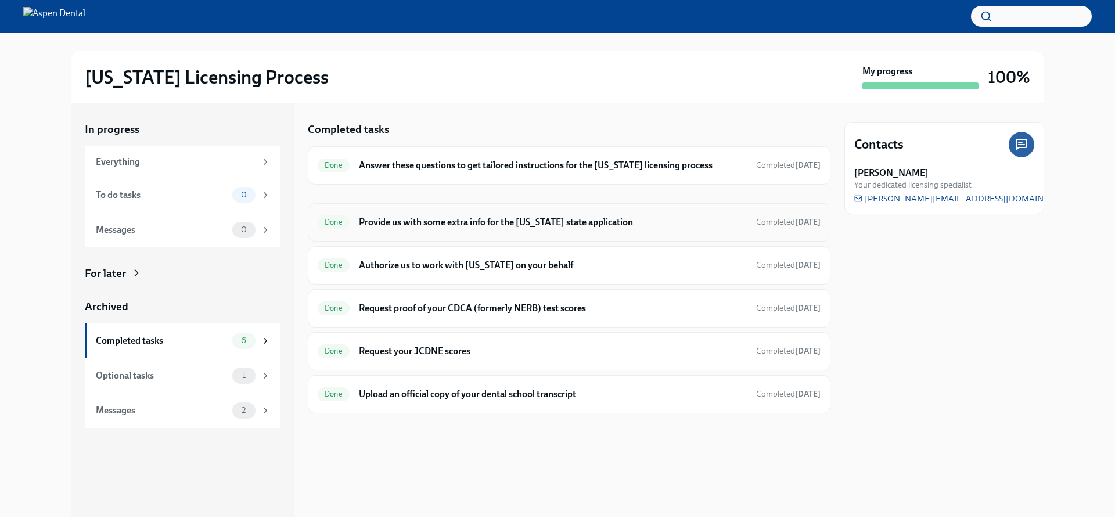
click at [527, 221] on h6 "Provide us with some extra info for the [US_STATE] state application" at bounding box center [553, 222] width 388 height 13
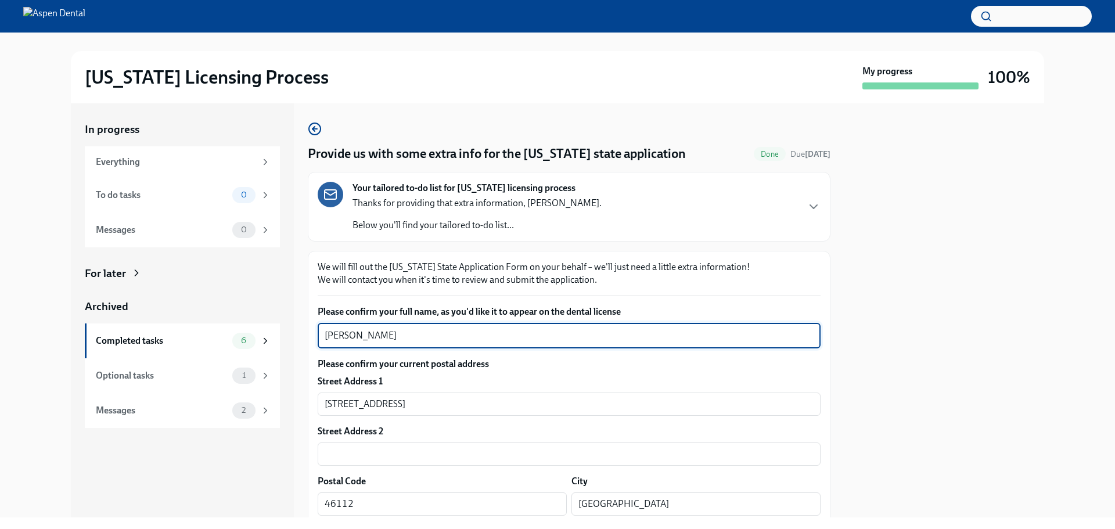
drag, startPoint x: 413, startPoint y: 336, endPoint x: 304, endPoint y: 334, distance: 109.2
click at [289, 334] on div "In progress Everything To do tasks 0 Messages 0 For later Archived Completed ta…" at bounding box center [557, 310] width 973 height 414
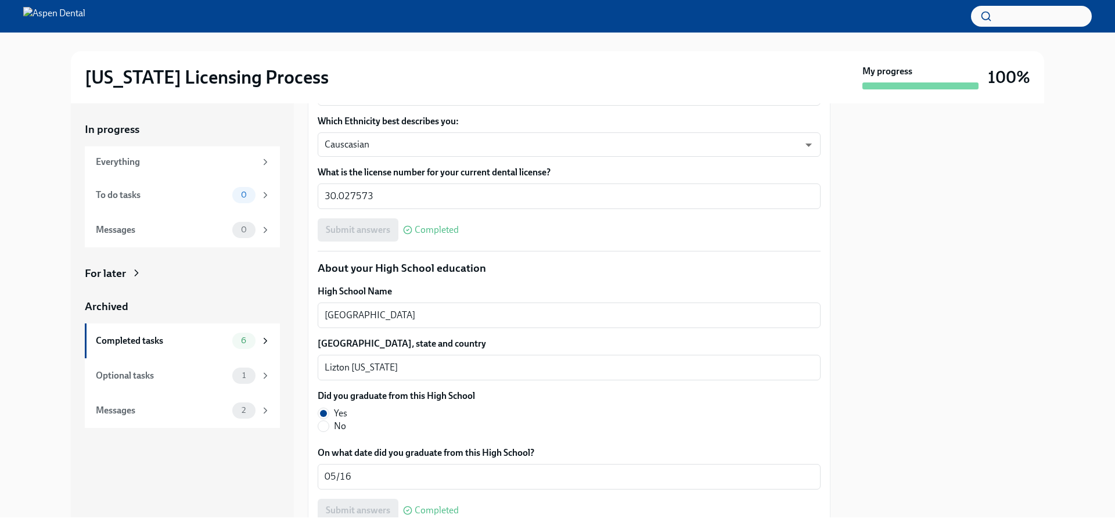
scroll to position [697, 0]
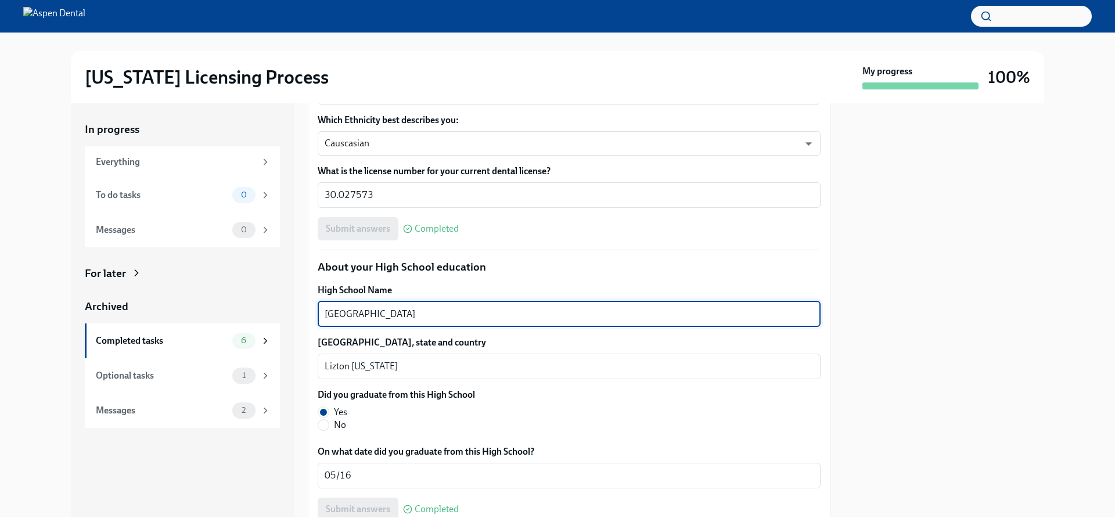
drag, startPoint x: 308, startPoint y: 316, endPoint x: 292, endPoint y: 315, distance: 16.3
click at [292, 315] on div "In progress Everything To do tasks 0 Messages 0 For later Archived Completed ta…" at bounding box center [557, 310] width 973 height 414
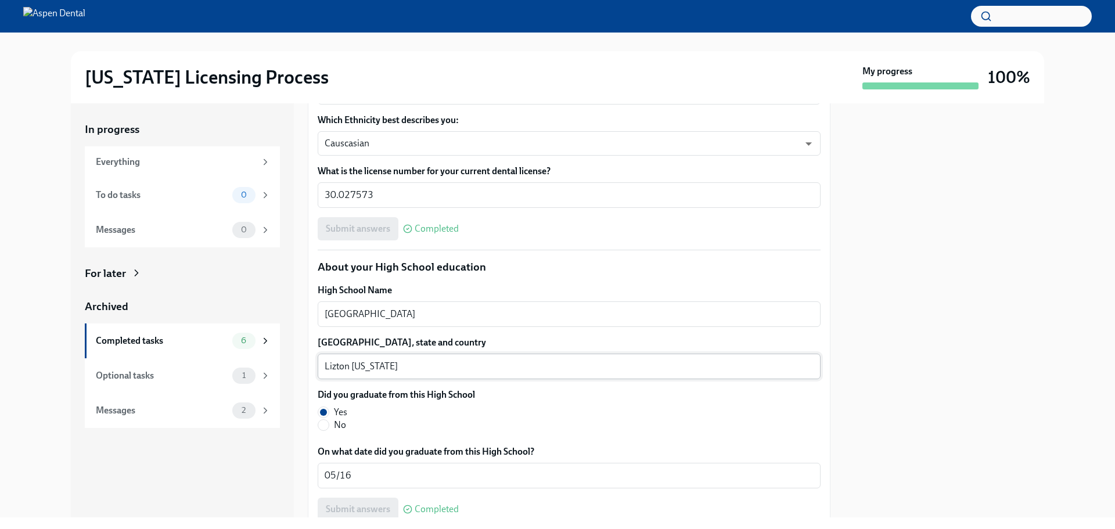
click at [334, 363] on textarea "Lizton Indiana" at bounding box center [568, 366] width 489 height 14
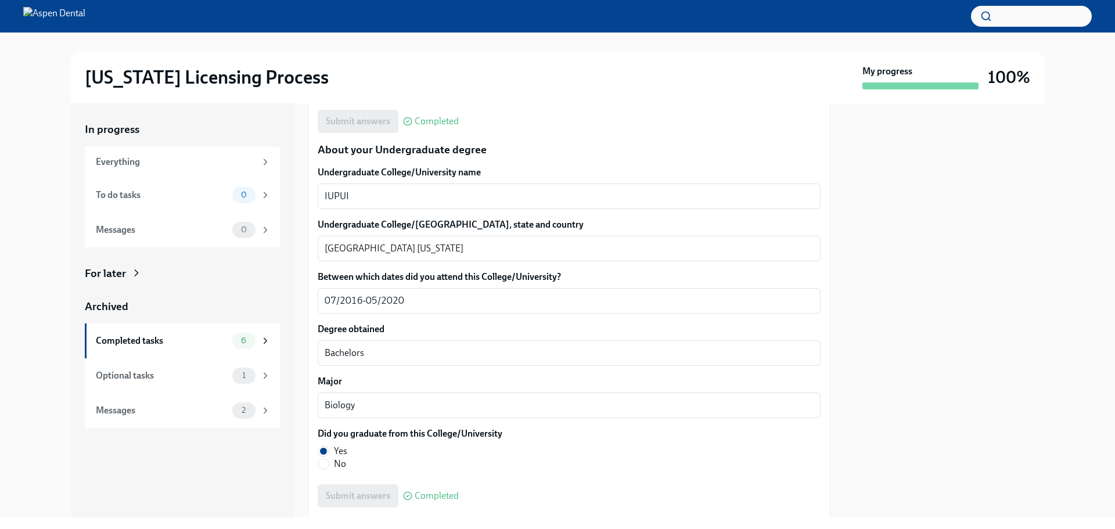
scroll to position [1103, 0]
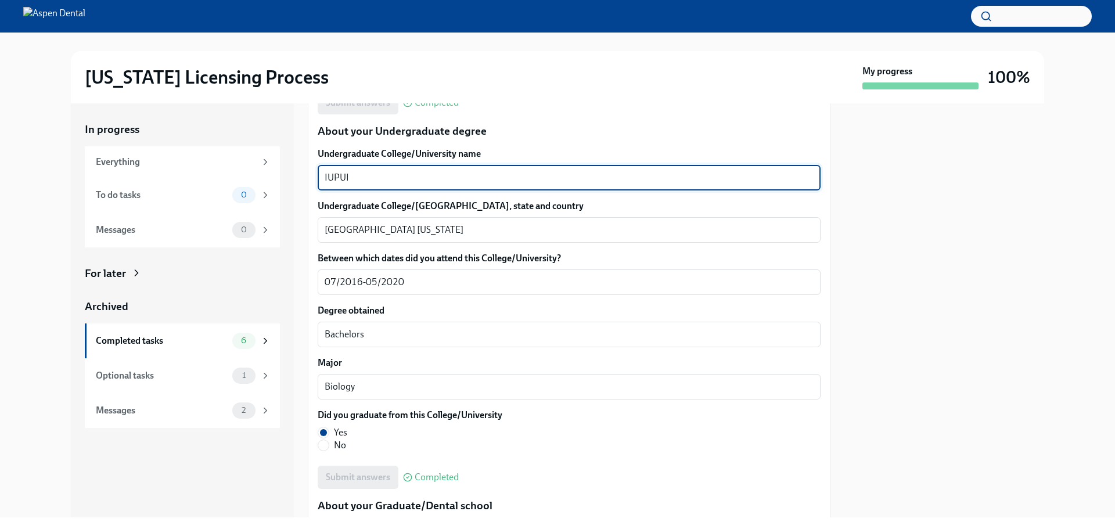
drag, startPoint x: 354, startPoint y: 180, endPoint x: 302, endPoint y: 178, distance: 51.7
click at [302, 178] on div "In progress Everything To do tasks 0 Messages 0 For later Archived Completed ta…" at bounding box center [557, 310] width 973 height 414
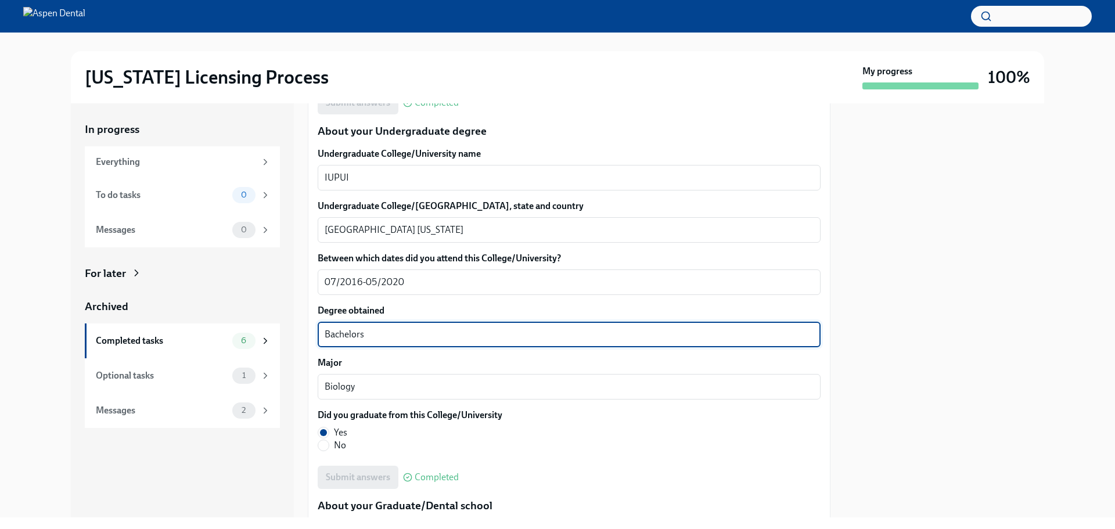
drag, startPoint x: 323, startPoint y: 337, endPoint x: 286, endPoint y: 336, distance: 37.2
click at [286, 336] on div "In progress Everything To do tasks 0 Messages 0 For later Archived Completed ta…" at bounding box center [557, 310] width 973 height 414
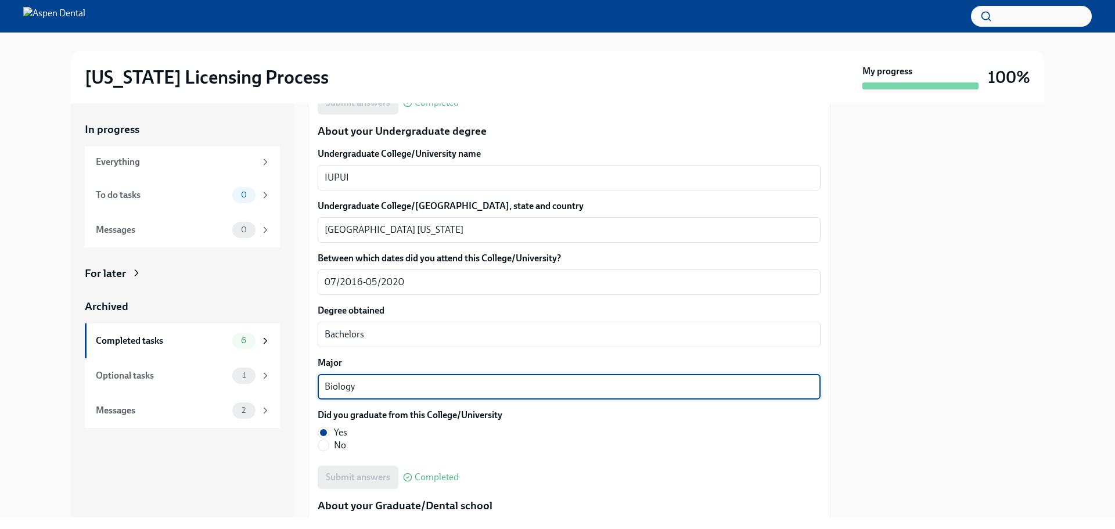
drag, startPoint x: 351, startPoint y: 384, endPoint x: 319, endPoint y: 388, distance: 32.8
click at [311, 388] on div "We will fill out the Illinois State Application Form on your behalf – we'll jus…" at bounding box center [569, 397] width 522 height 2499
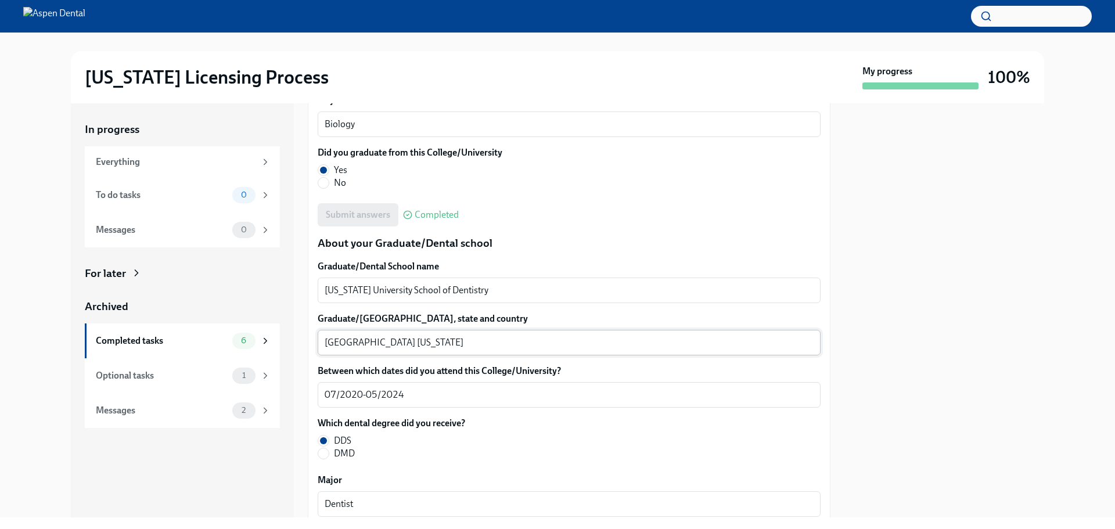
scroll to position [1393, 0]
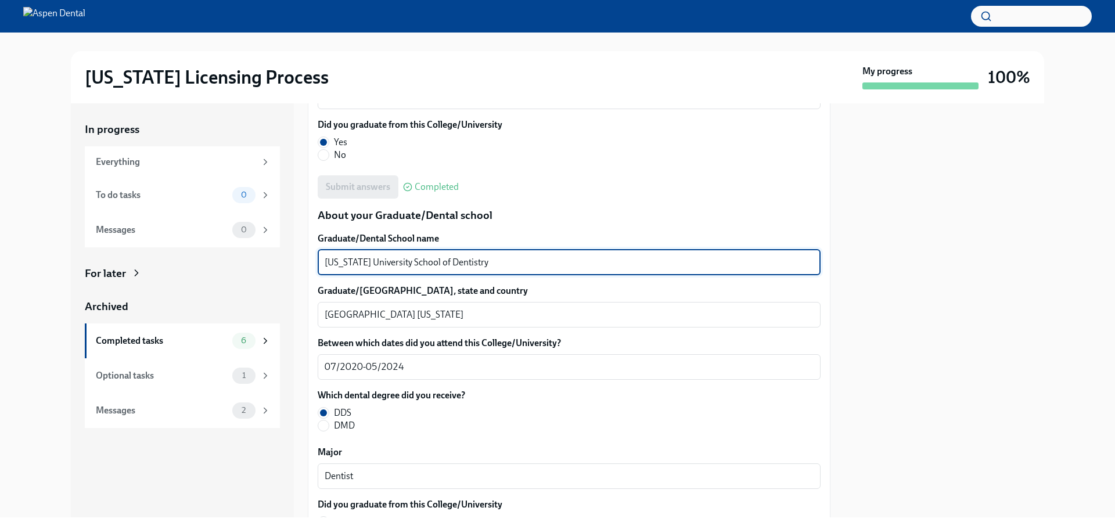
drag, startPoint x: 478, startPoint y: 261, endPoint x: 319, endPoint y: 260, distance: 159.6
click at [319, 260] on div "Indiana University School of Dentistry x ​" at bounding box center [569, 263] width 503 height 26
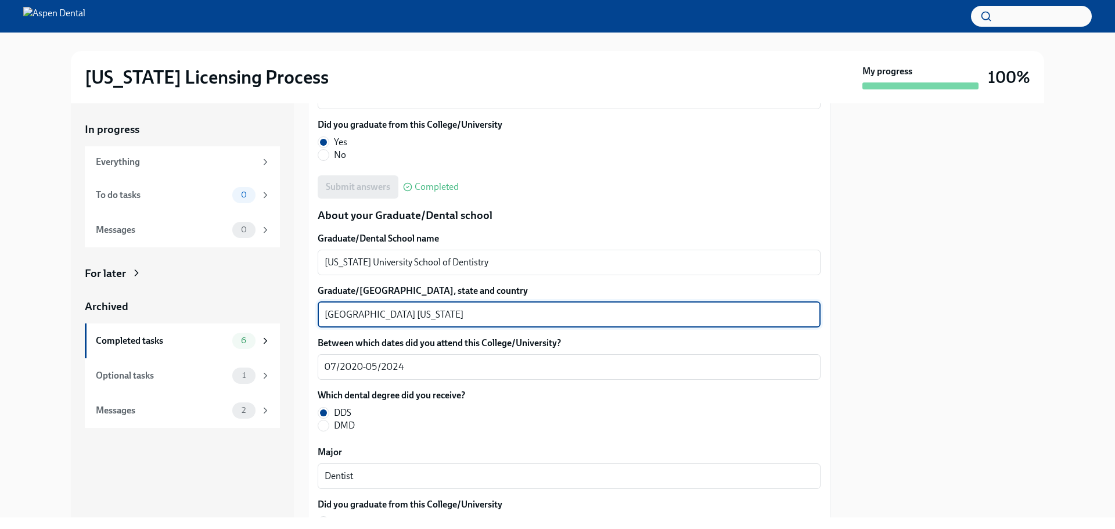
click at [335, 313] on textarea "Indianapolis Indiana" at bounding box center [568, 315] width 489 height 14
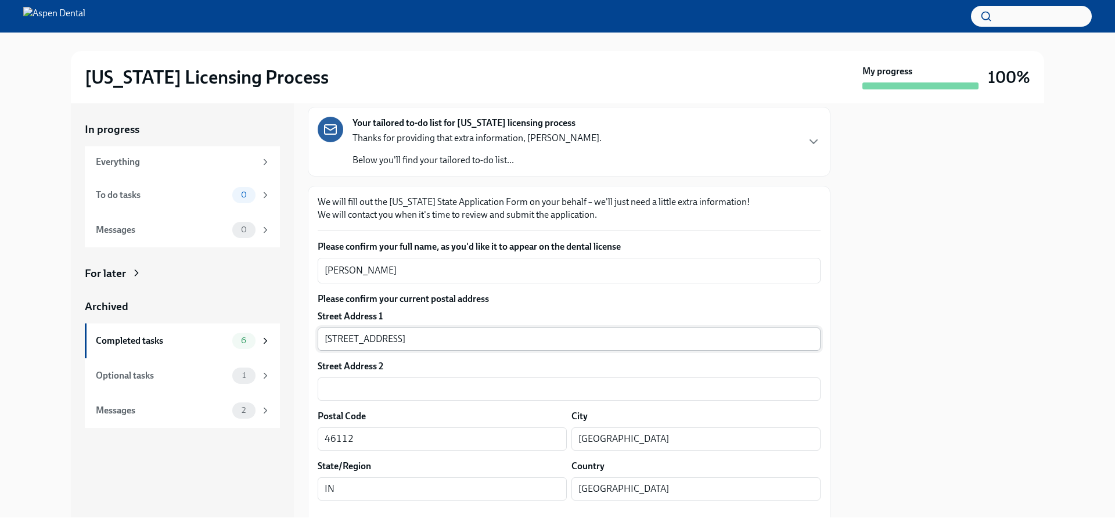
scroll to position [0, 0]
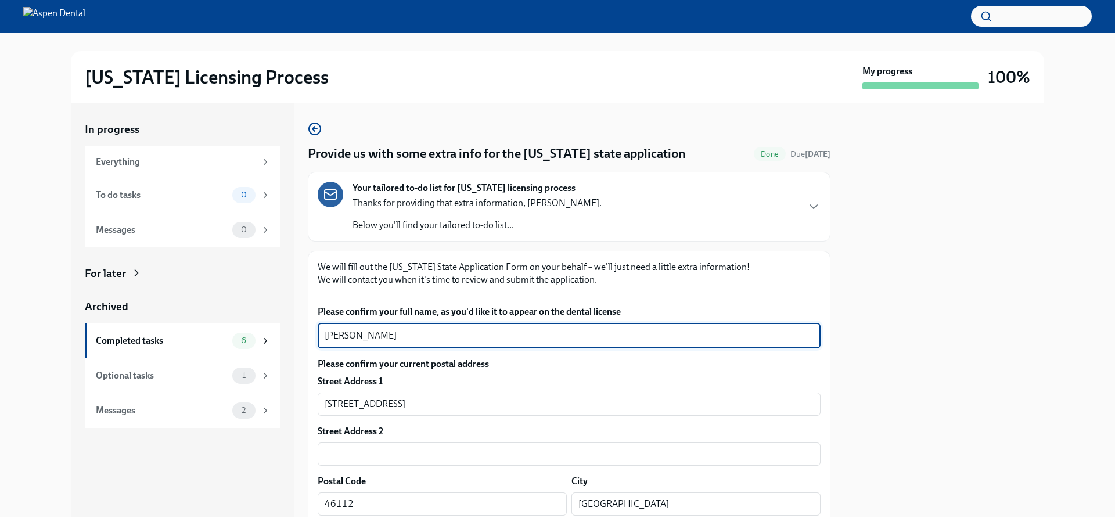
drag, startPoint x: 412, startPoint y: 338, endPoint x: 340, endPoint y: 338, distance: 72.0
click at [331, 338] on textarea "Andrew Steven Plichta" at bounding box center [568, 336] width 489 height 14
click at [322, 336] on div "Andrew Steven Plichta x ​" at bounding box center [569, 336] width 503 height 26
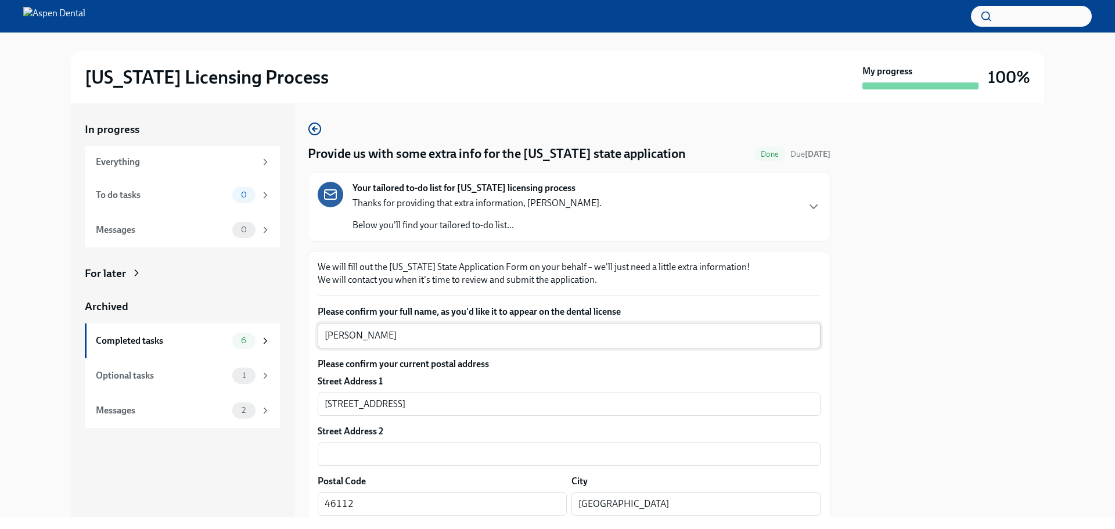
click at [322, 336] on div "Andrew Steven Plichta x ​" at bounding box center [569, 336] width 503 height 26
click at [323, 336] on div "Andrew Steven Plichta x ​" at bounding box center [569, 336] width 503 height 26
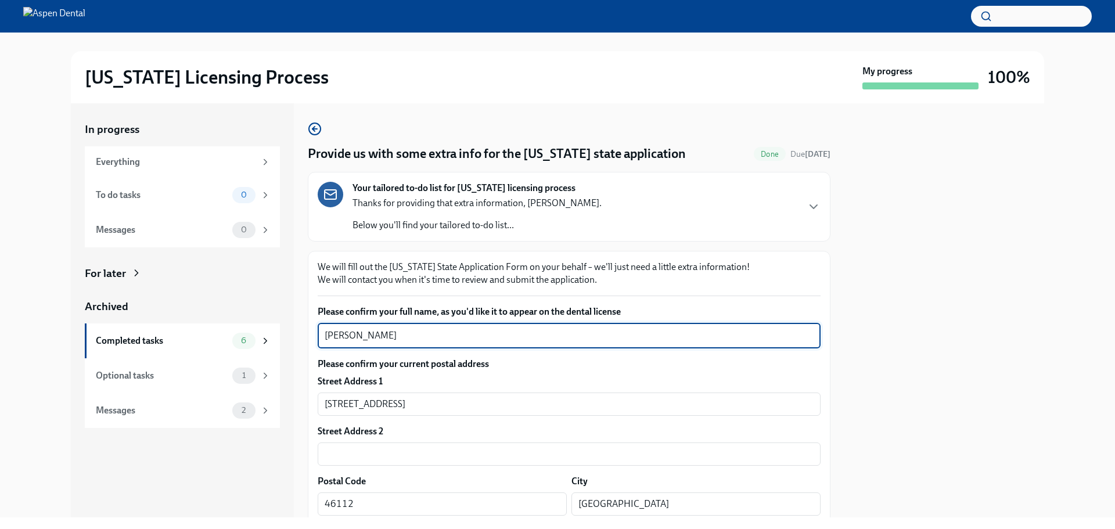
click at [325, 335] on textarea "Andrew Steven Plichta" at bounding box center [568, 336] width 489 height 14
drag, startPoint x: 325, startPoint y: 335, endPoint x: 412, endPoint y: 338, distance: 87.1
click at [417, 335] on textarea "Andrew Steven Plichta" at bounding box center [568, 336] width 489 height 14
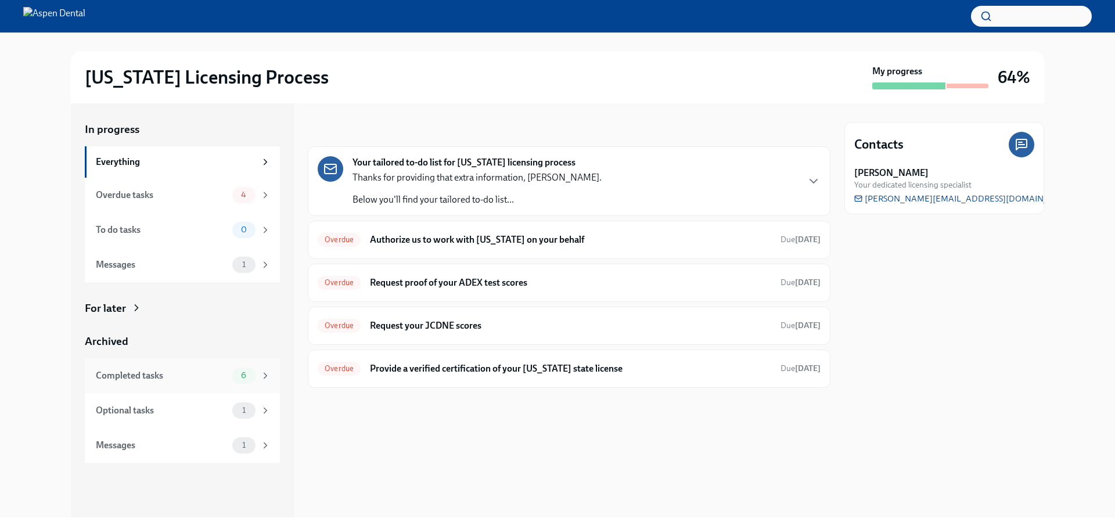
click at [176, 372] on div "Completed tasks" at bounding box center [162, 375] width 132 height 13
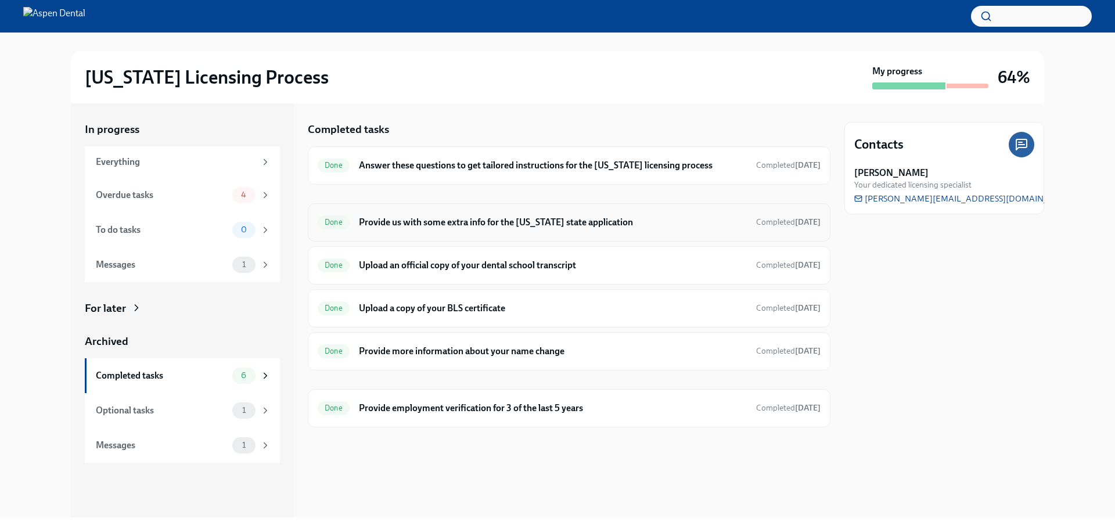
click at [527, 218] on h6 "Provide us with some extra info for the [US_STATE] state application" at bounding box center [553, 222] width 388 height 13
